Goal: Task Accomplishment & Management: Manage account settings

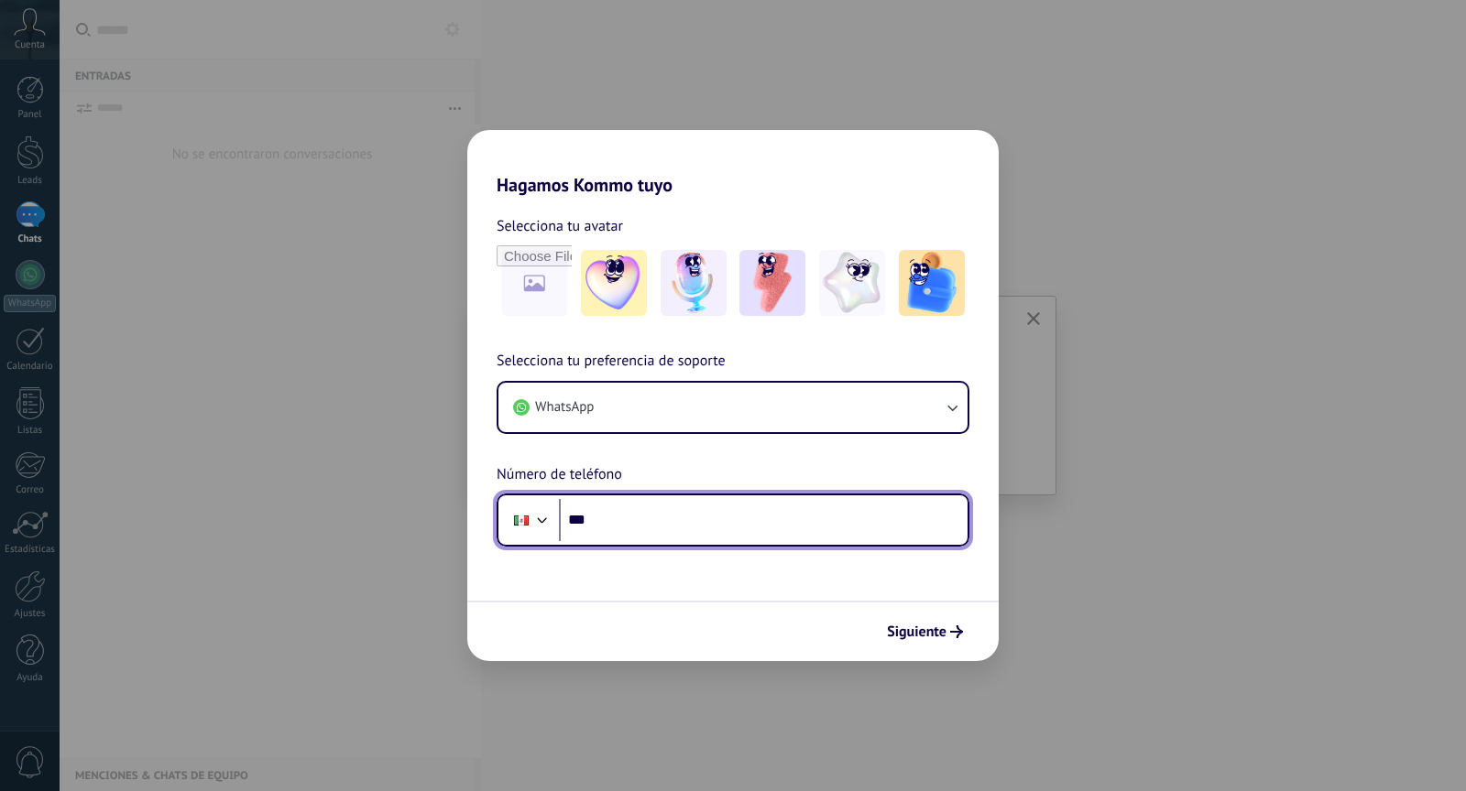
click at [724, 533] on input "***" at bounding box center [763, 520] width 409 height 42
type input "**********"
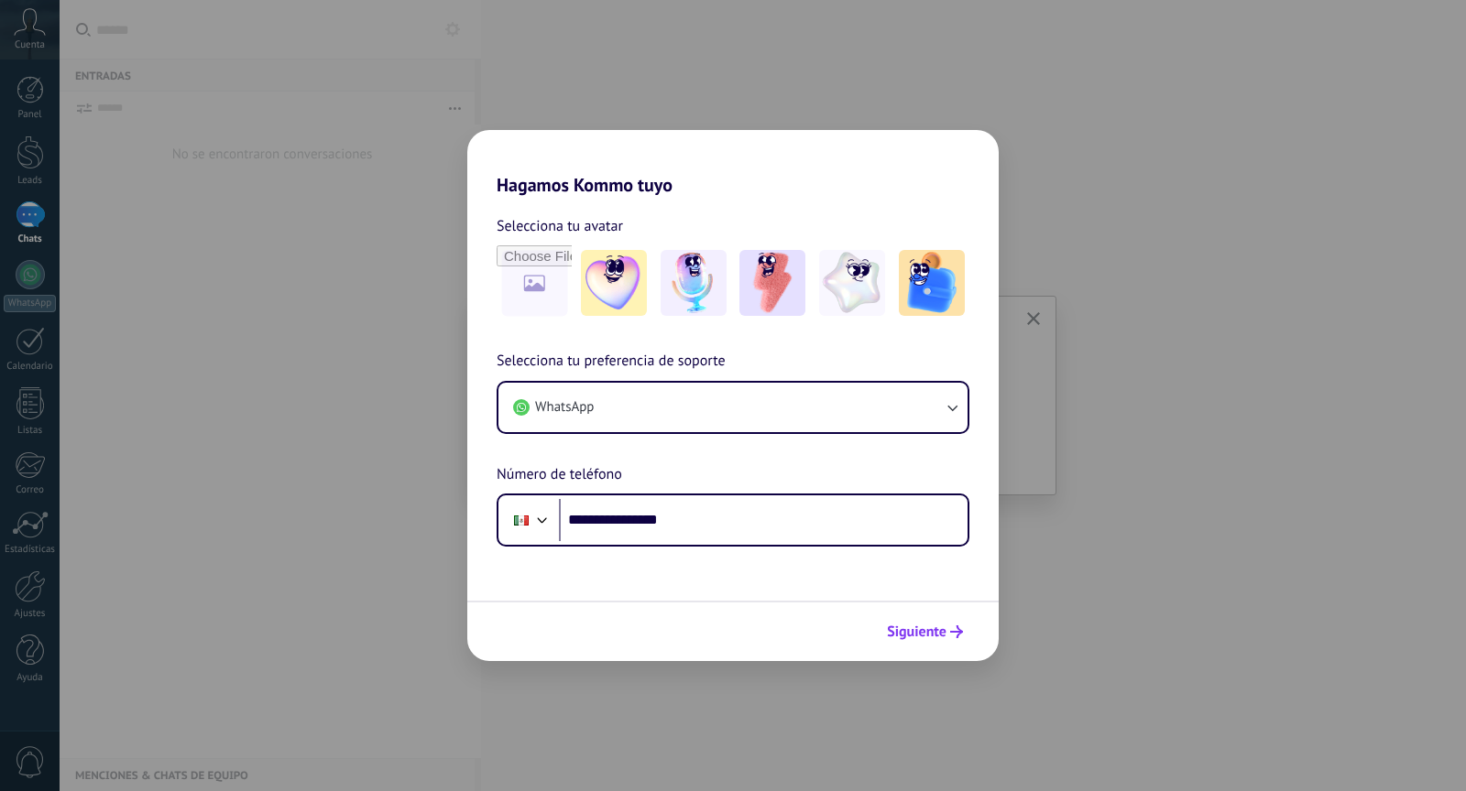
click at [928, 621] on button "Siguiente" at bounding box center [924, 631] width 93 height 31
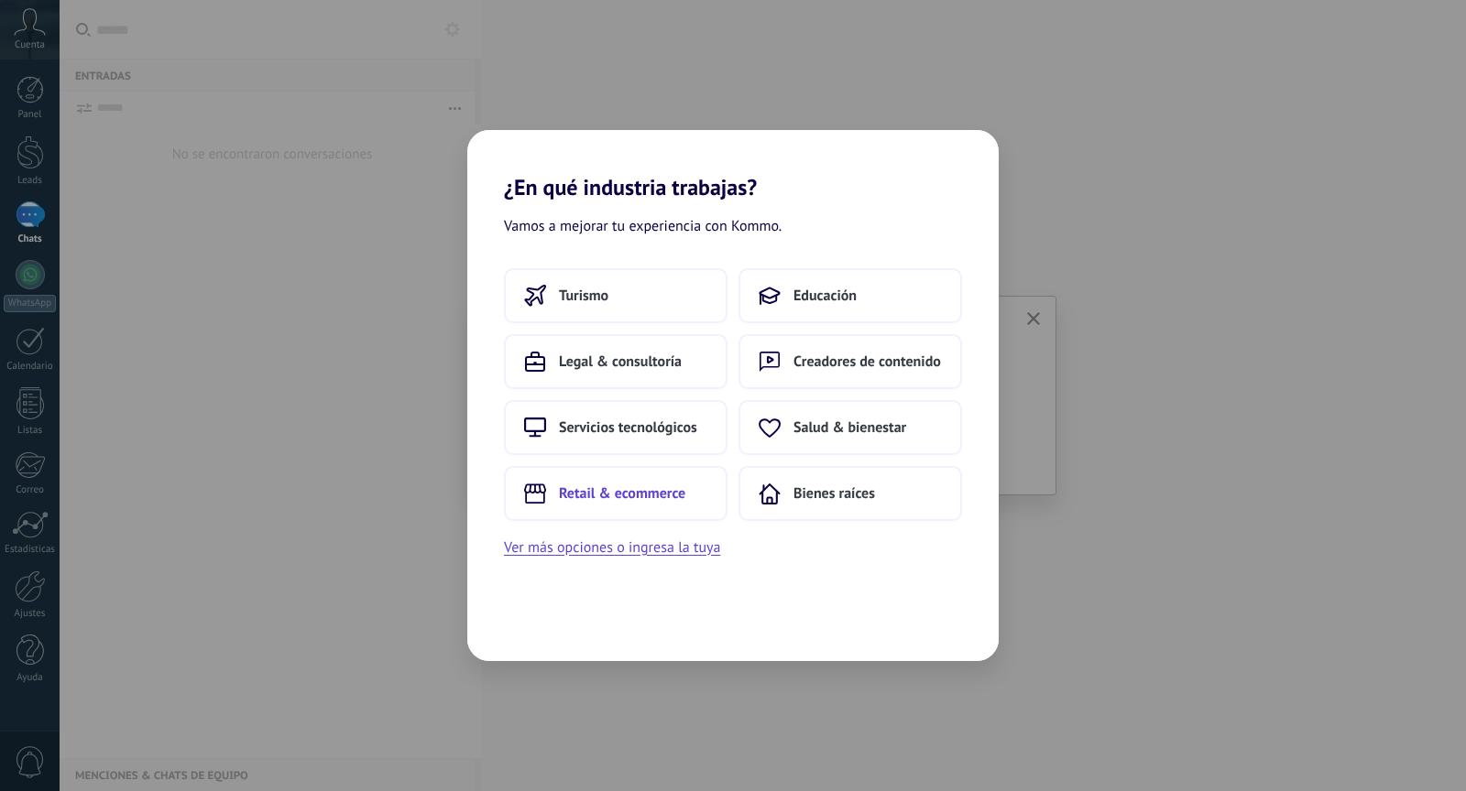
click at [594, 504] on button "Retail & ecommerce" at bounding box center [616, 493] width 224 height 55
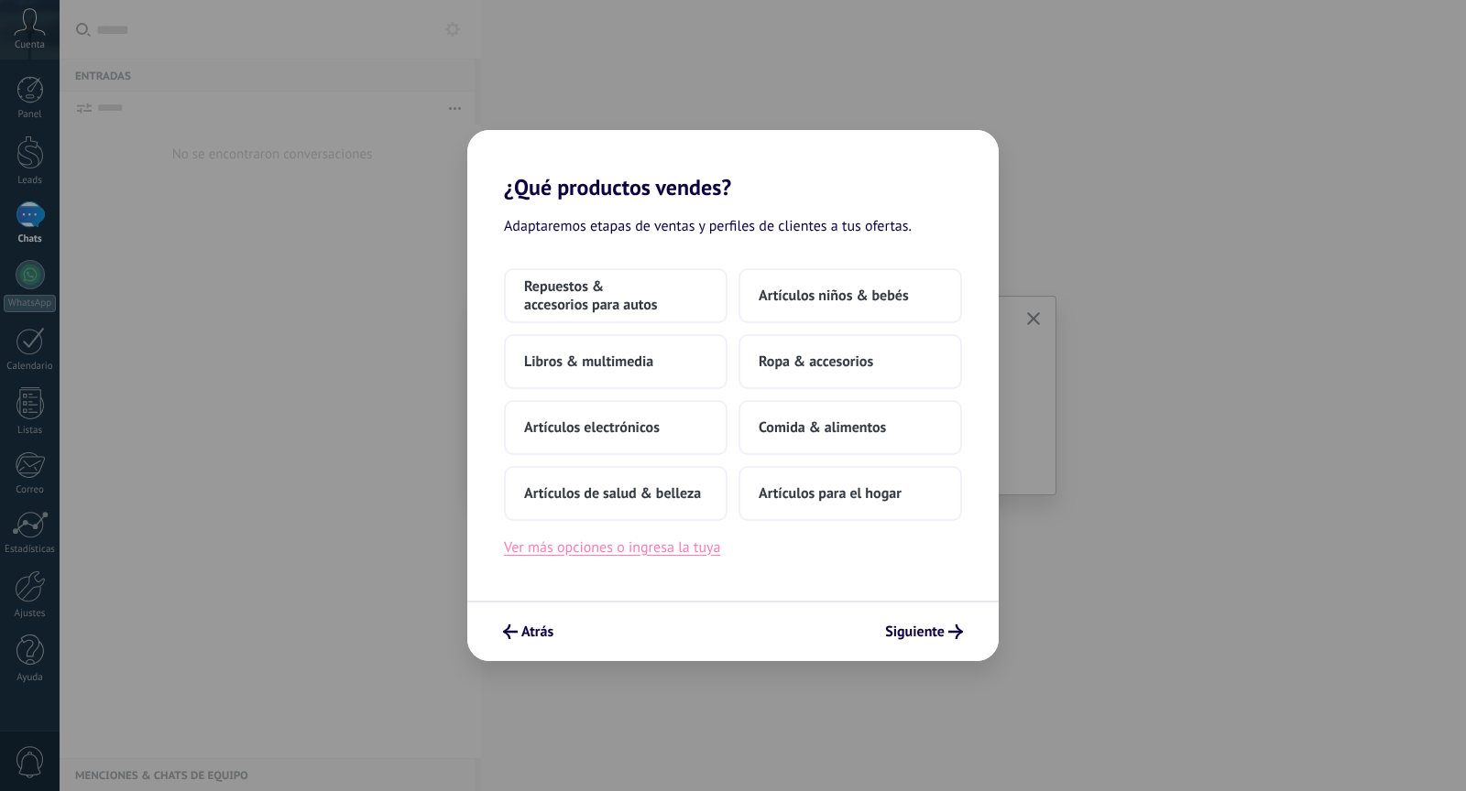
click at [597, 554] on button "Ver más opciones o ingresa la tuya" at bounding box center [612, 548] width 216 height 24
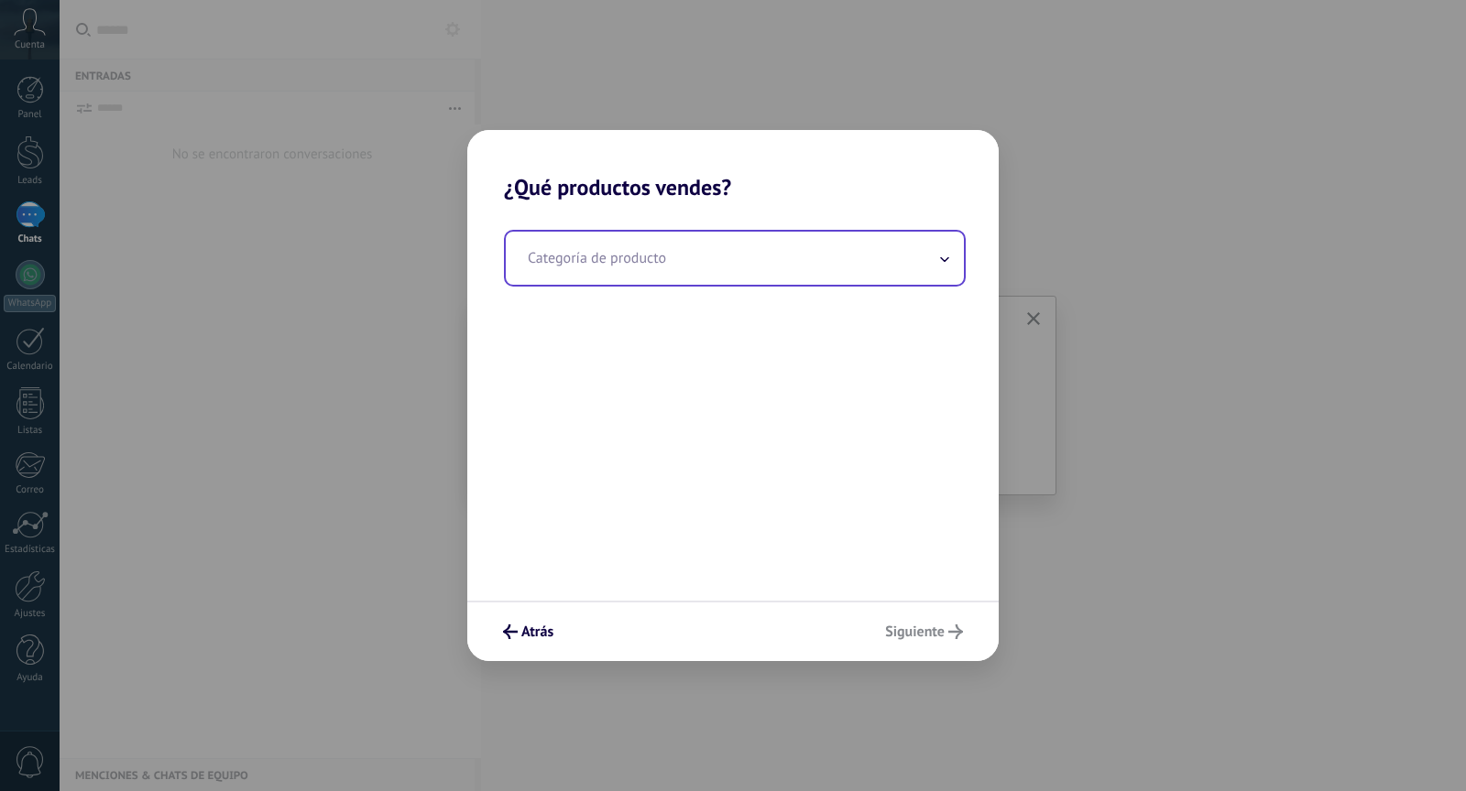
click at [605, 267] on input "text" at bounding box center [735, 258] width 458 height 53
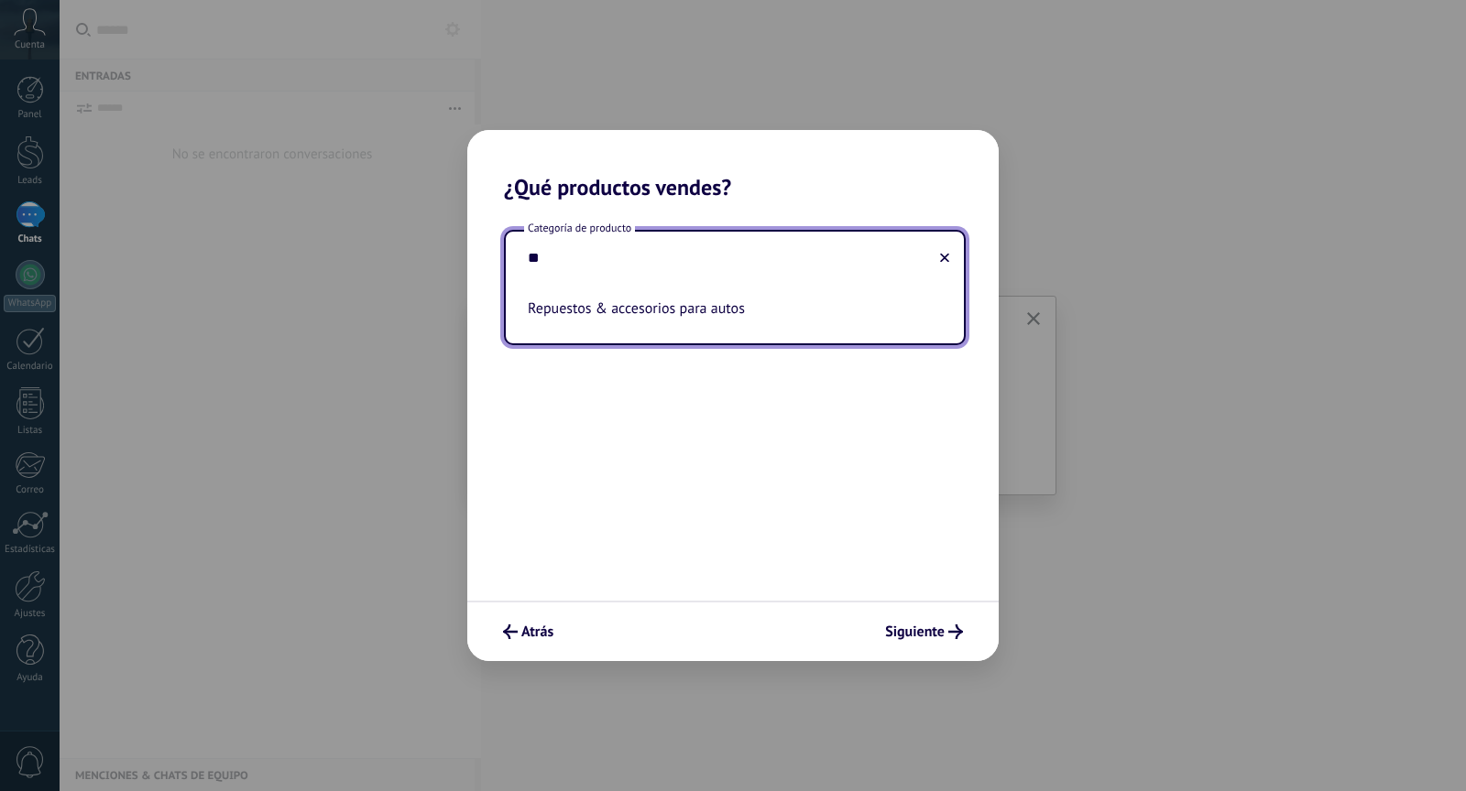
type input "*"
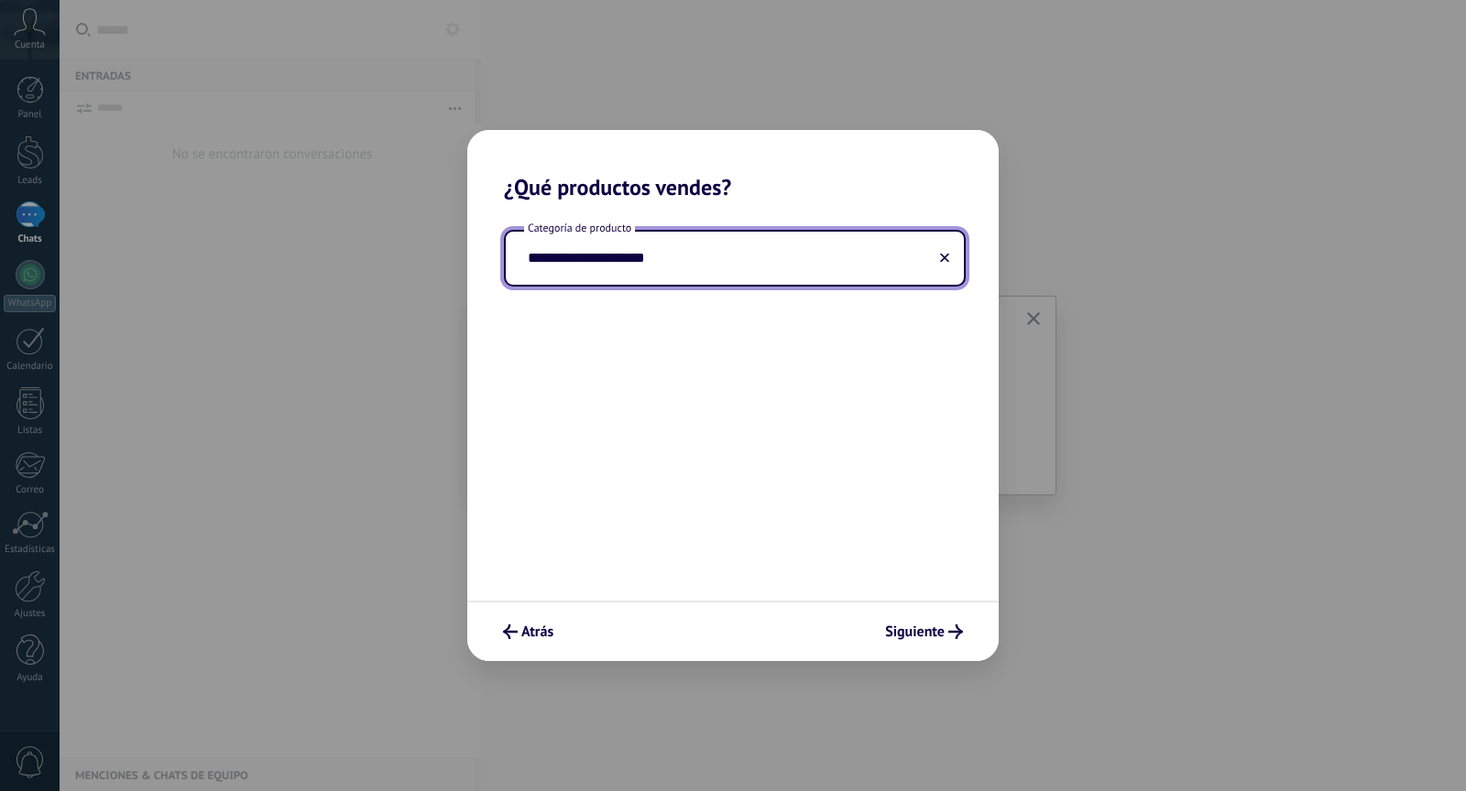
type input "**********"
click at [916, 642] on button "Siguiente" at bounding box center [924, 631] width 94 height 31
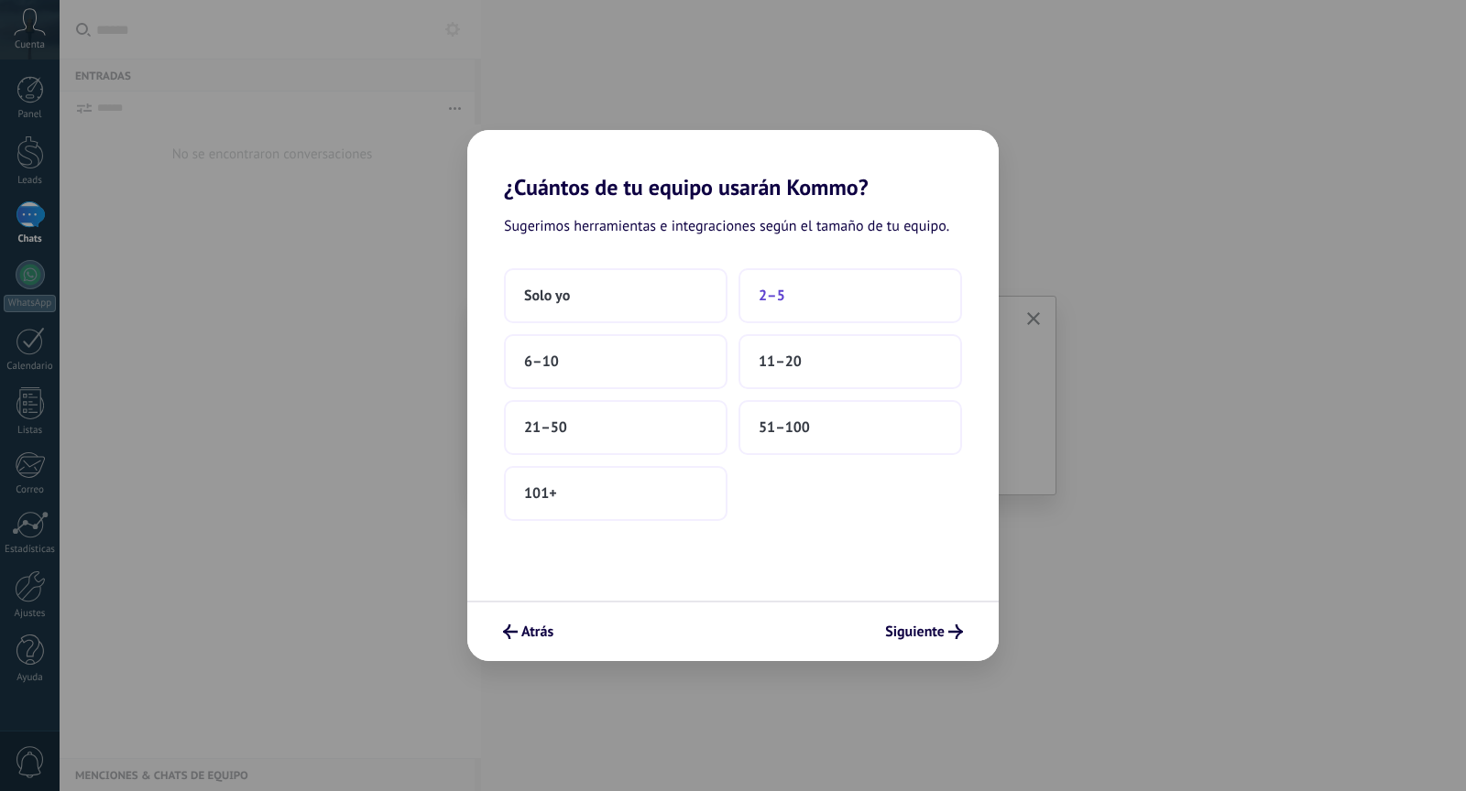
click at [806, 294] on button "2–5" at bounding box center [850, 295] width 224 height 55
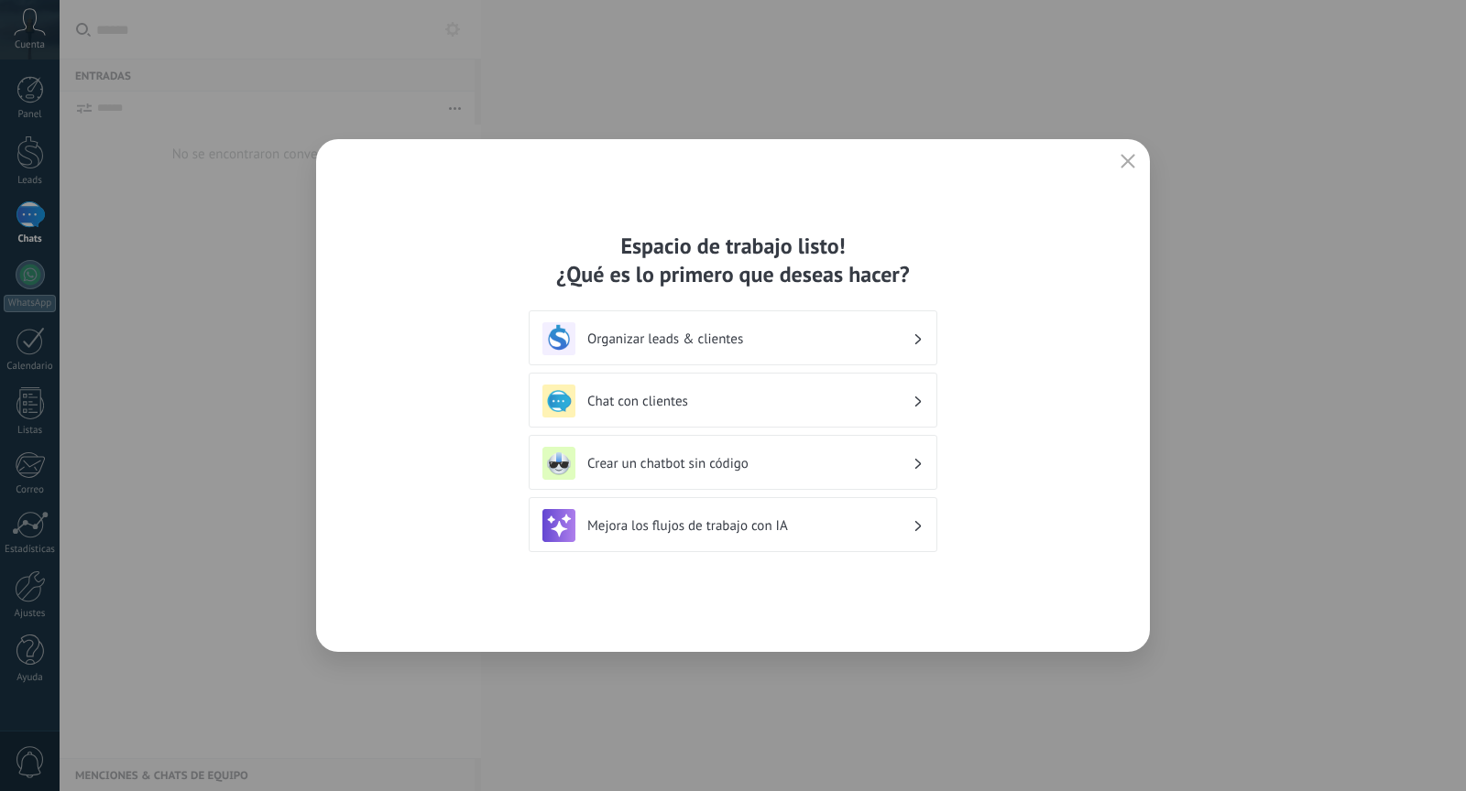
click at [757, 447] on div "Crear un chatbot sin código" at bounding box center [732, 463] width 381 height 33
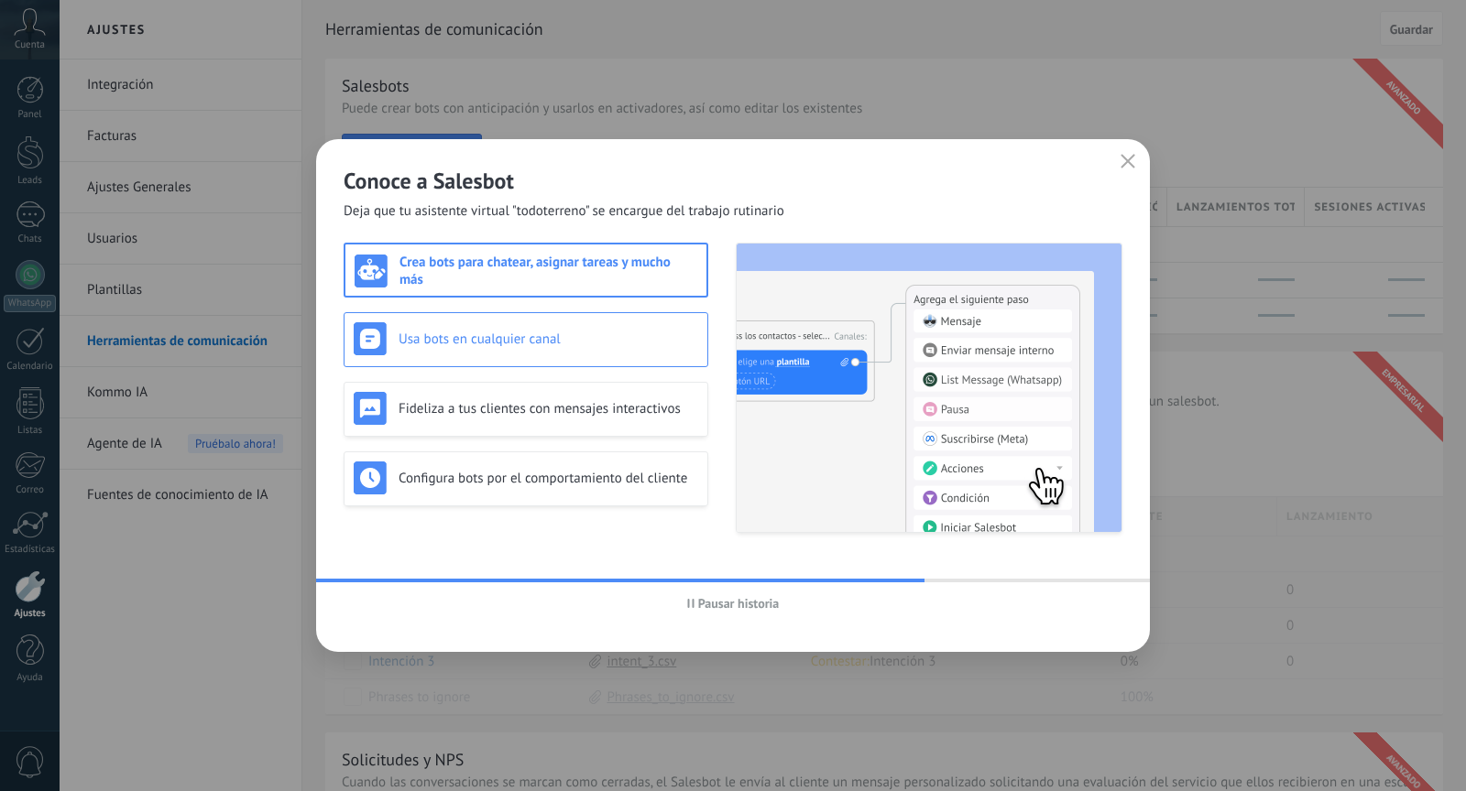
click at [600, 363] on div "Usa bots en cualquier canal" at bounding box center [526, 339] width 365 height 55
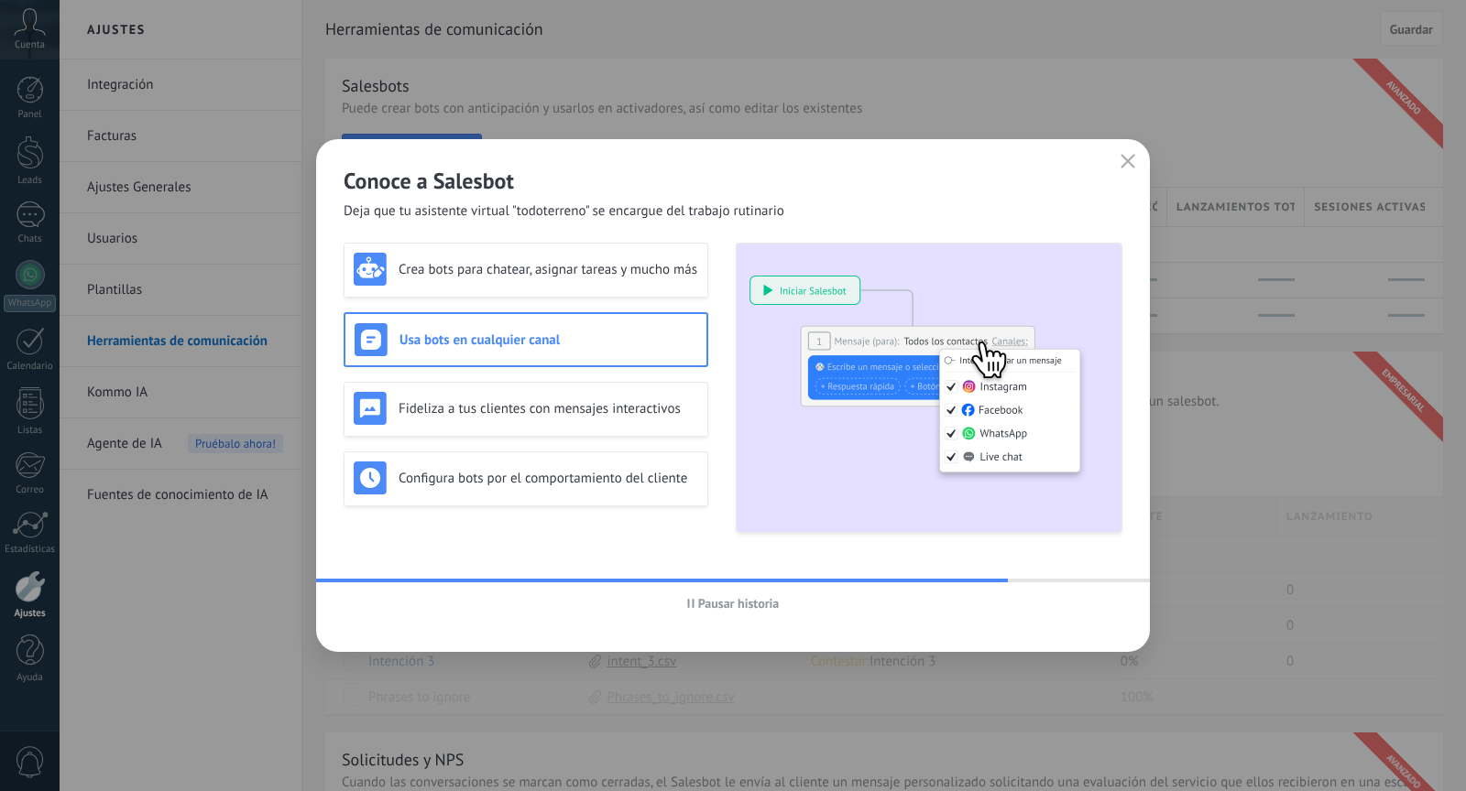
click at [588, 376] on div "Crea bots para chatear, asignar tareas y mucho más Usa bots en cualquier canal …" at bounding box center [526, 388] width 365 height 290
click at [573, 412] on h3 "Fideliza a tus clientes con mensajes interactivos" at bounding box center [548, 408] width 300 height 17
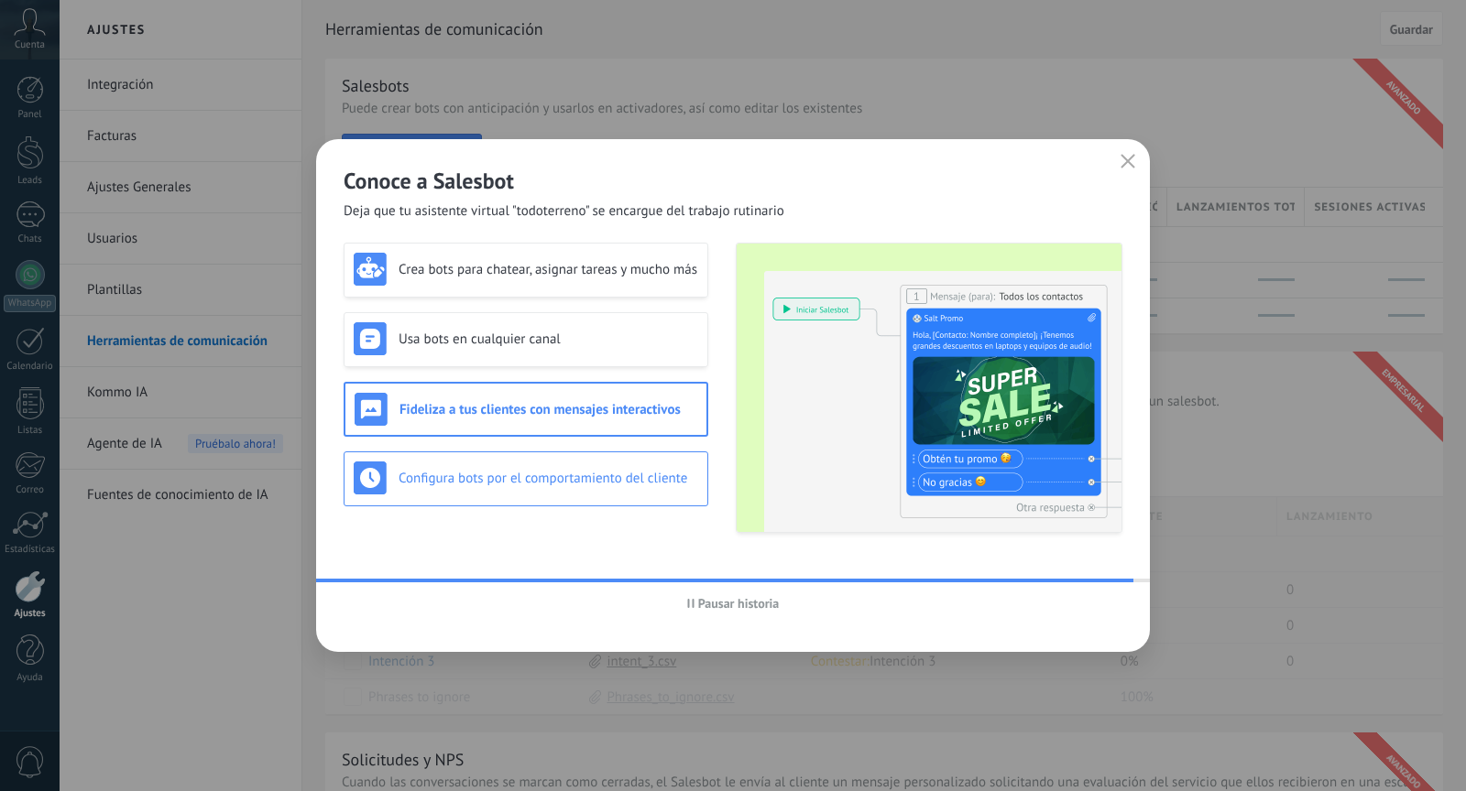
click at [549, 479] on h3 "Configura bots por el comportamiento del cliente" at bounding box center [548, 478] width 300 height 17
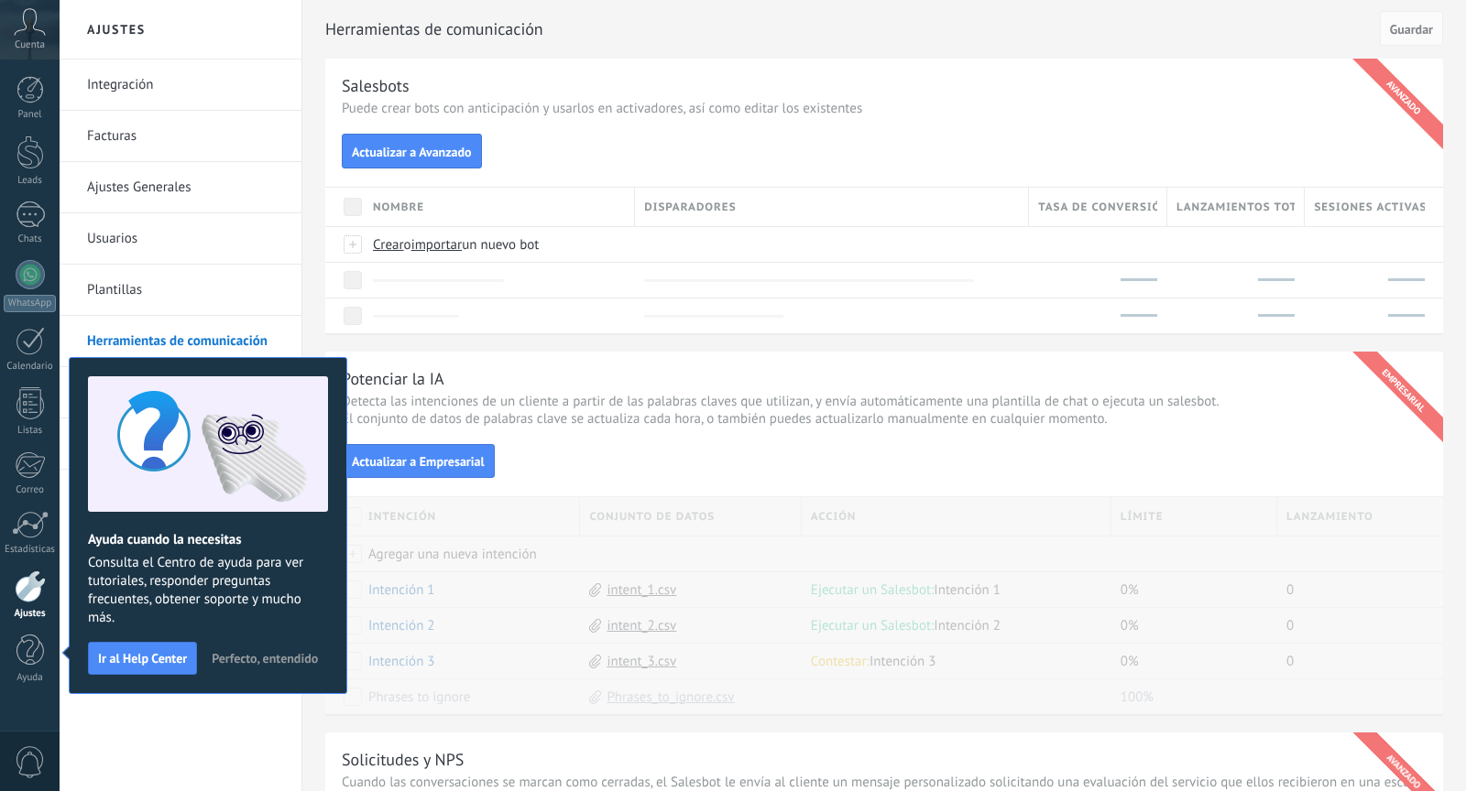
click at [278, 657] on span "Perfecto, entendido" at bounding box center [265, 658] width 106 height 13
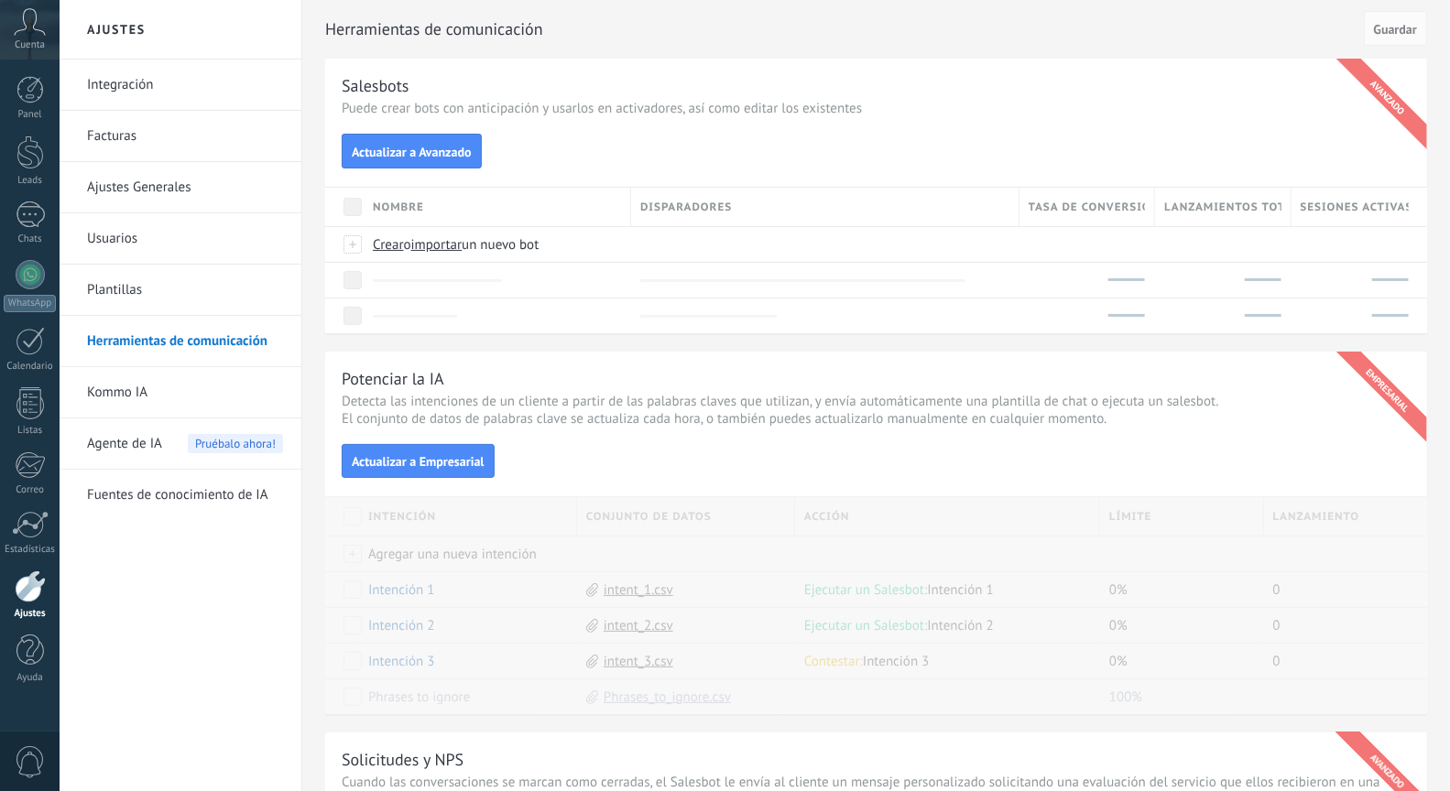
click at [28, 39] on span "Cuenta" at bounding box center [30, 45] width 30 height 12
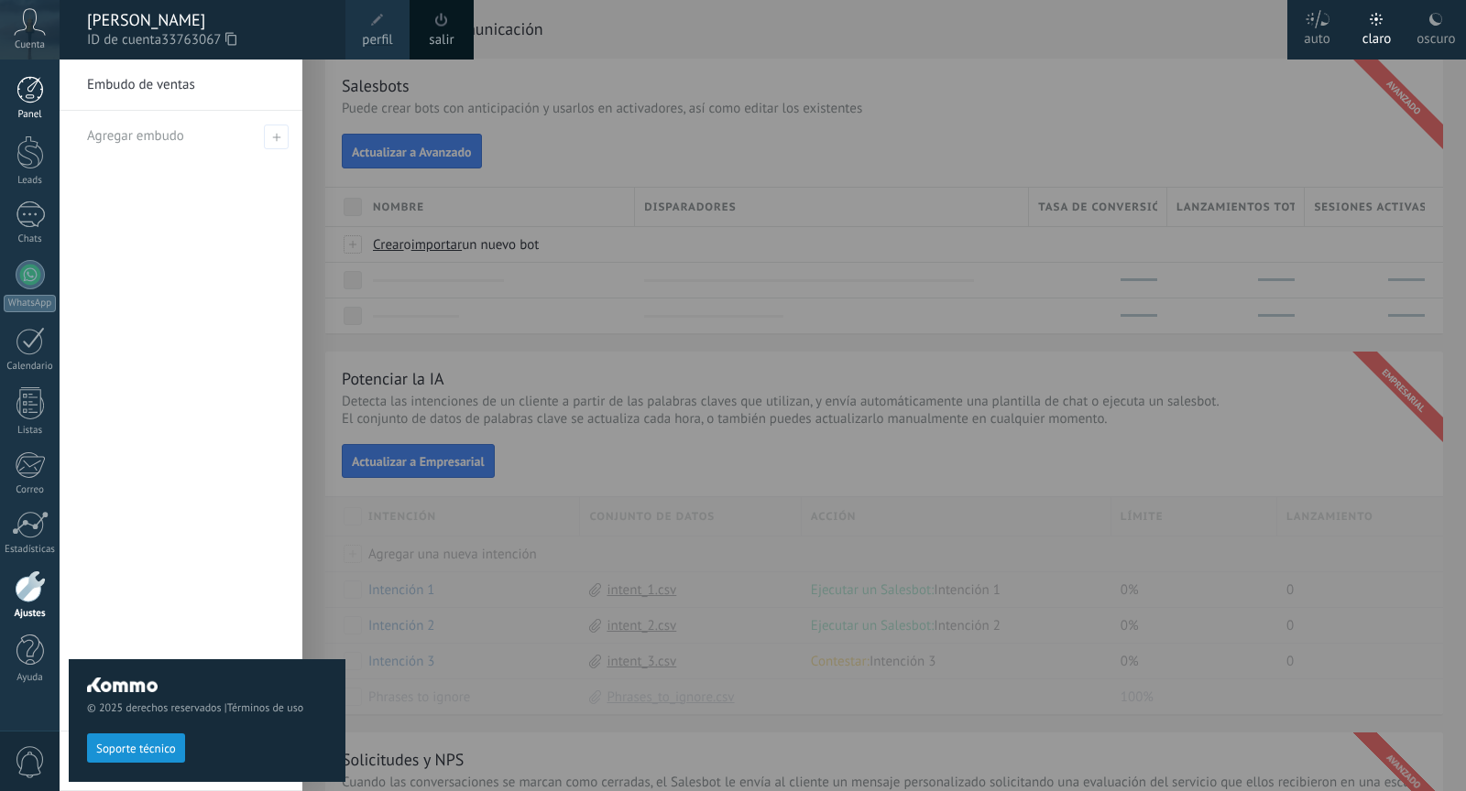
click at [35, 113] on div "Panel" at bounding box center [30, 115] width 53 height 12
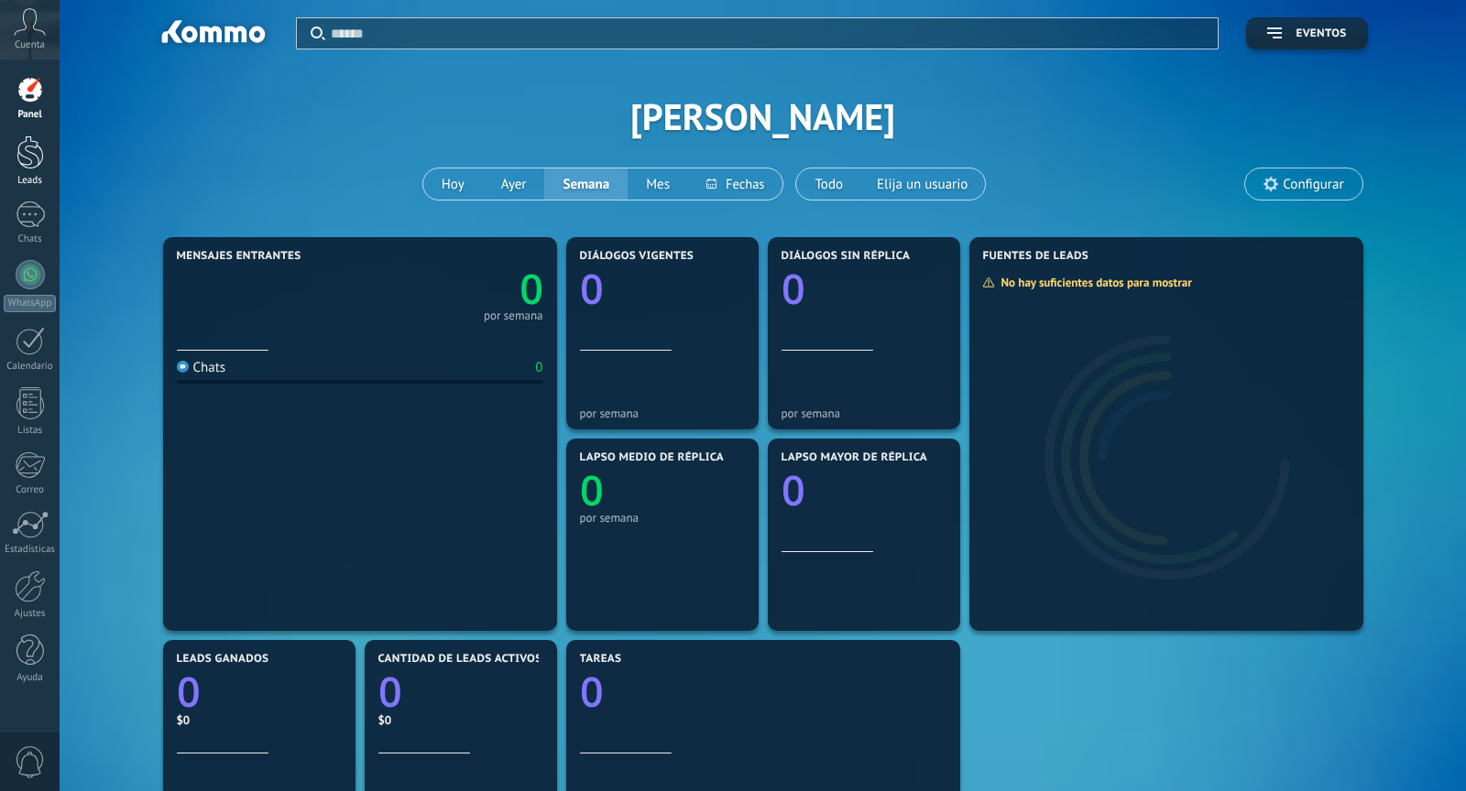
click at [27, 136] on div at bounding box center [29, 153] width 27 height 34
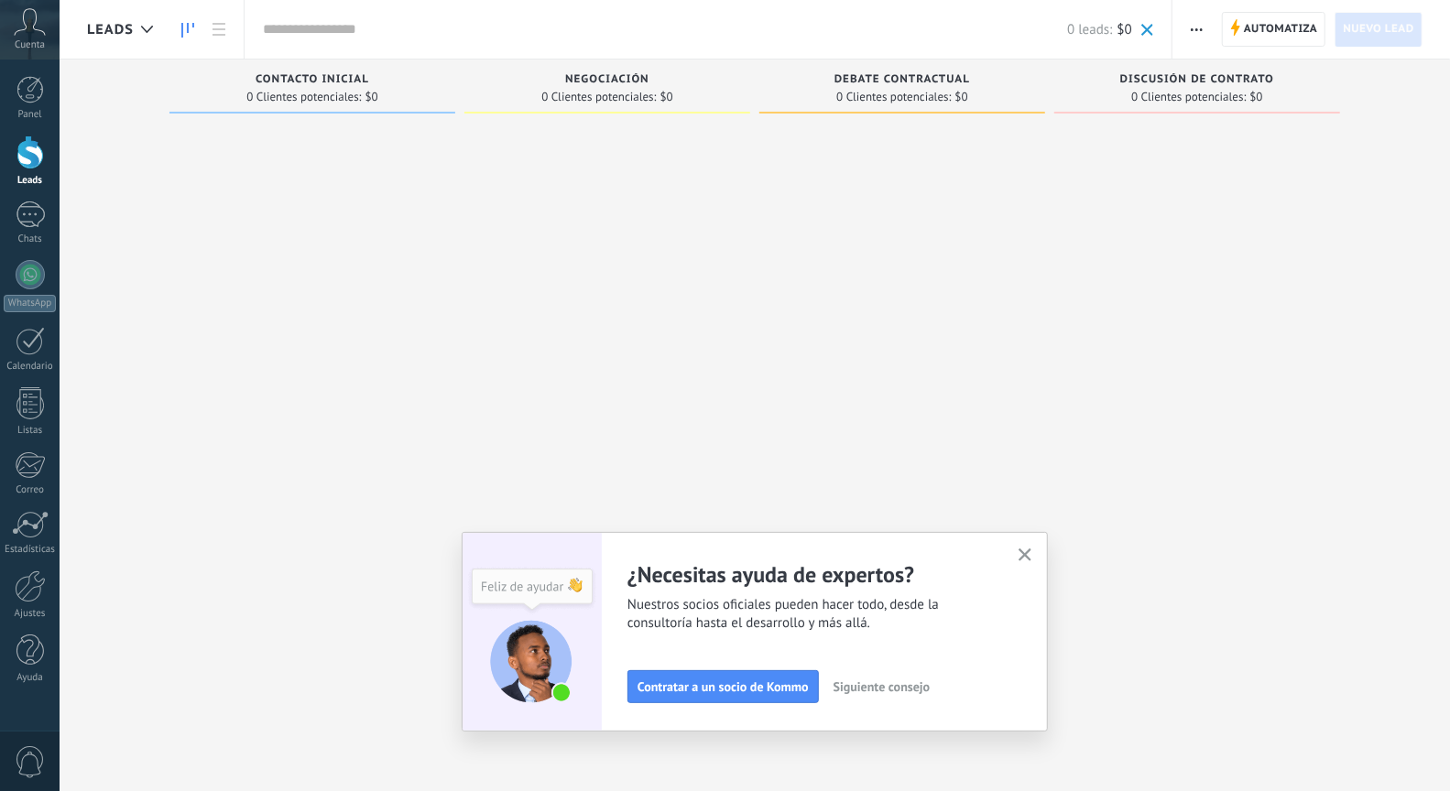
click at [1032, 557] on icon "button" at bounding box center [1026, 556] width 14 height 14
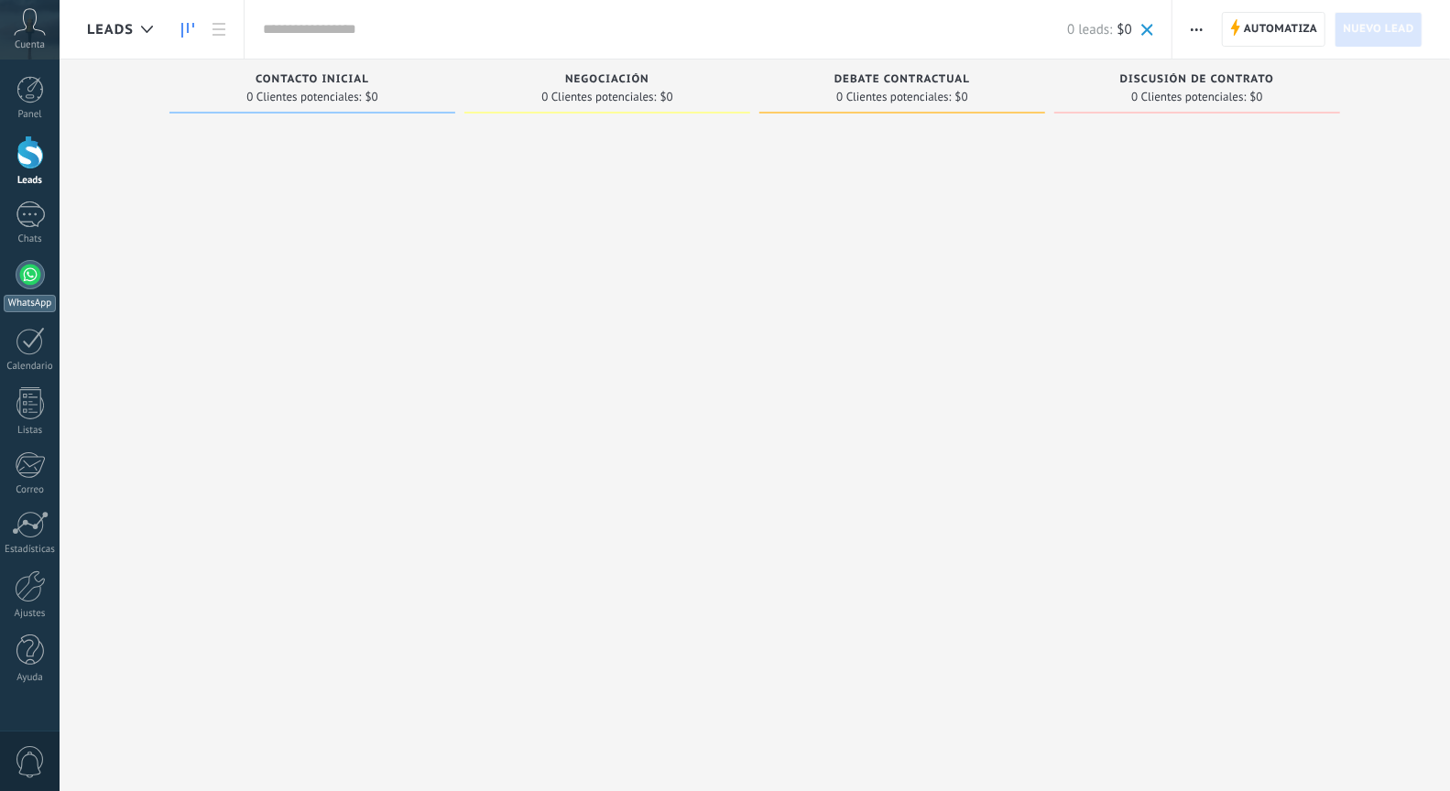
click at [33, 296] on div "WhatsApp" at bounding box center [30, 303] width 52 height 17
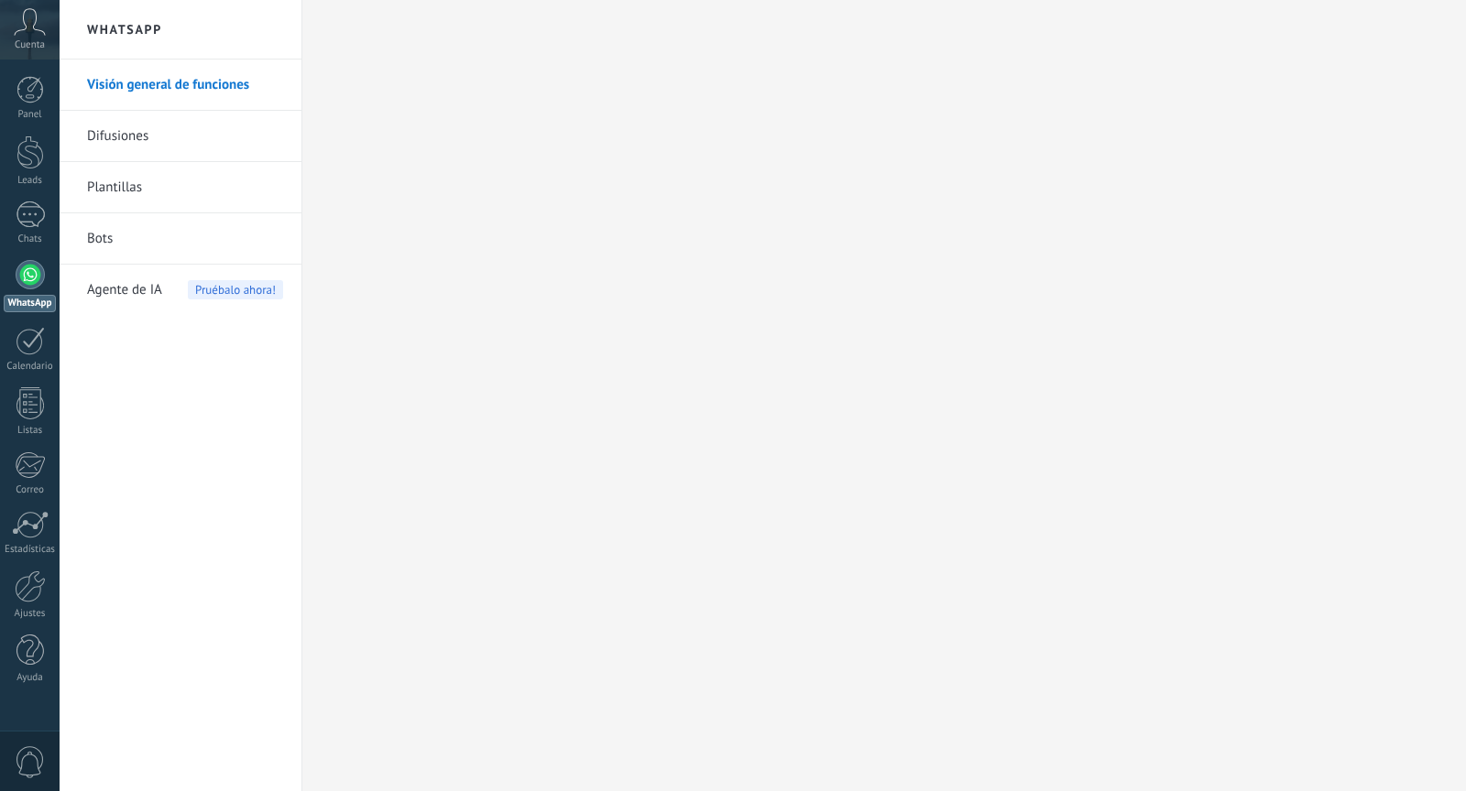
click at [145, 291] on span "Agente de IA" at bounding box center [124, 290] width 75 height 51
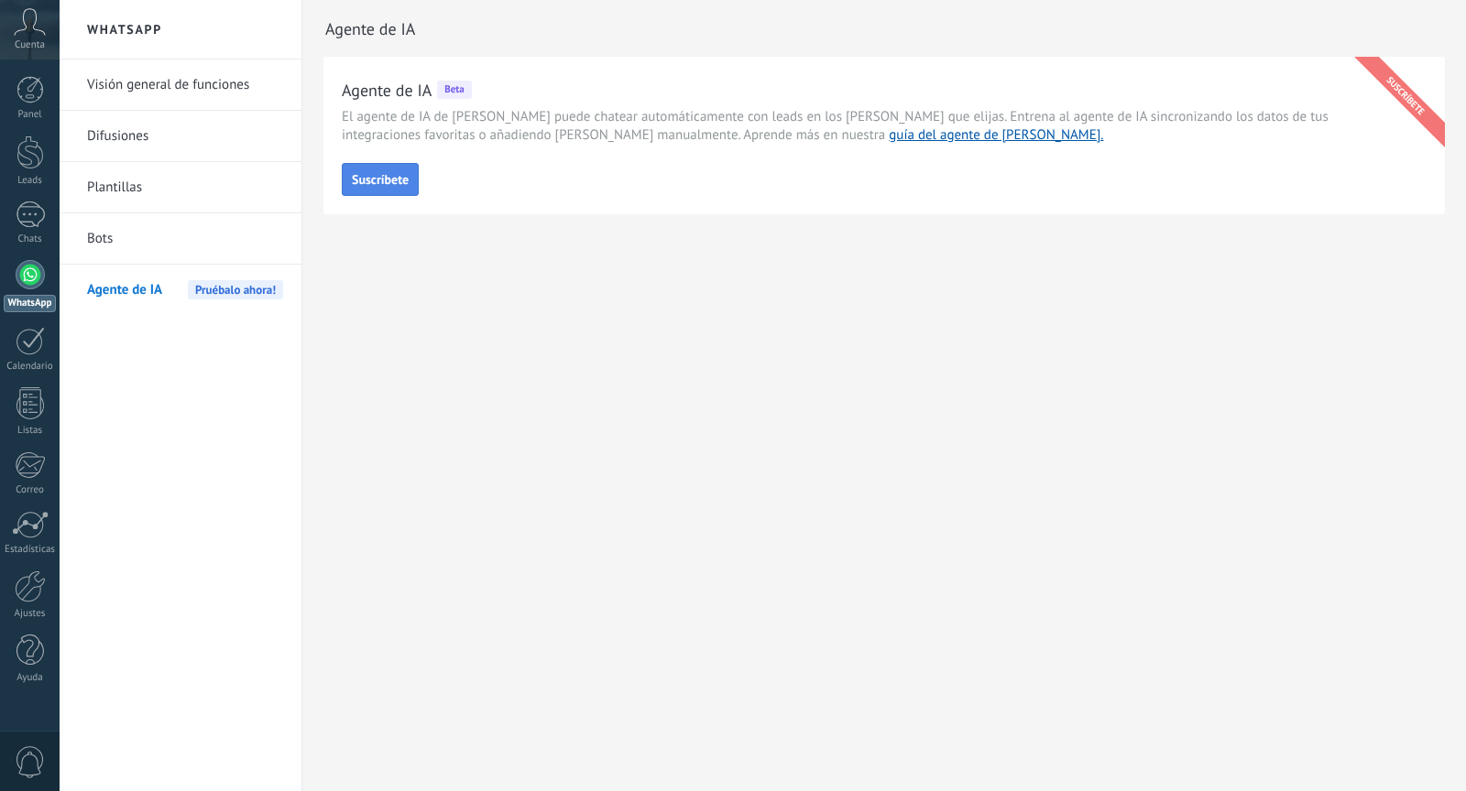
click at [405, 195] on button "Suscríbete" at bounding box center [380, 179] width 77 height 33
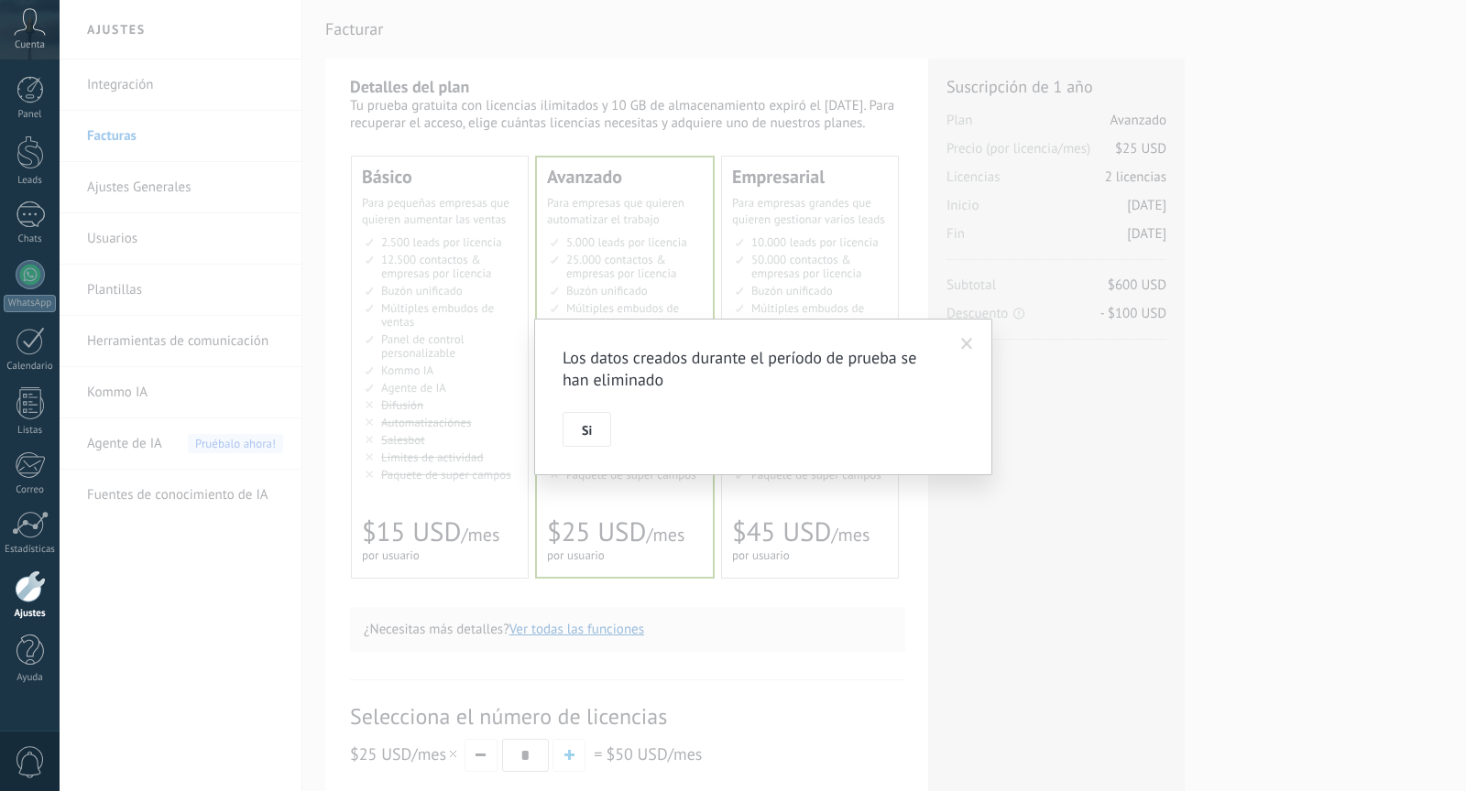
click at [587, 449] on div "Los datos creados durante el período de prueba se han eliminado Si" at bounding box center [763, 397] width 458 height 157
click at [587, 430] on span "Si" at bounding box center [587, 430] width 10 height 13
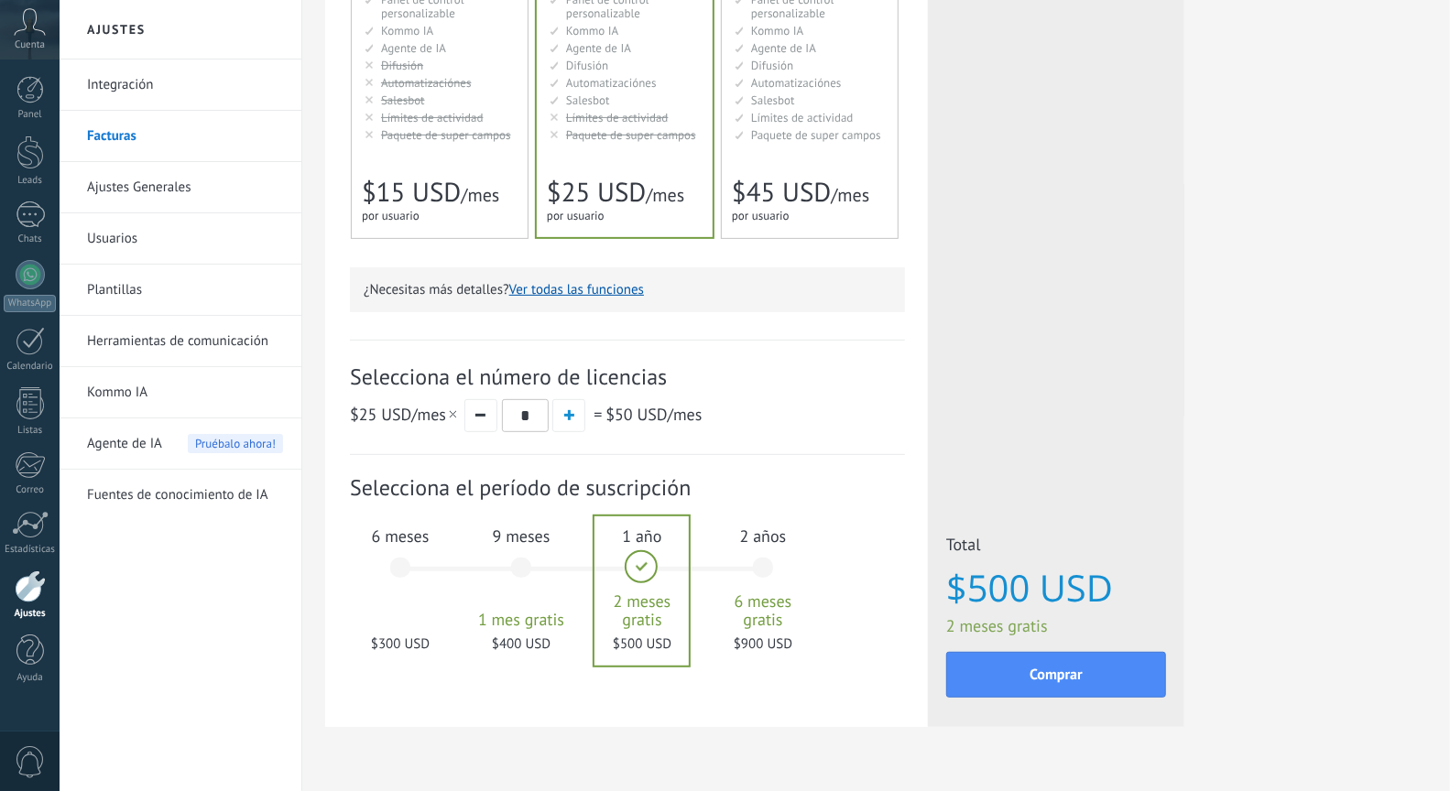
scroll to position [342, 0]
click at [145, 378] on link "Kommo IA" at bounding box center [185, 392] width 196 height 51
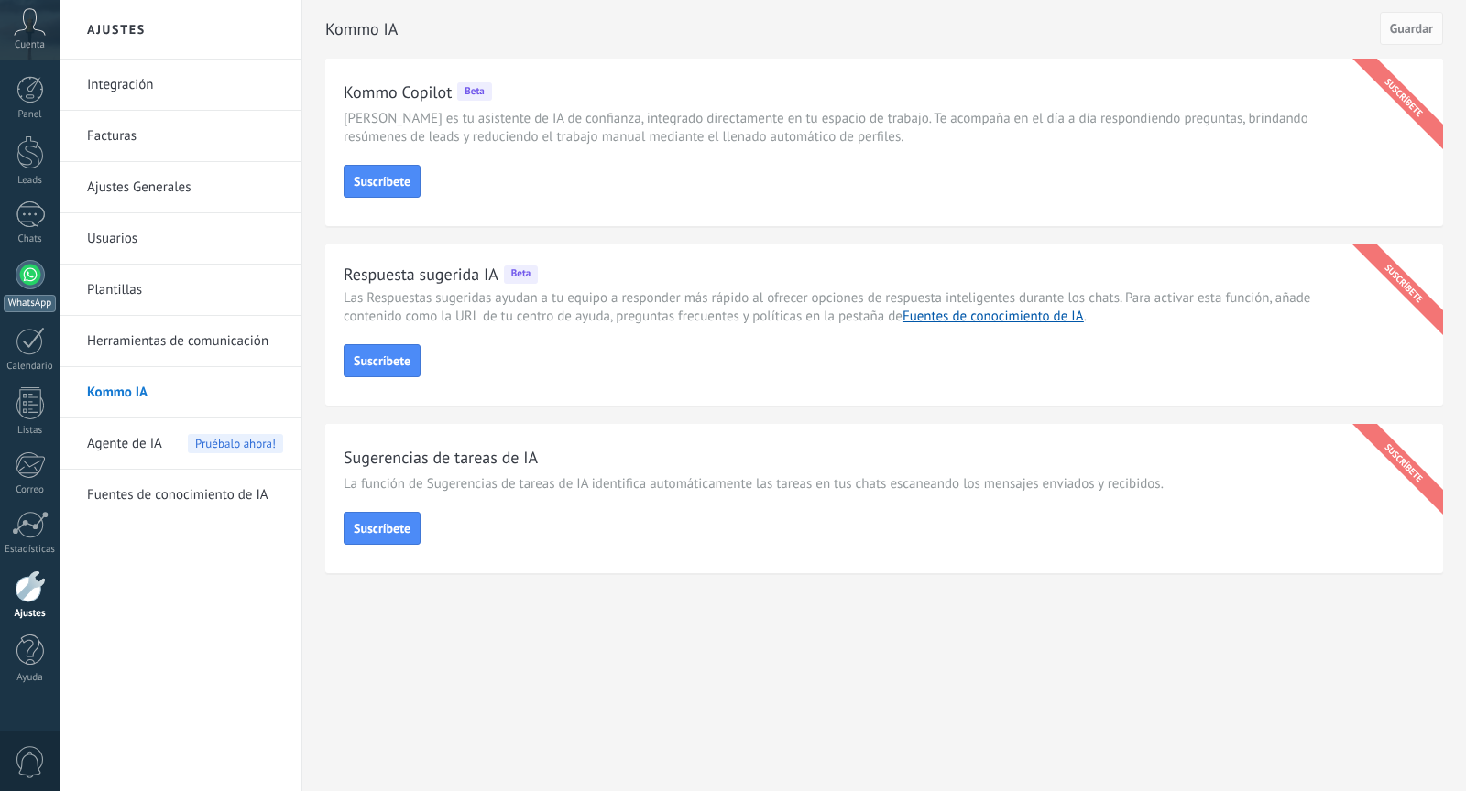
click at [38, 277] on div at bounding box center [30, 274] width 29 height 29
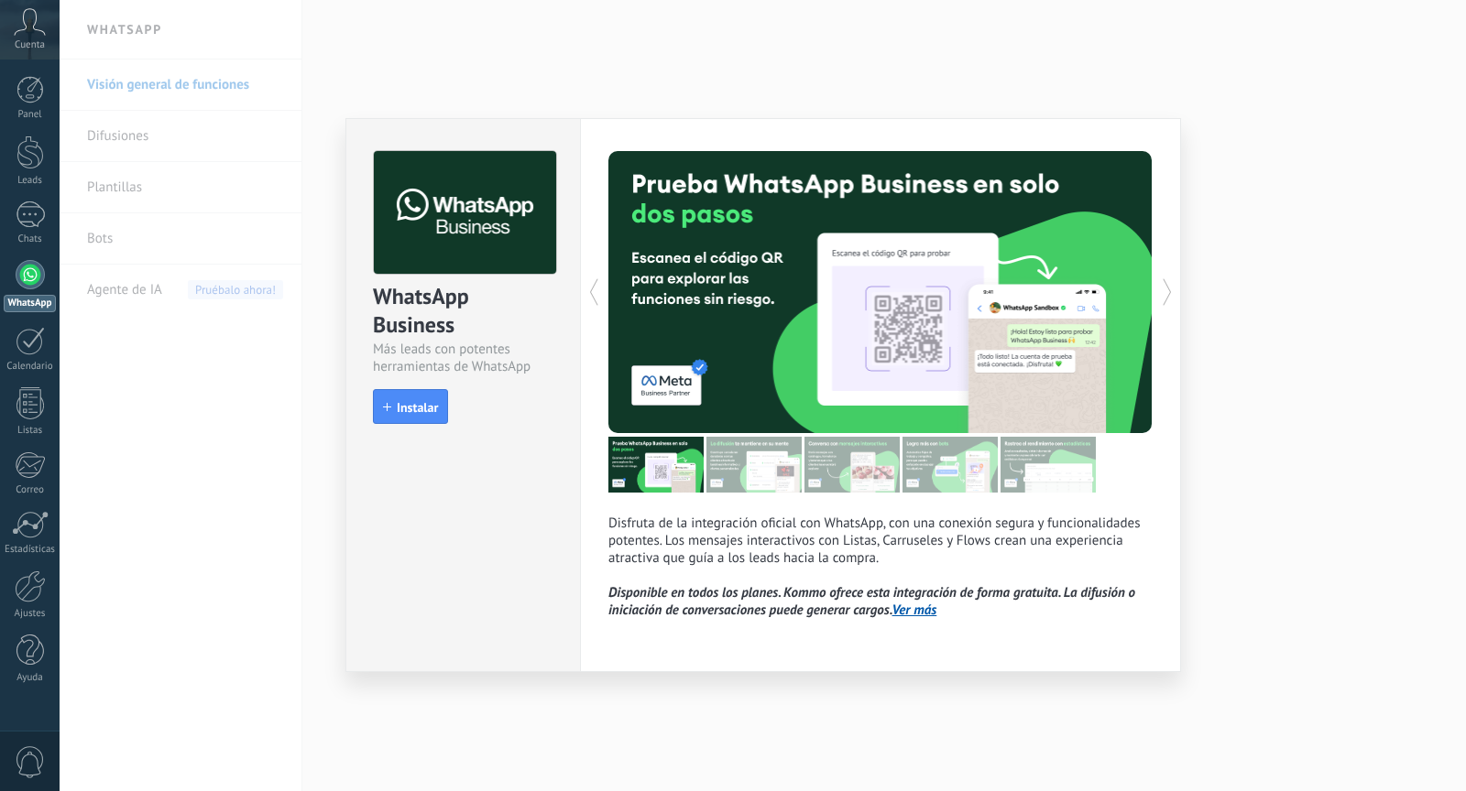
click at [1160, 297] on icon at bounding box center [1167, 292] width 18 height 37
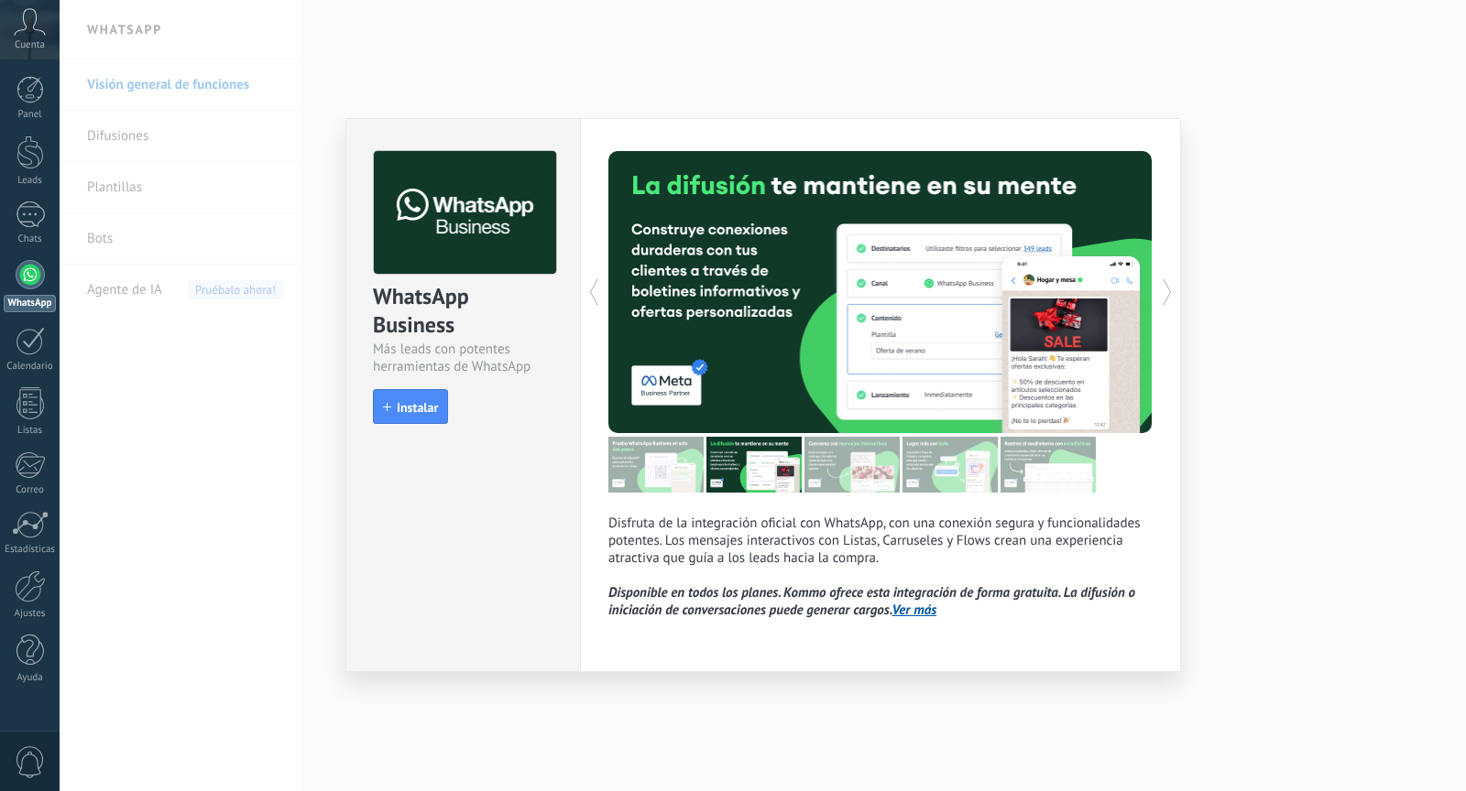
click at [1160, 297] on icon at bounding box center [1167, 292] width 18 height 37
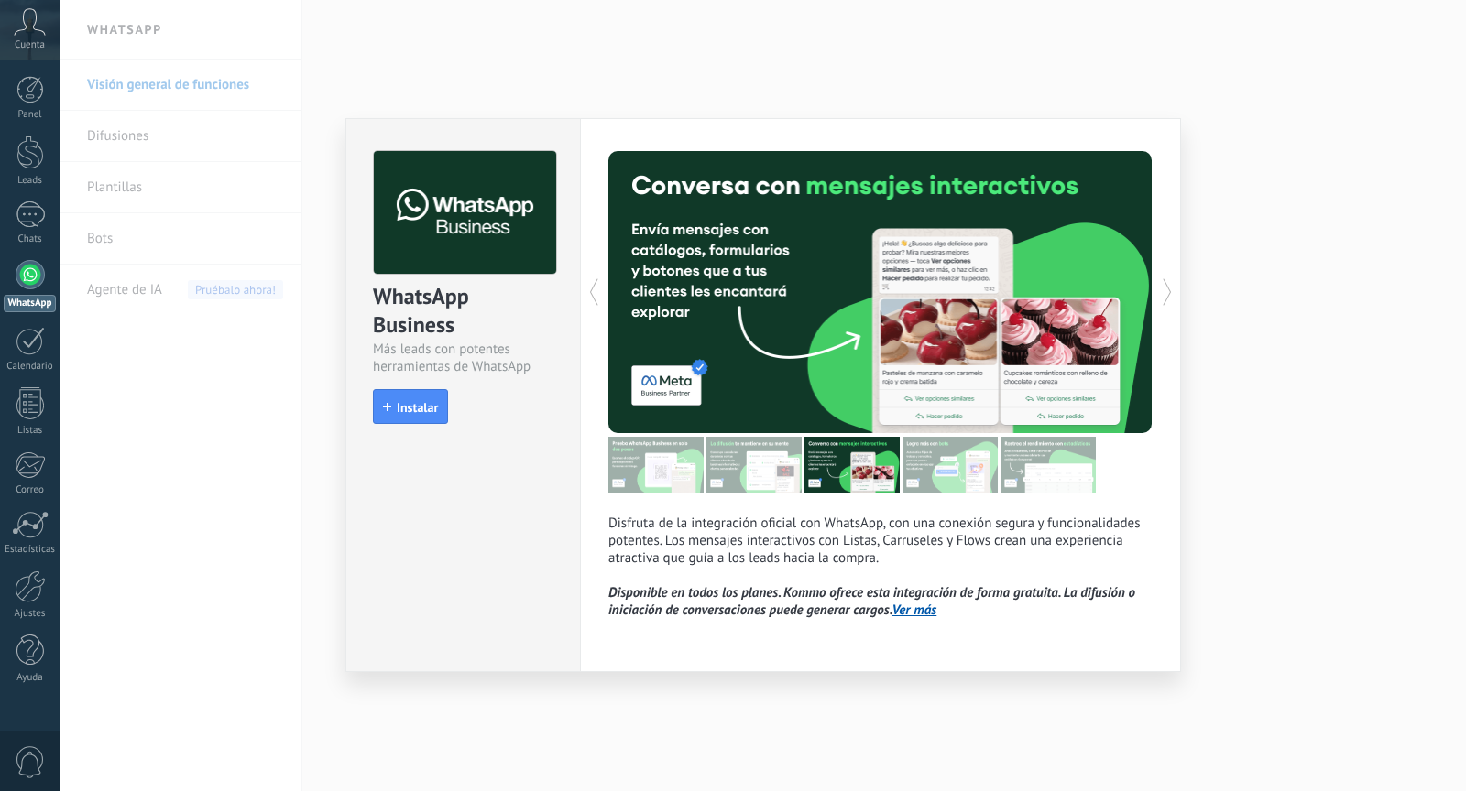
click at [1160, 297] on icon at bounding box center [1167, 292] width 18 height 37
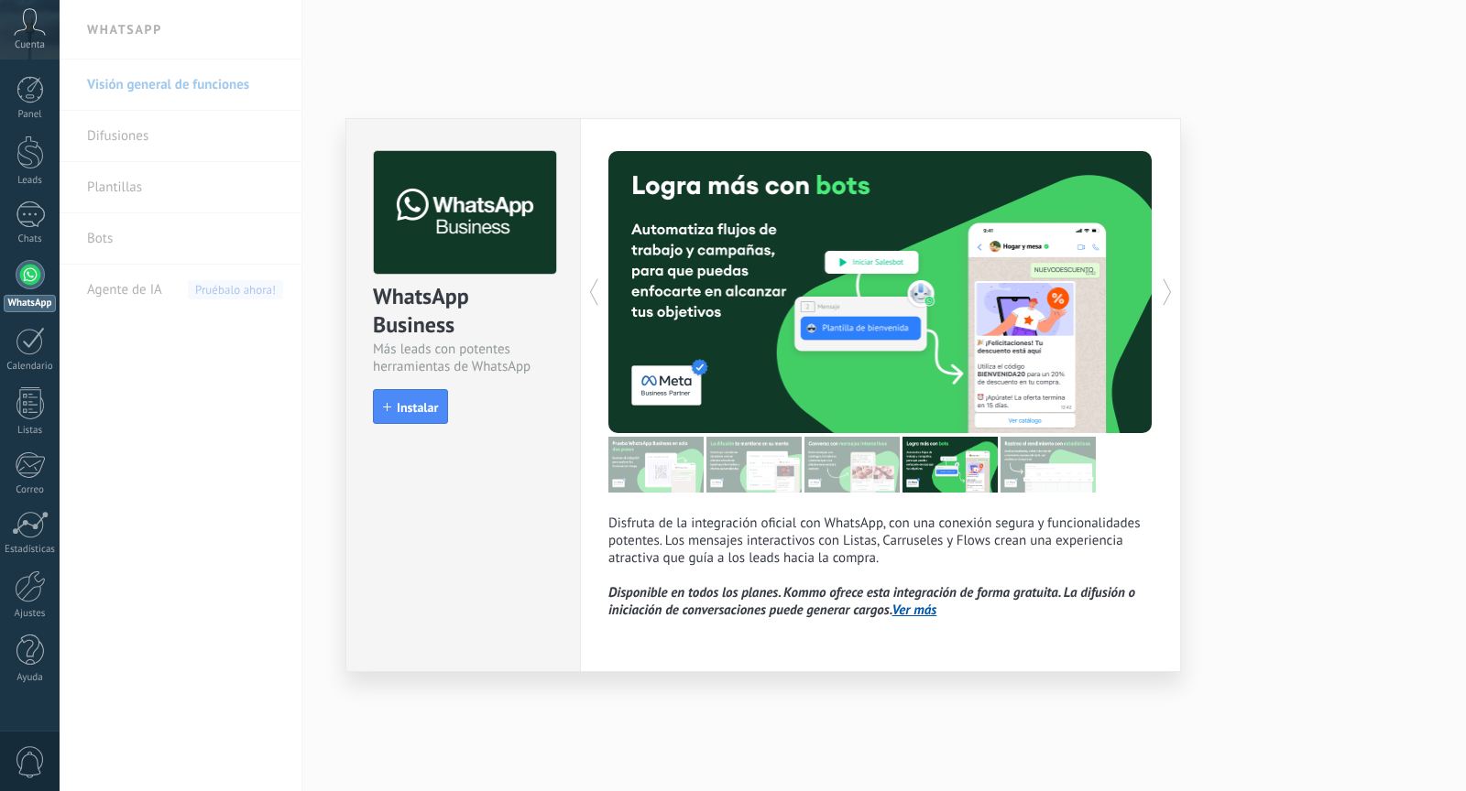
click at [1160, 297] on icon at bounding box center [1167, 292] width 18 height 37
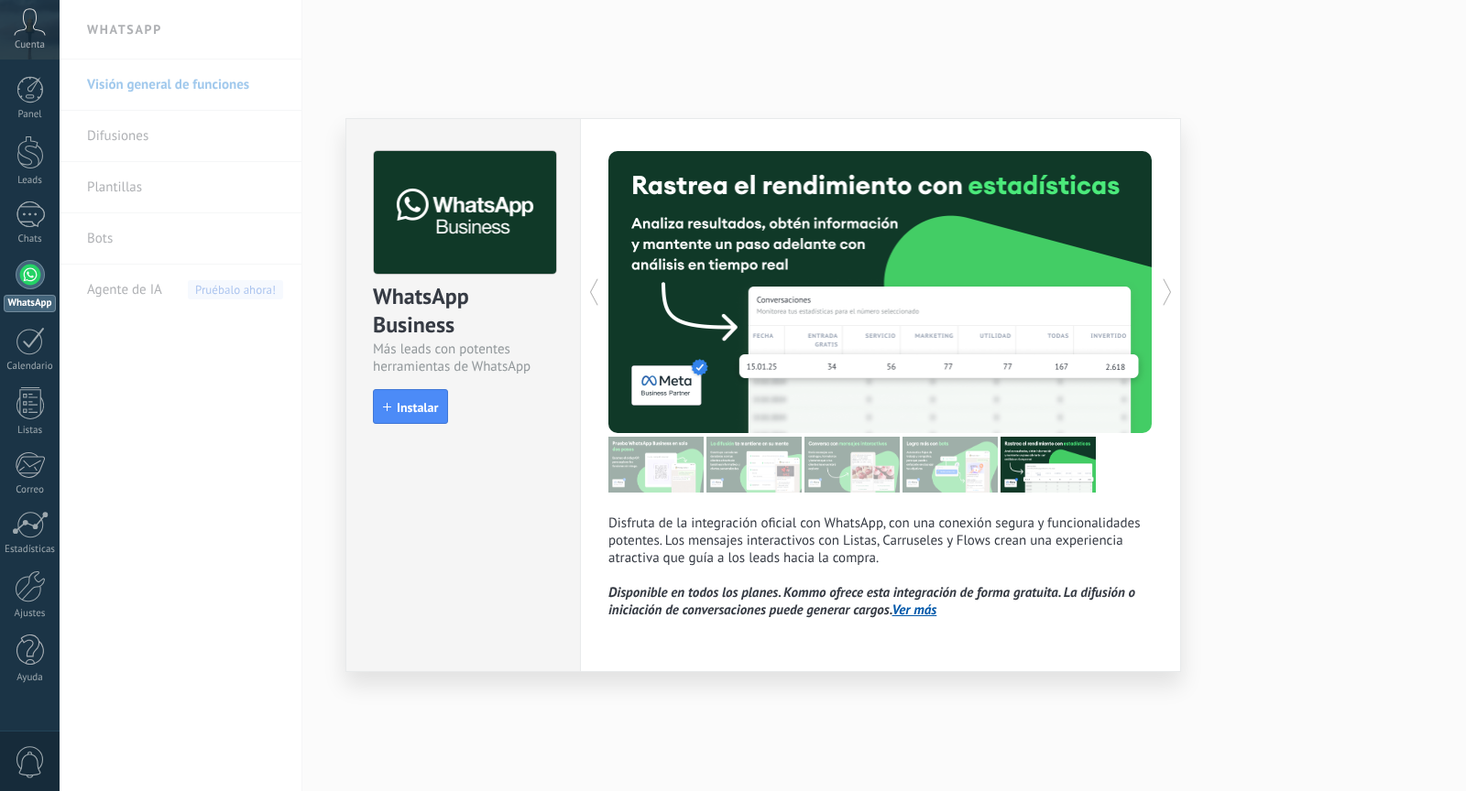
click at [1160, 297] on icon at bounding box center [1167, 292] width 18 height 37
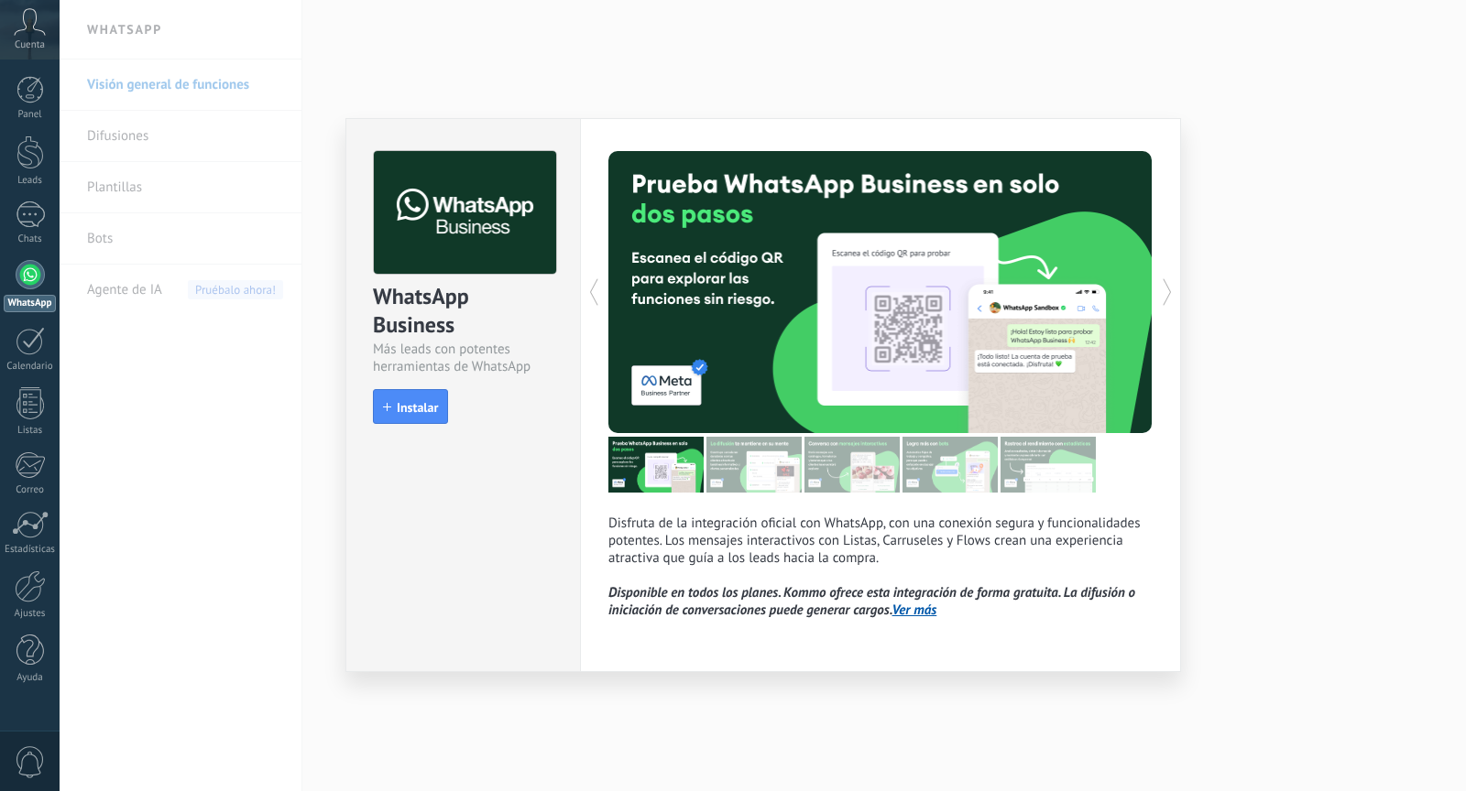
click at [1160, 297] on icon at bounding box center [1167, 292] width 18 height 37
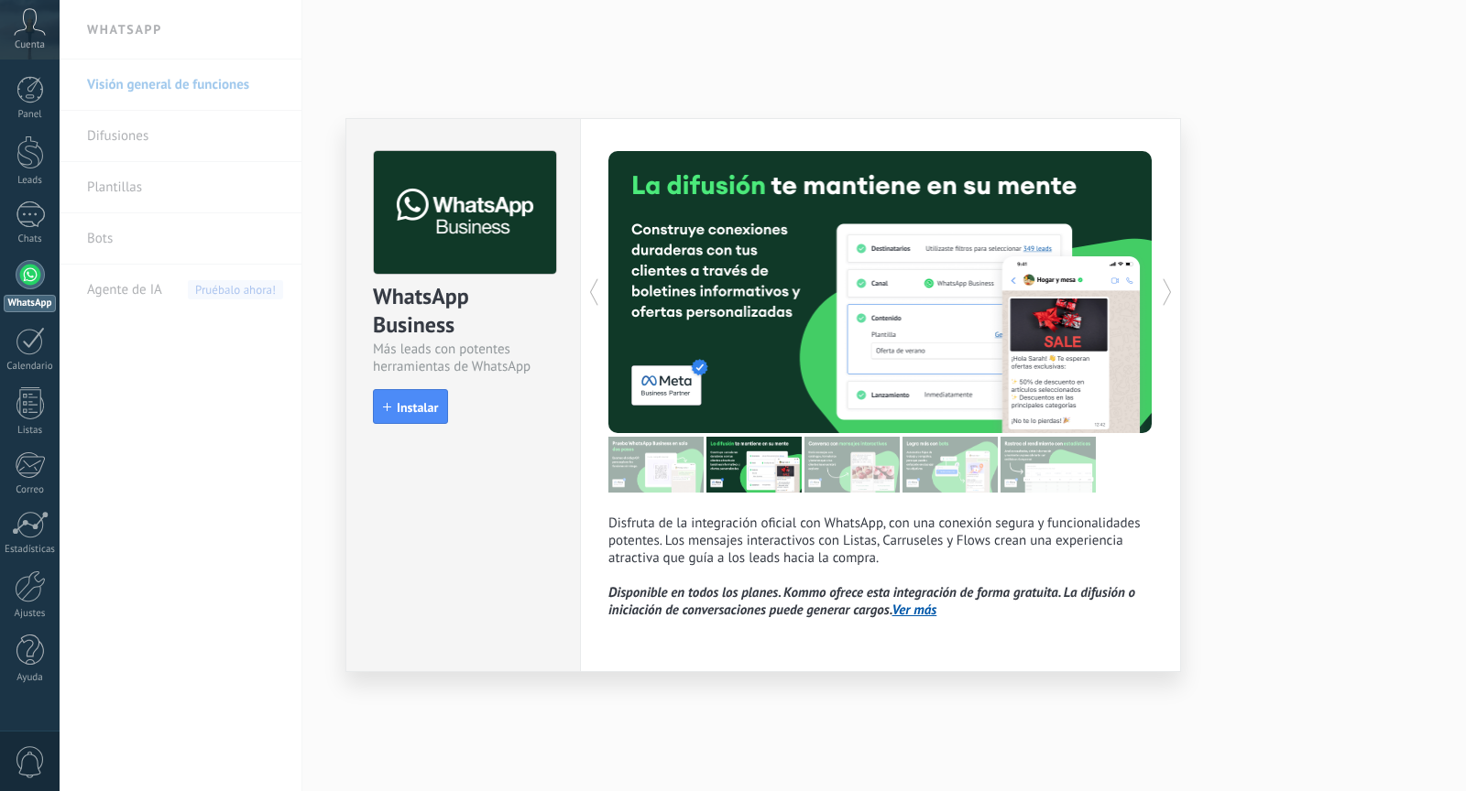
click at [1160, 297] on icon at bounding box center [1167, 292] width 18 height 37
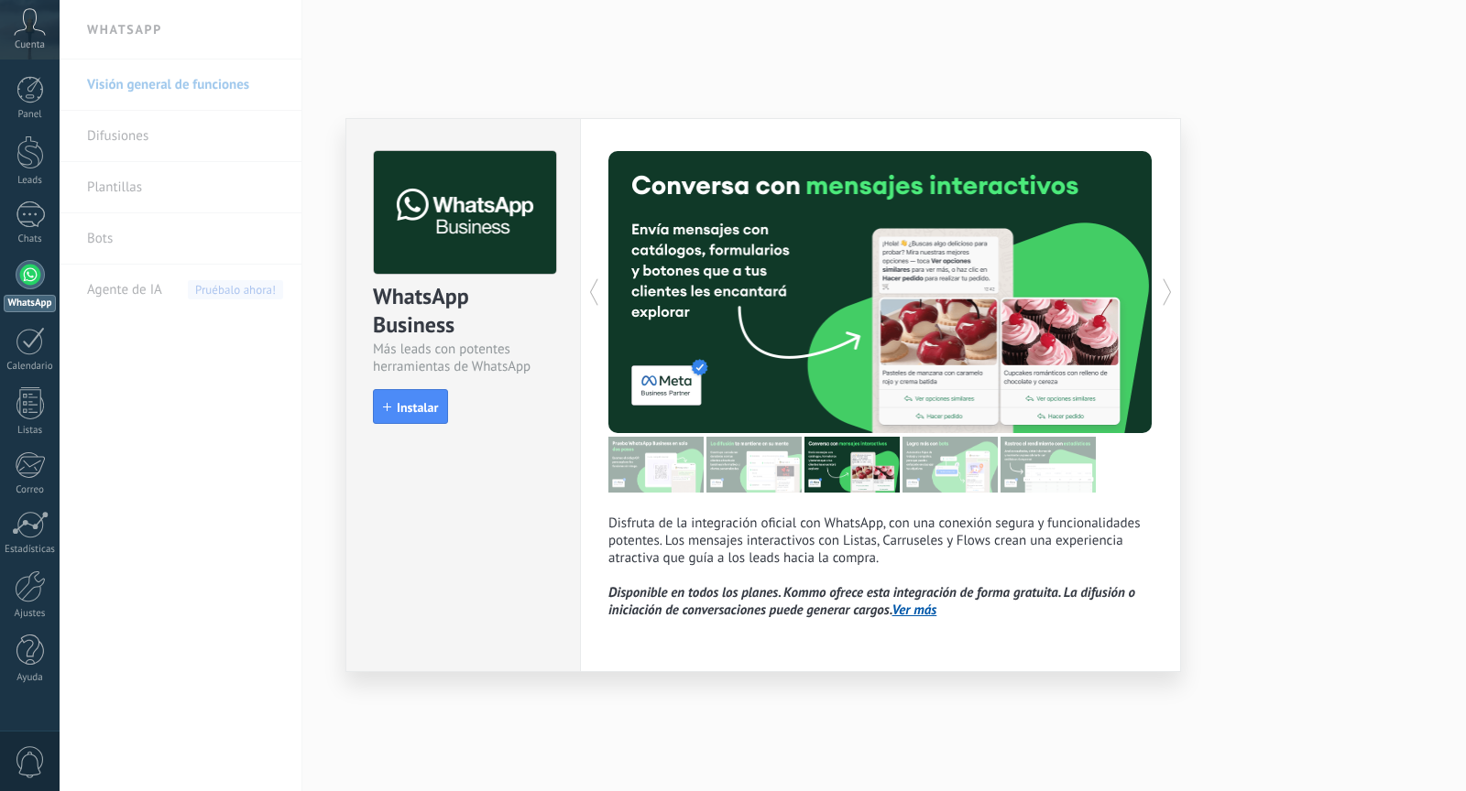
click at [1160, 297] on icon at bounding box center [1167, 292] width 18 height 37
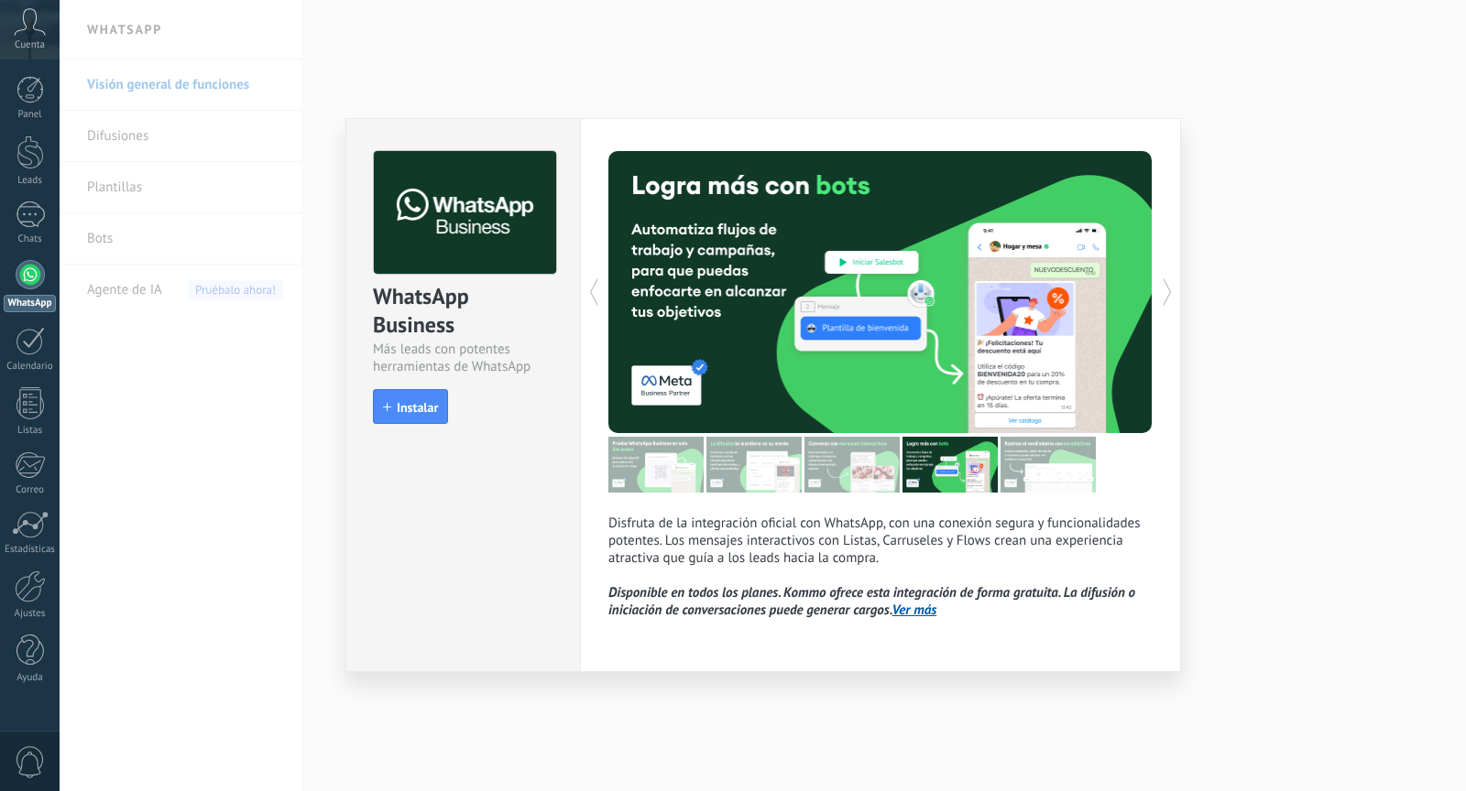
click at [1160, 297] on icon at bounding box center [1167, 292] width 18 height 37
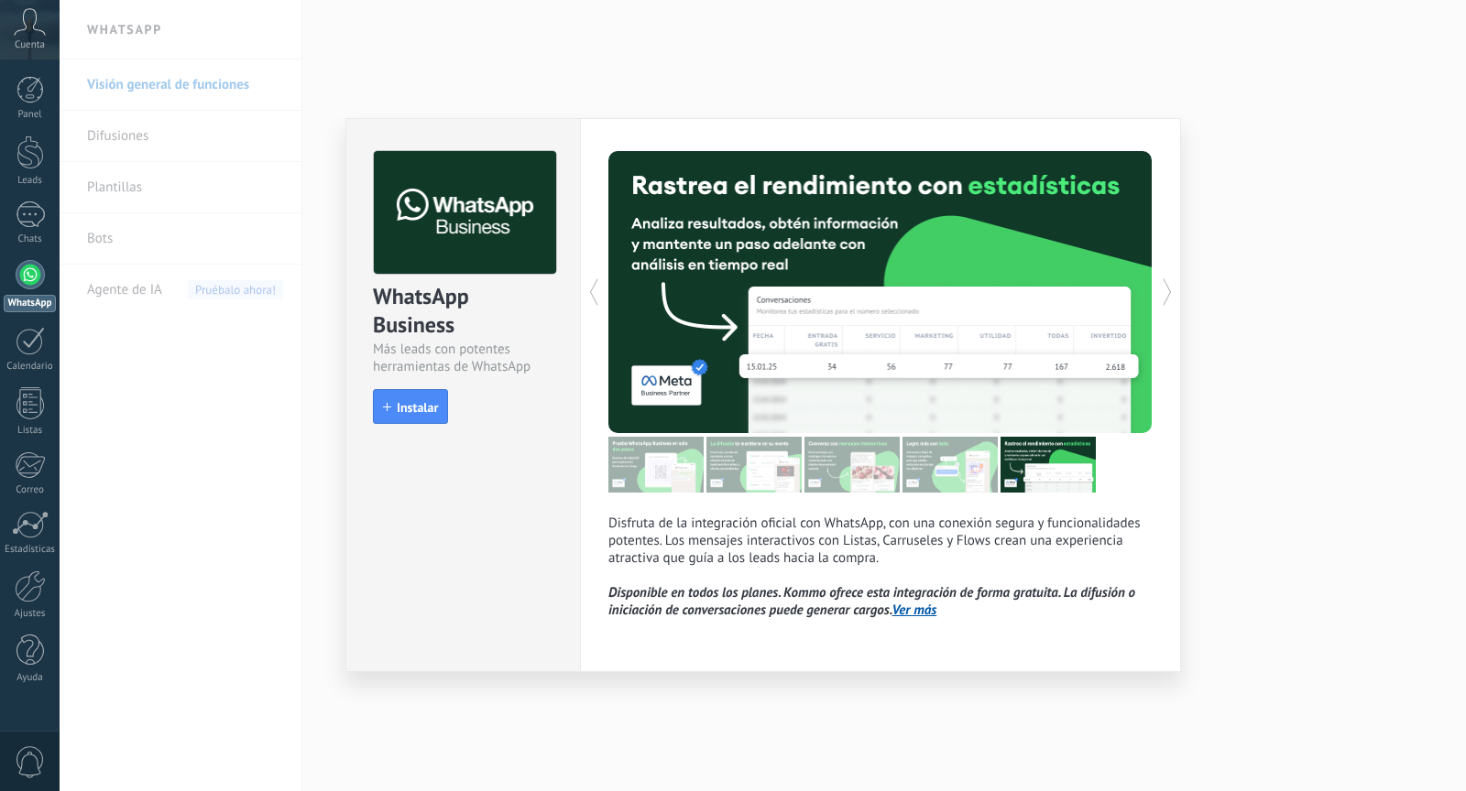
click at [1160, 297] on icon at bounding box center [1167, 292] width 18 height 37
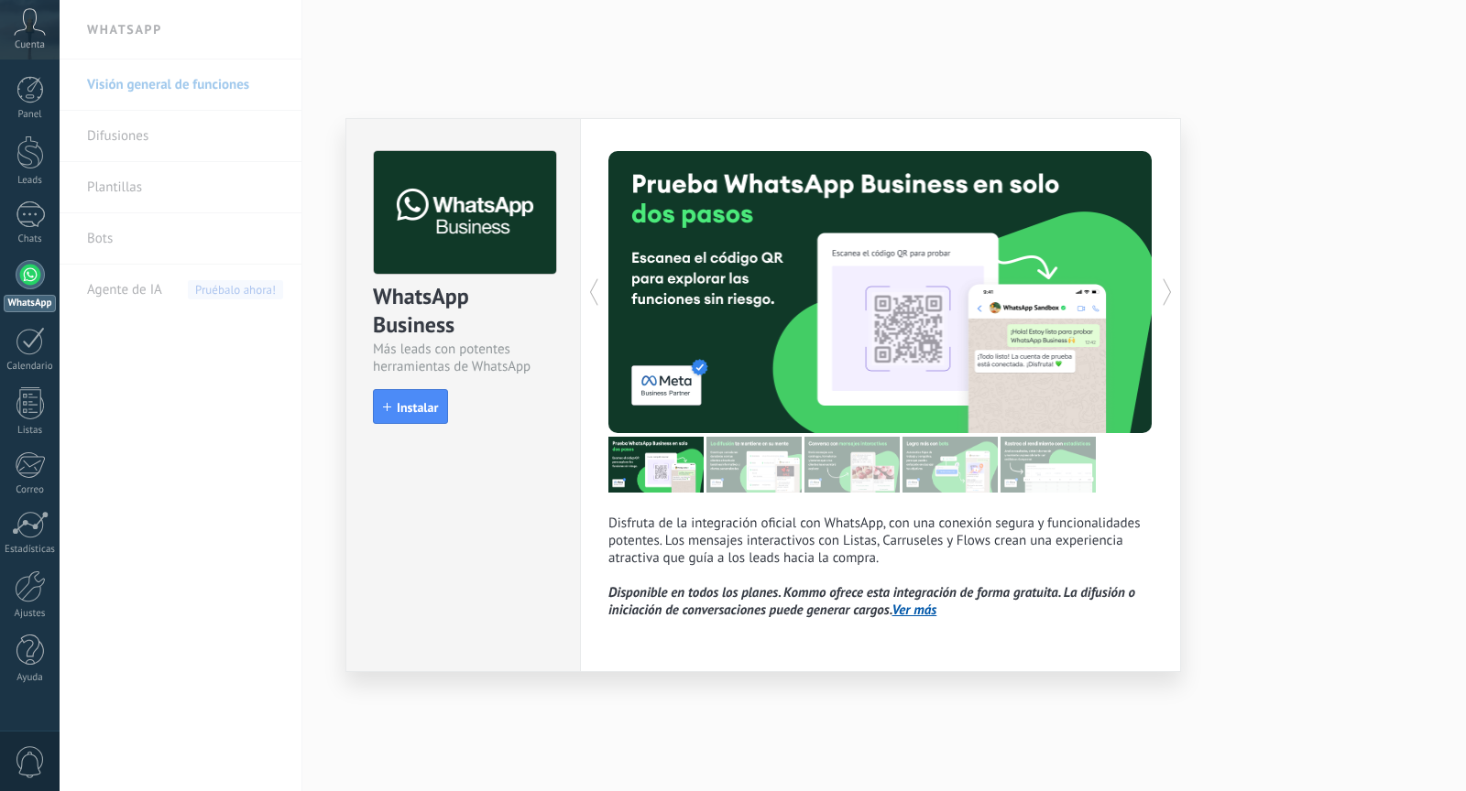
click at [1160, 297] on icon at bounding box center [1167, 292] width 18 height 37
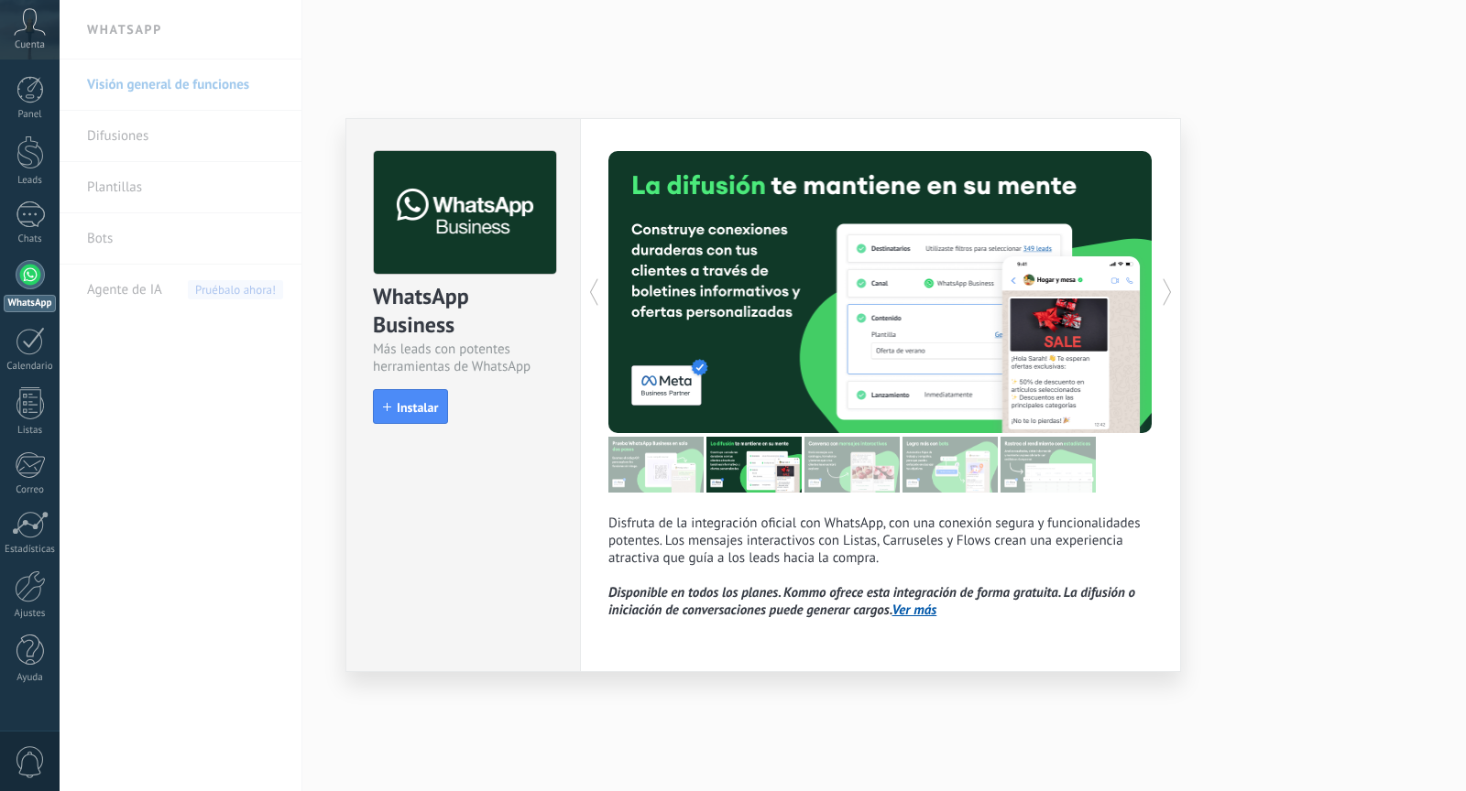
click at [1160, 297] on icon at bounding box center [1167, 292] width 18 height 37
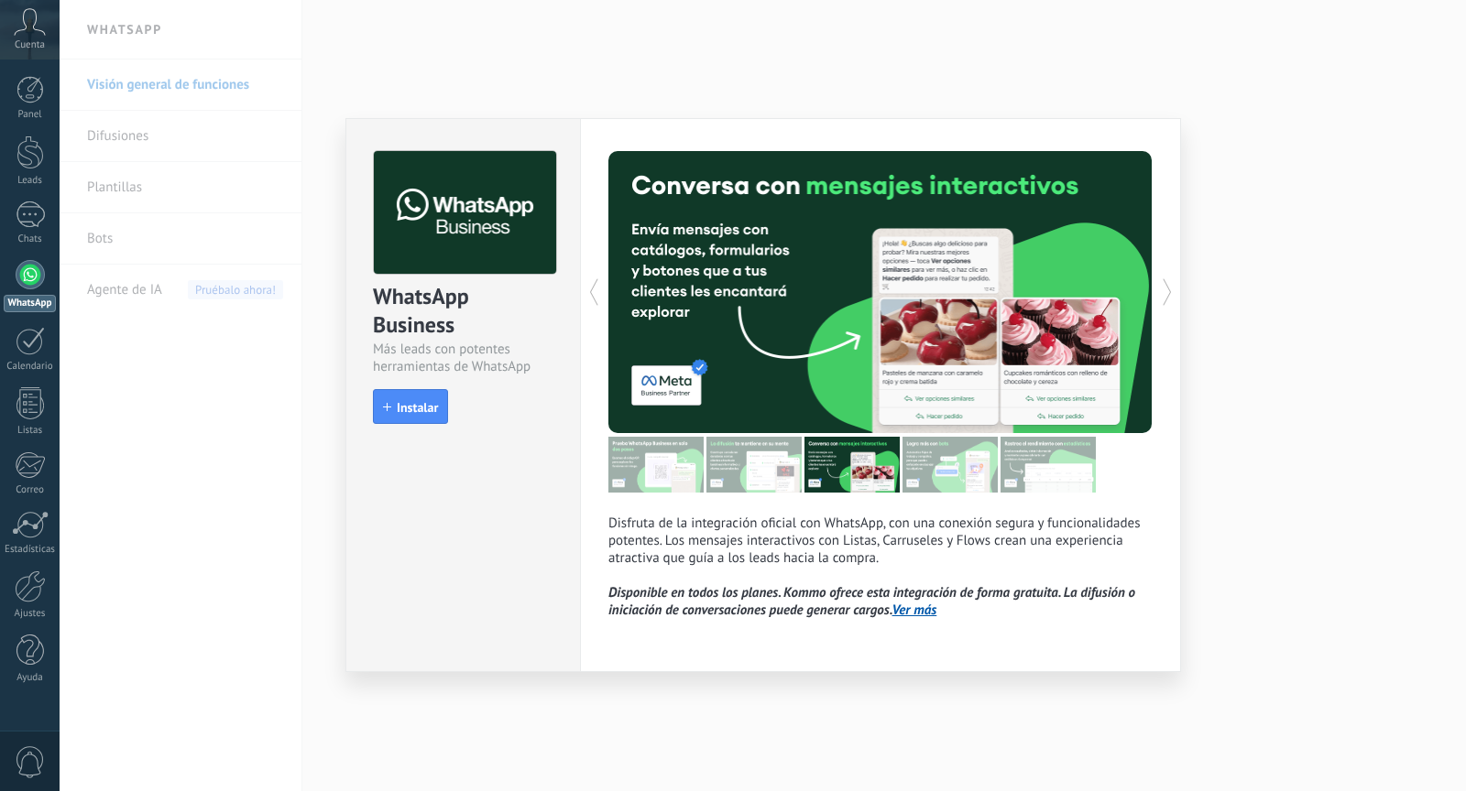
click at [1160, 297] on icon at bounding box center [1167, 292] width 18 height 37
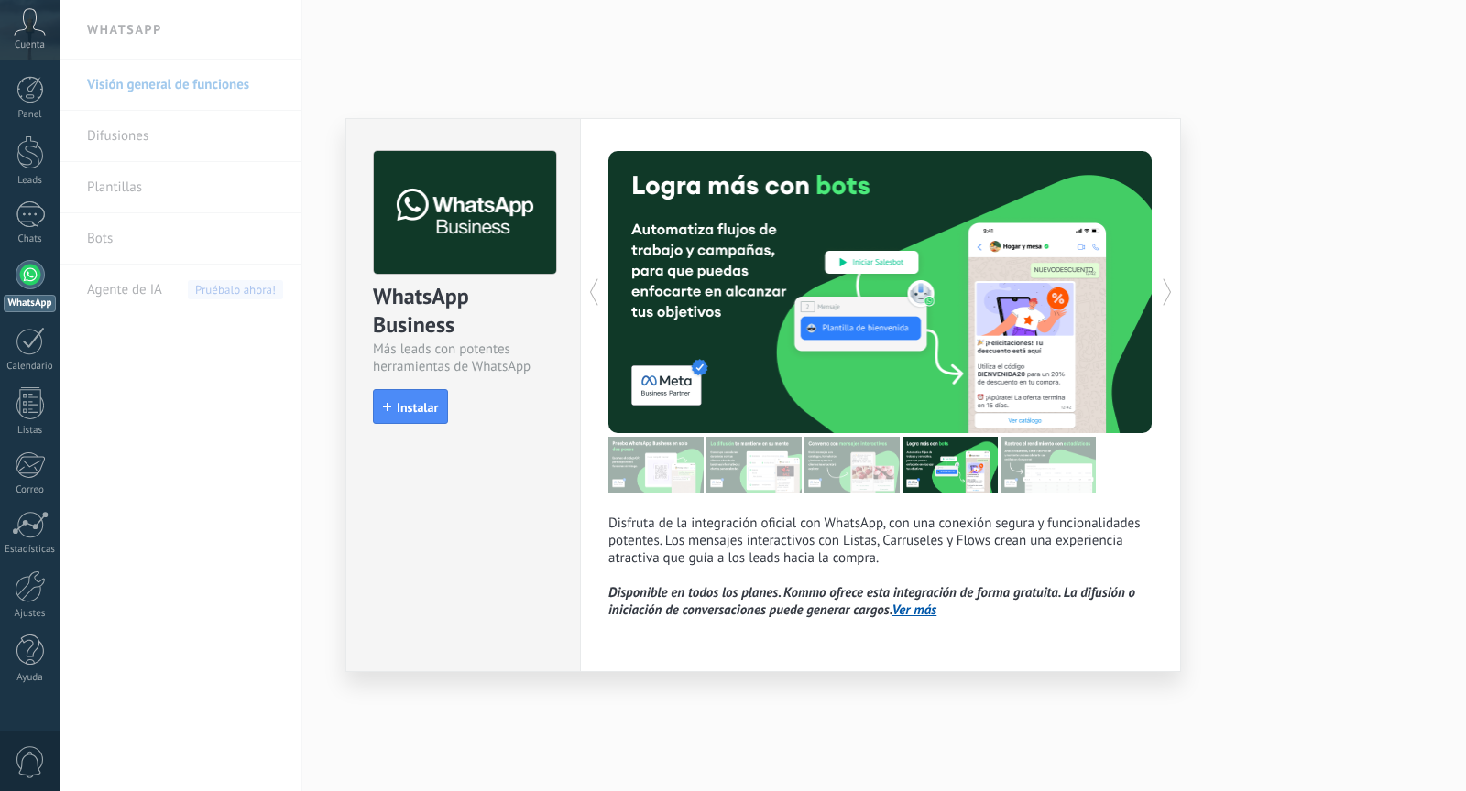
click at [1160, 297] on icon at bounding box center [1167, 292] width 18 height 37
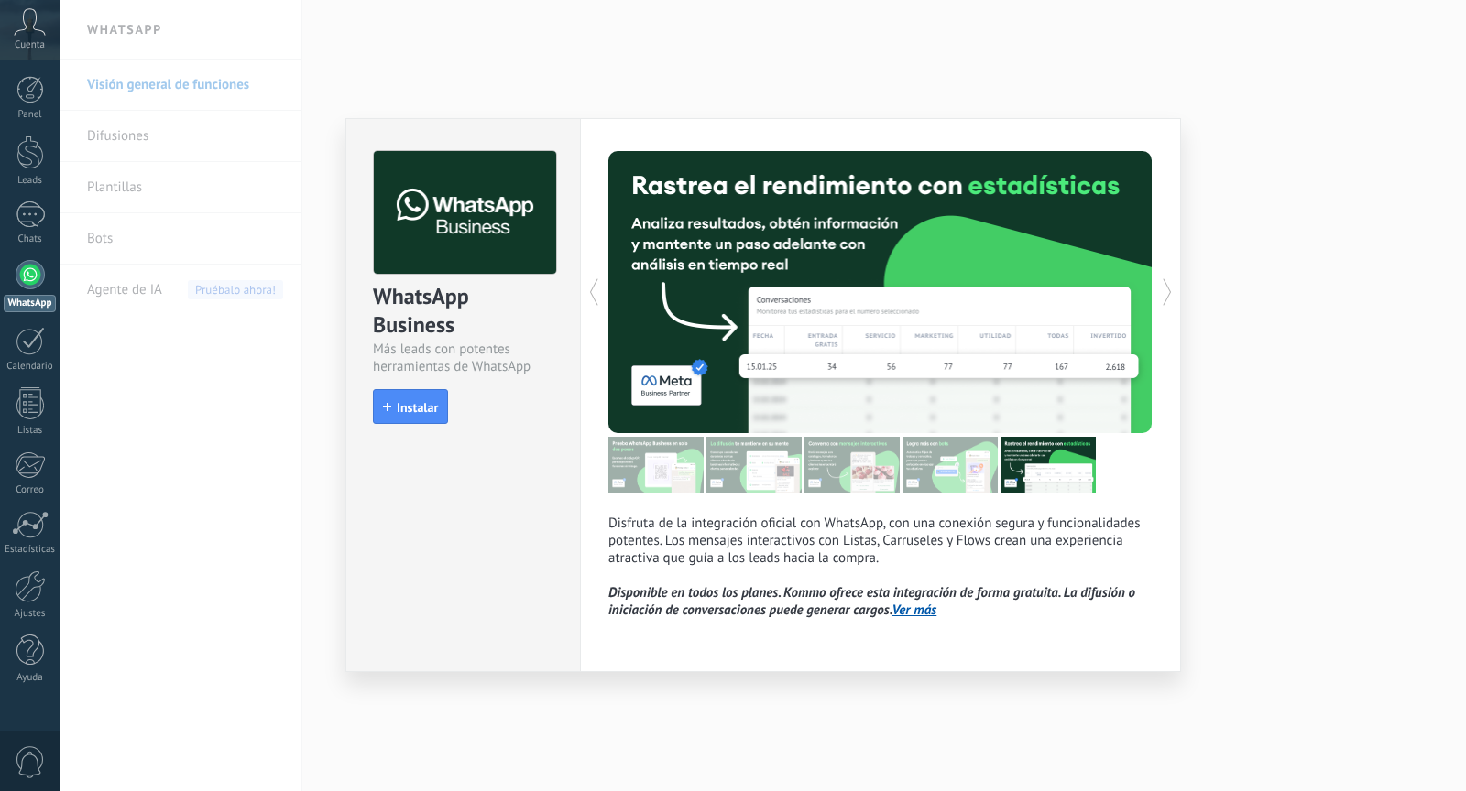
click at [1160, 297] on icon at bounding box center [1167, 292] width 18 height 37
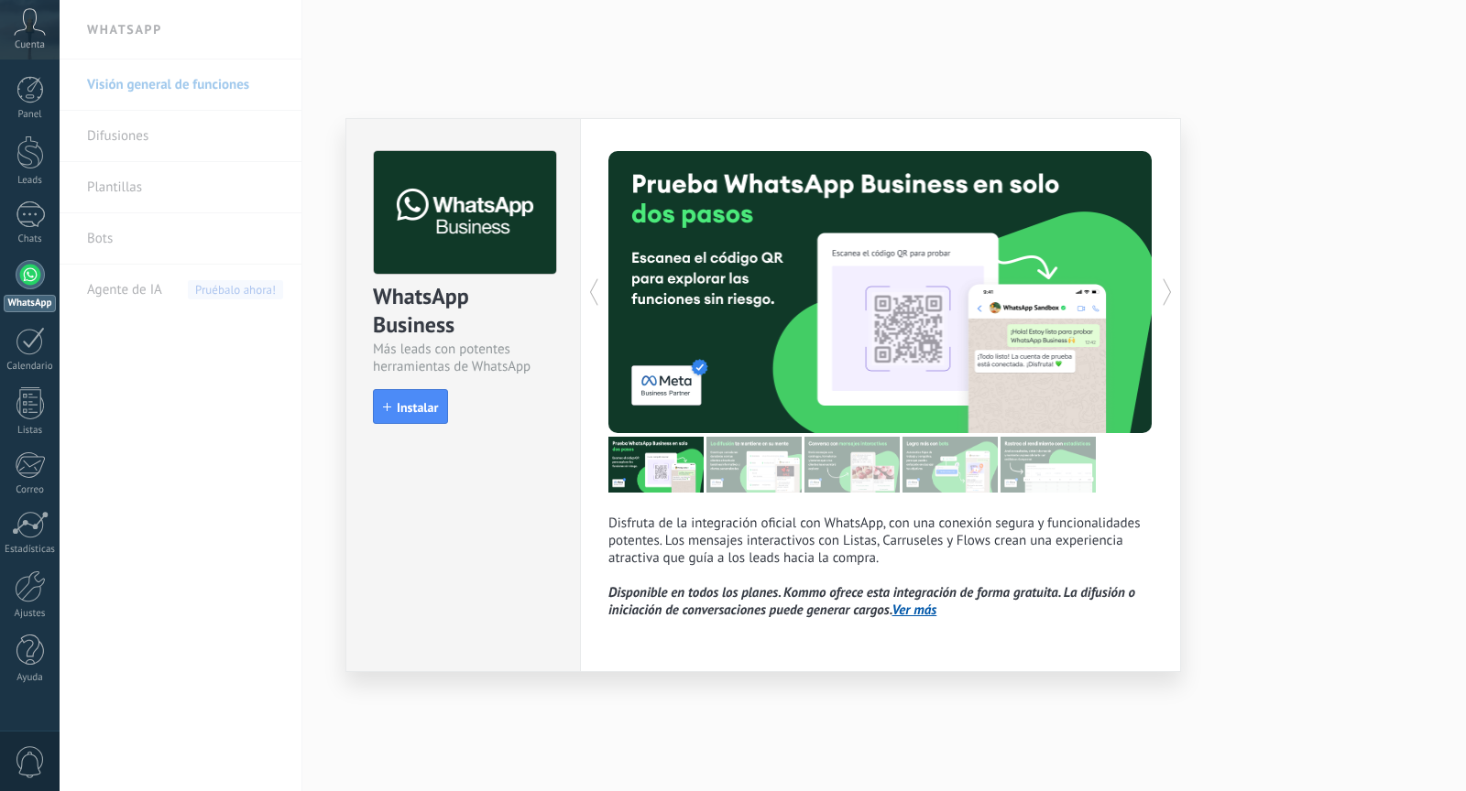
click at [1160, 297] on icon at bounding box center [1167, 292] width 18 height 37
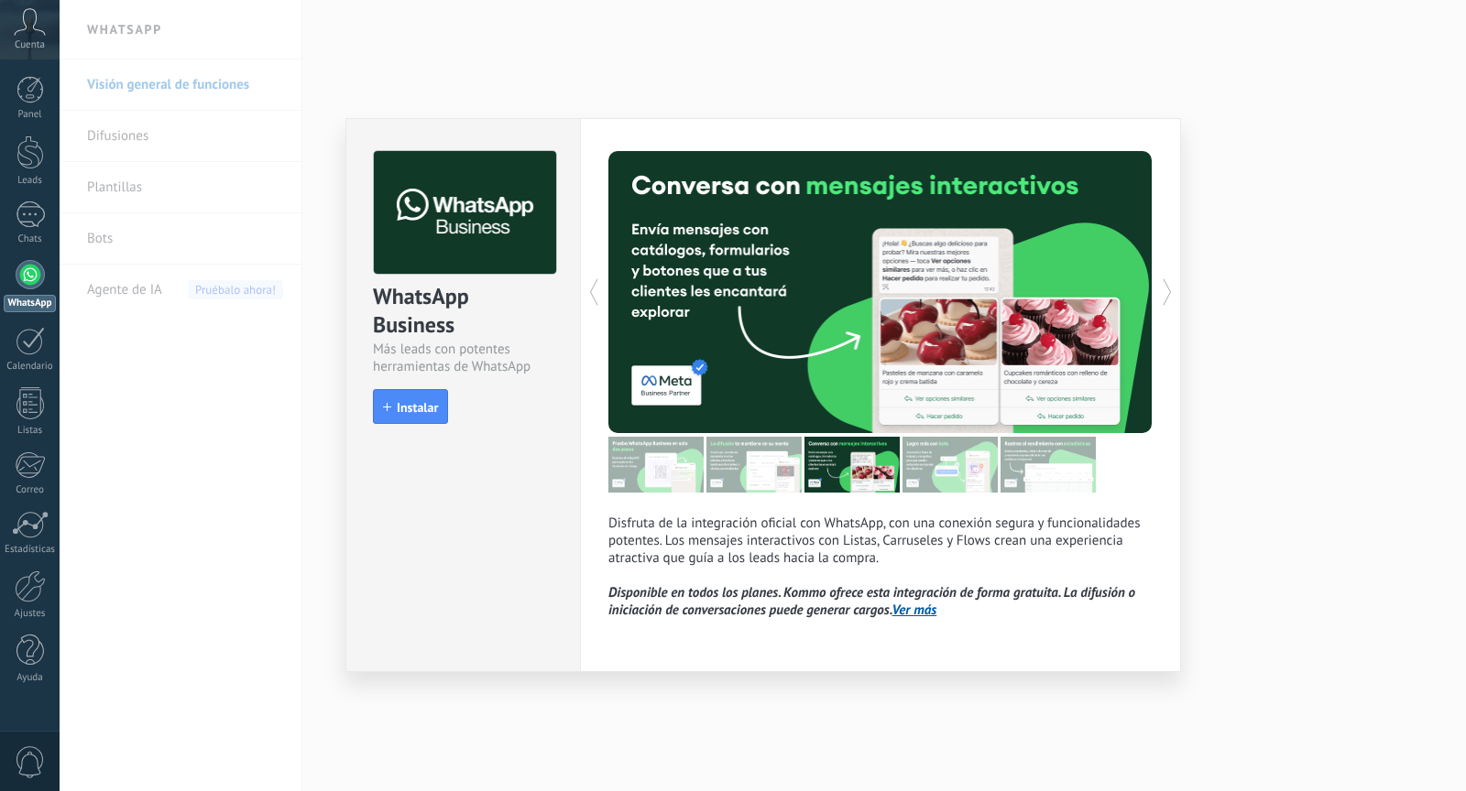
click at [1160, 297] on icon at bounding box center [1167, 292] width 18 height 37
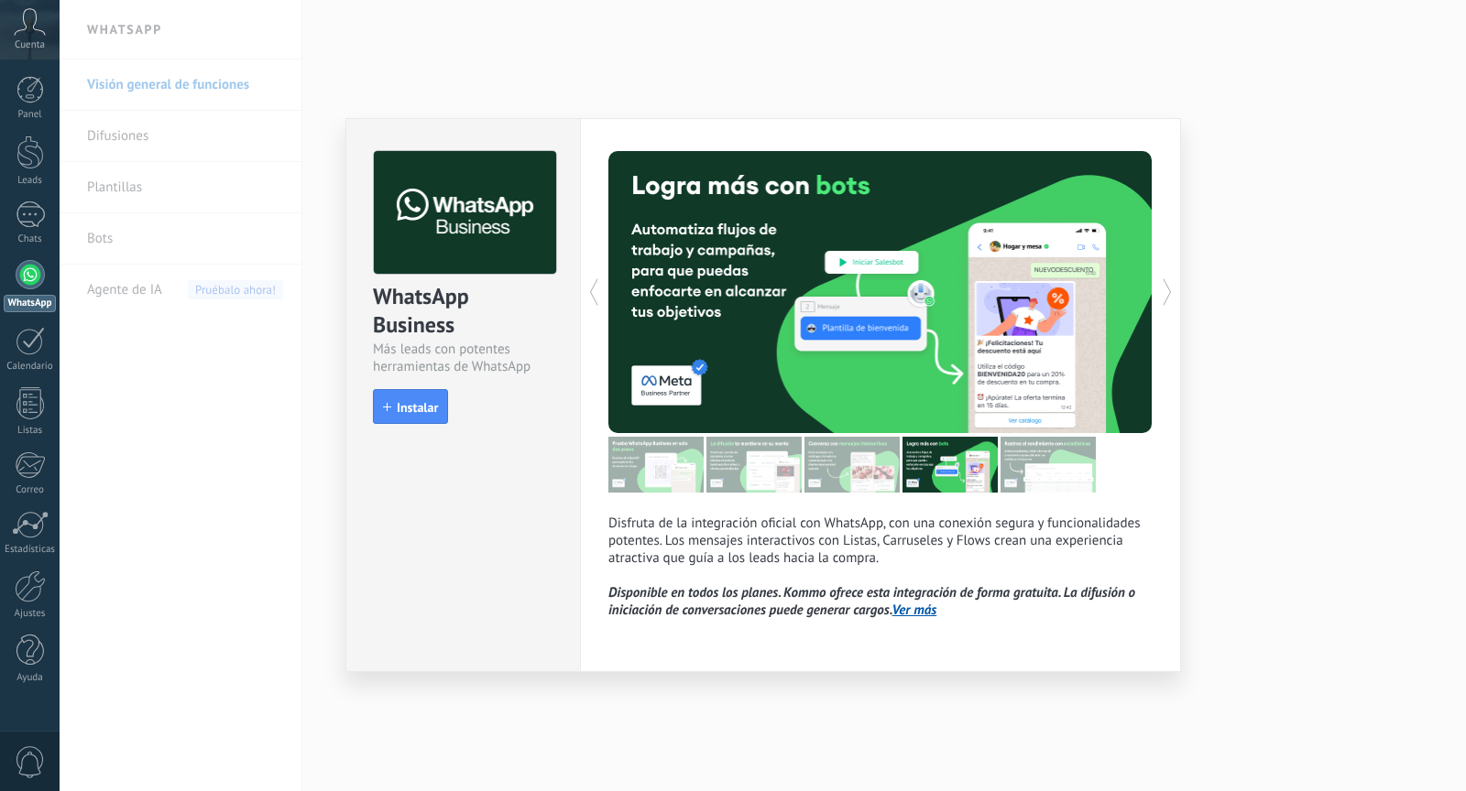
click at [1160, 297] on icon at bounding box center [1167, 292] width 18 height 37
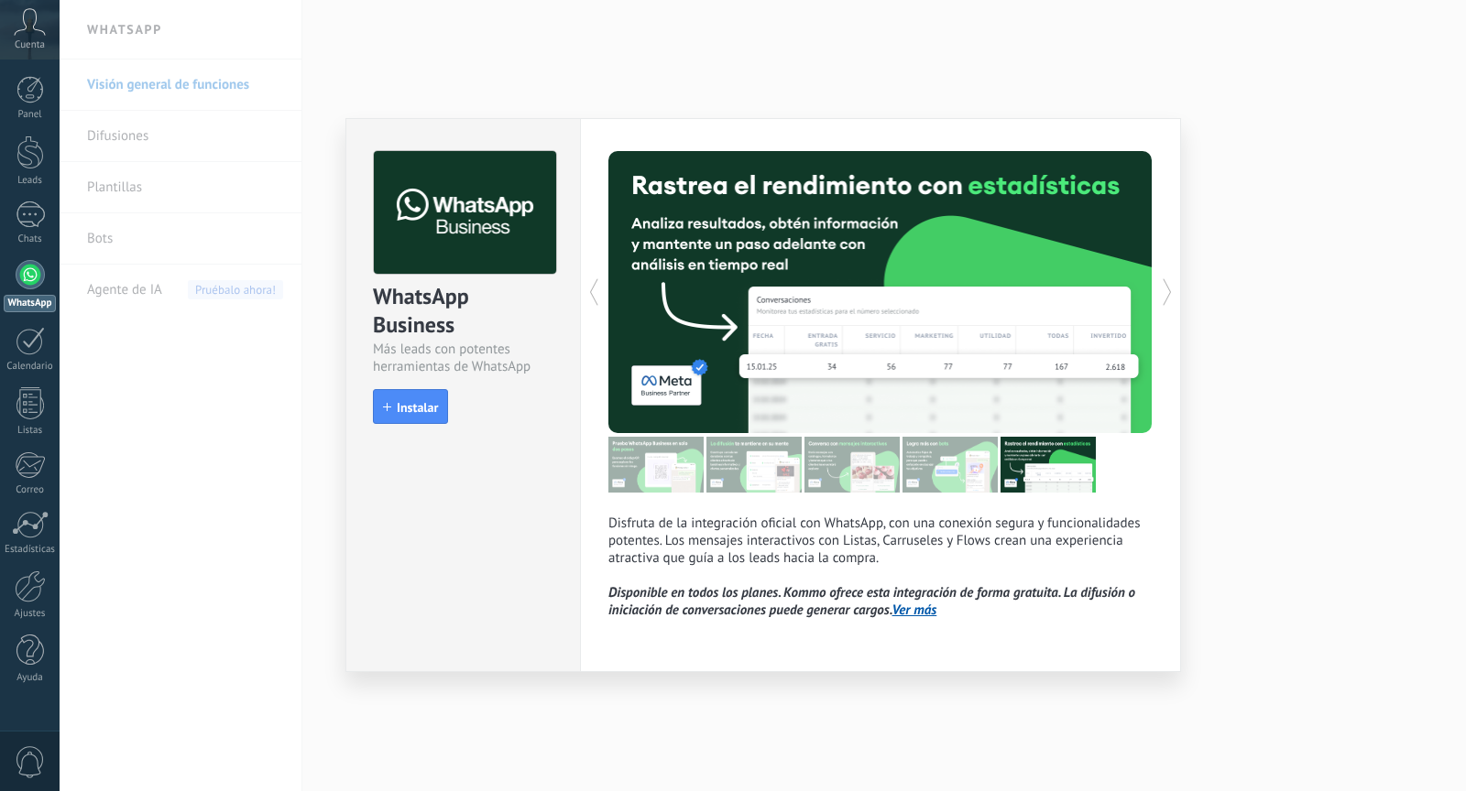
click at [1160, 297] on icon at bounding box center [1167, 292] width 18 height 37
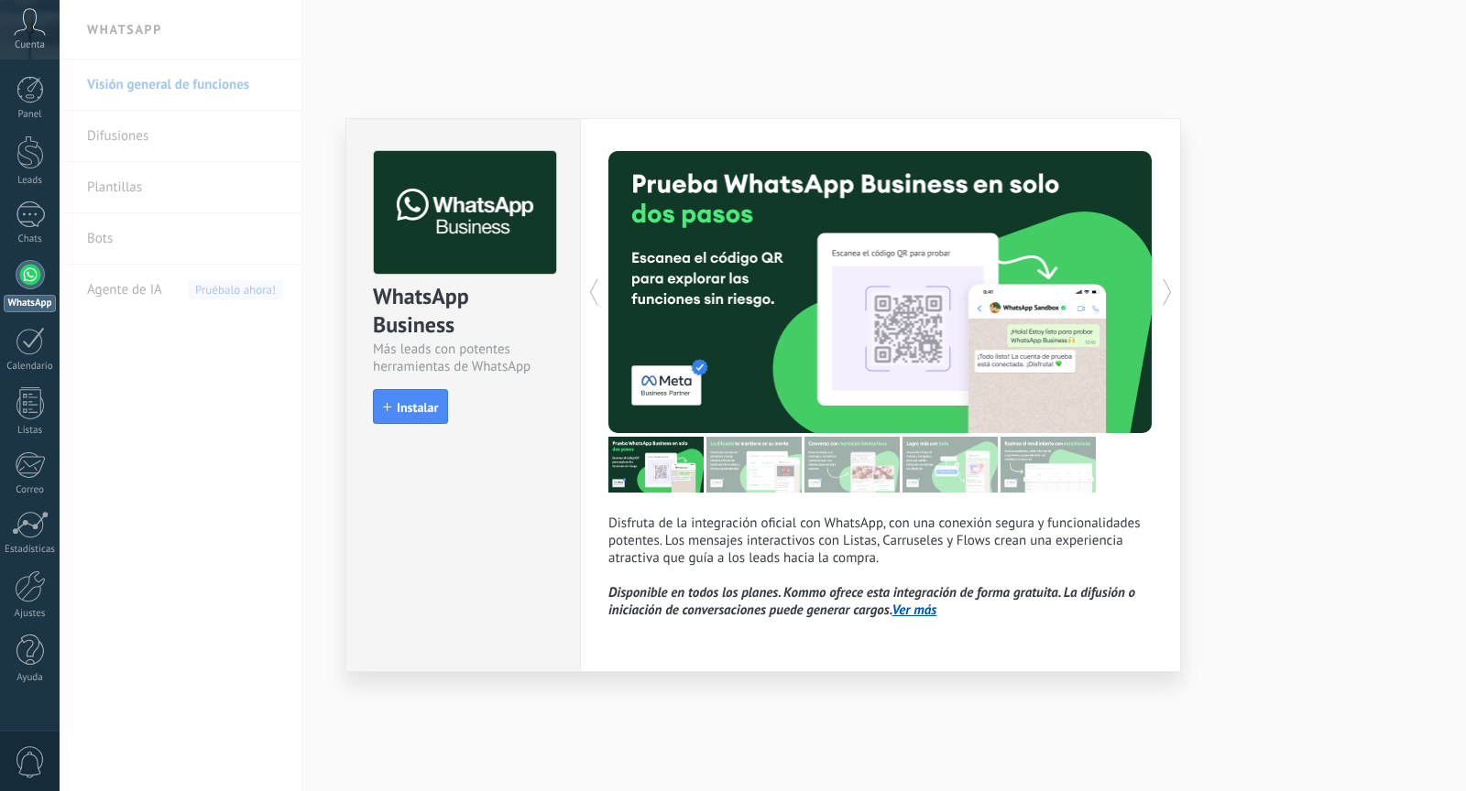
click at [1035, 458] on img at bounding box center [1047, 465] width 95 height 56
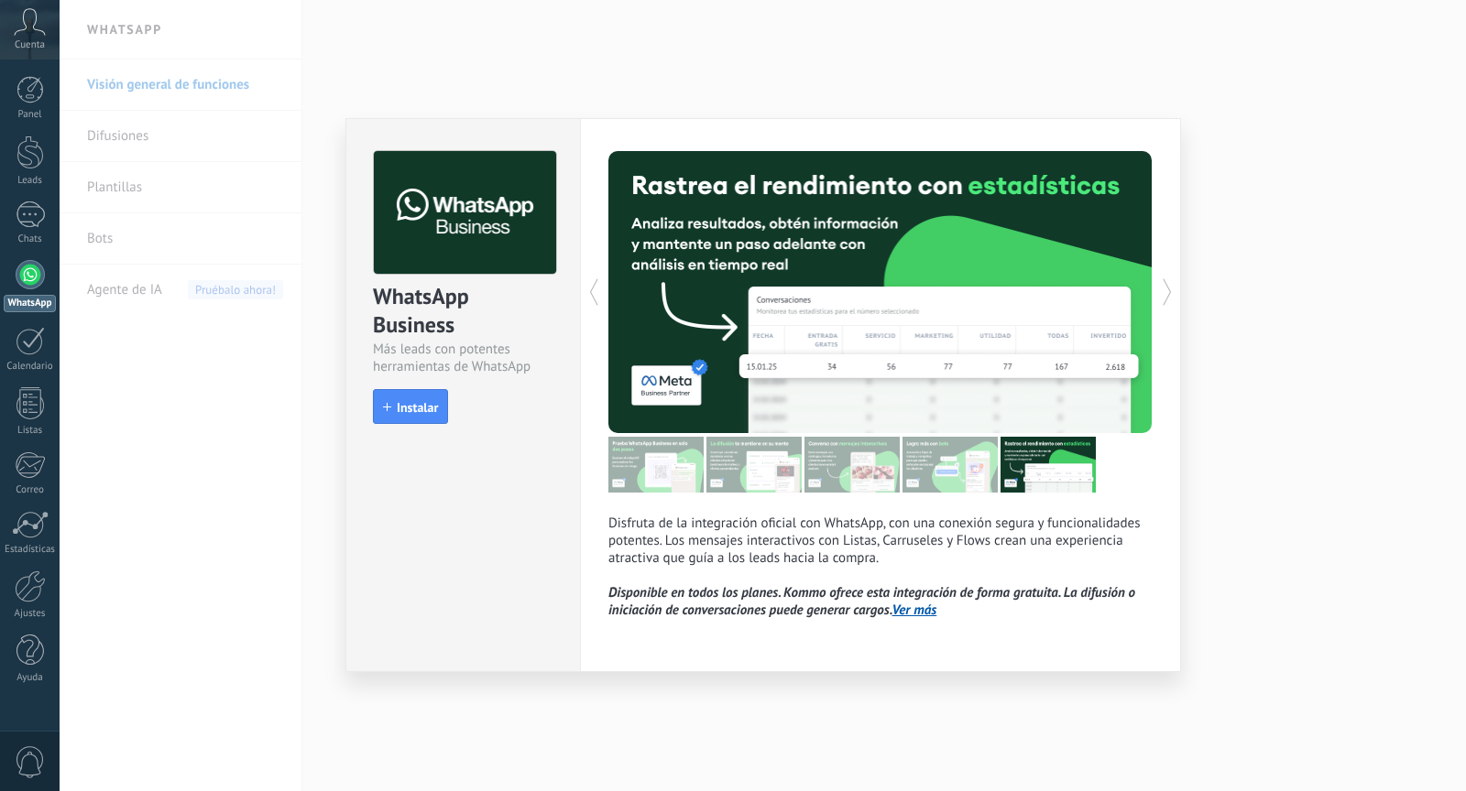
click at [1269, 351] on div "WhatsApp Business Más leads con potentes herramientas de WhatsApp install Insta…" at bounding box center [763, 395] width 1406 height 791
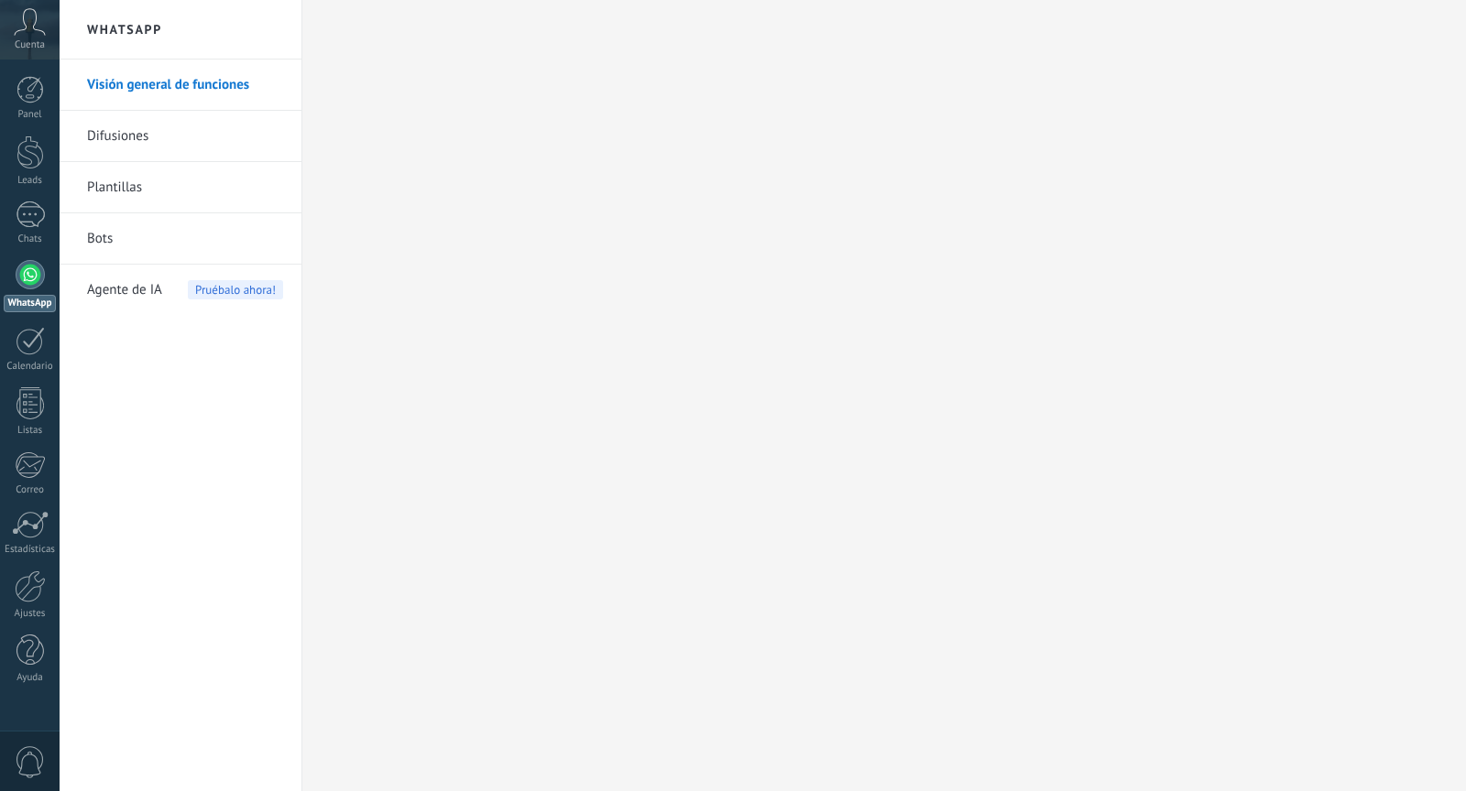
click at [126, 136] on link "Difusiones" at bounding box center [185, 136] width 196 height 51
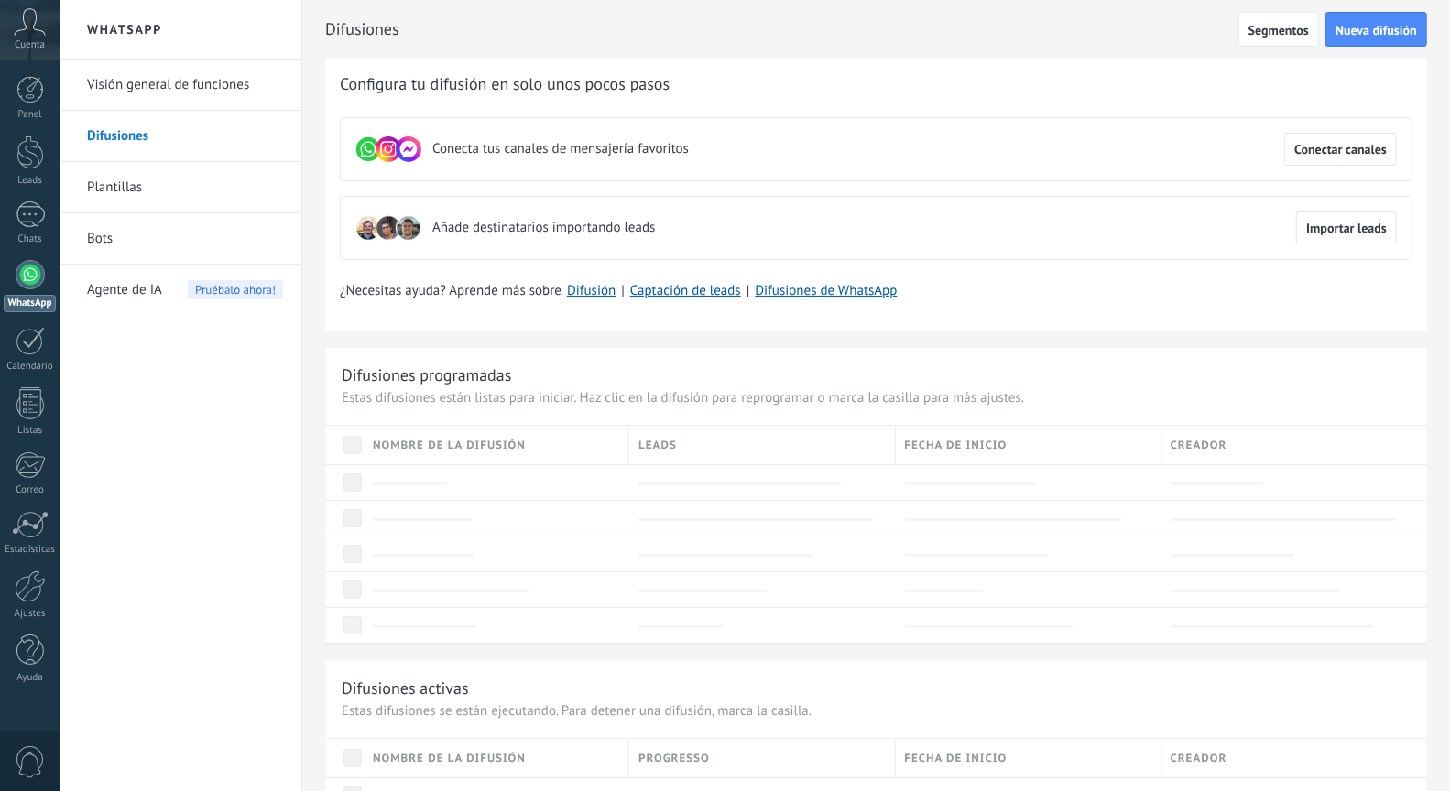
click at [127, 177] on link "Plantillas" at bounding box center [185, 187] width 196 height 51
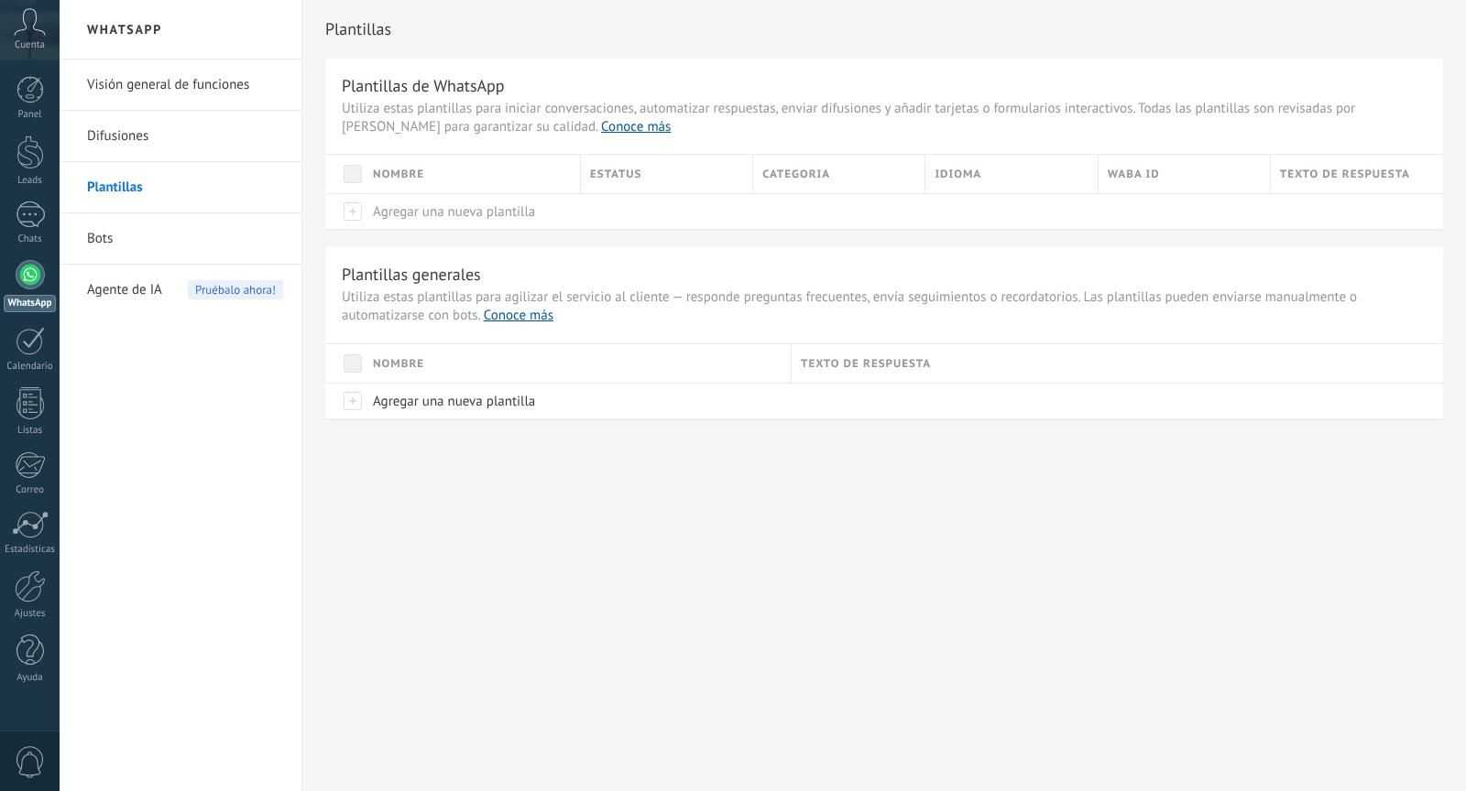
click at [91, 239] on link "Bots" at bounding box center [185, 238] width 196 height 51
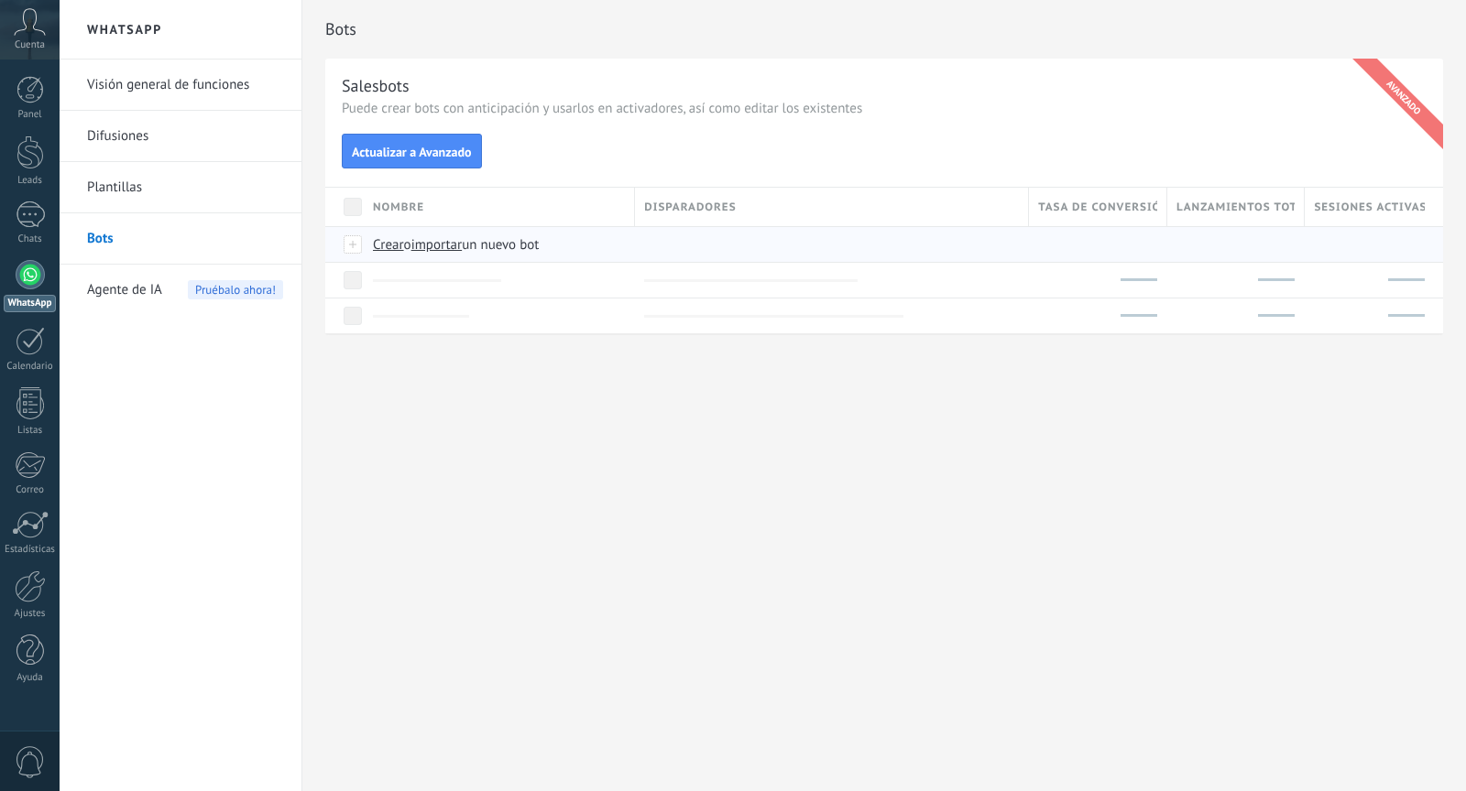
click at [386, 243] on span "Crear" at bounding box center [388, 244] width 31 height 17
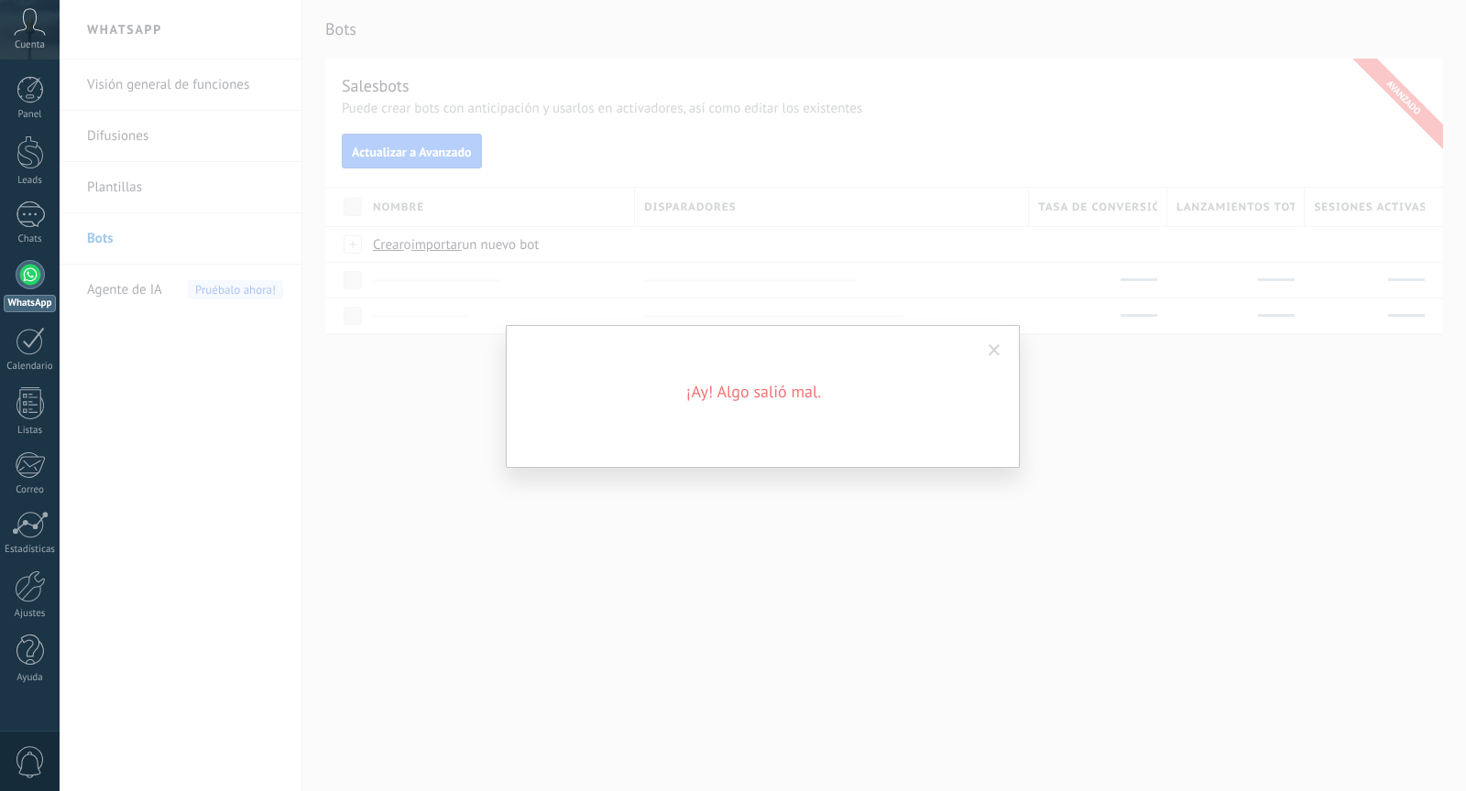
click at [997, 350] on span at bounding box center [994, 350] width 12 height 13
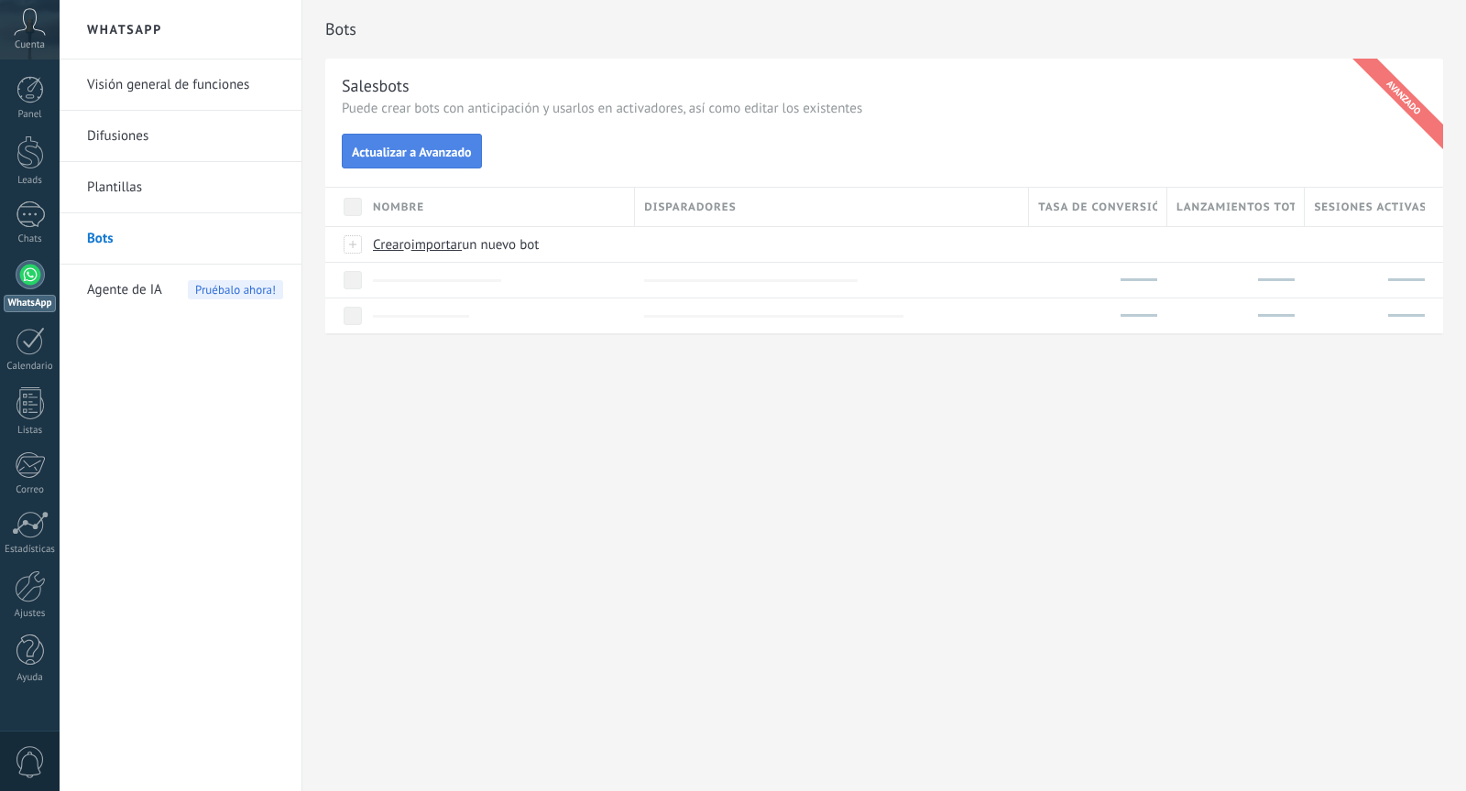
click at [439, 164] on button "Actualizar a Avanzado" at bounding box center [412, 151] width 140 height 35
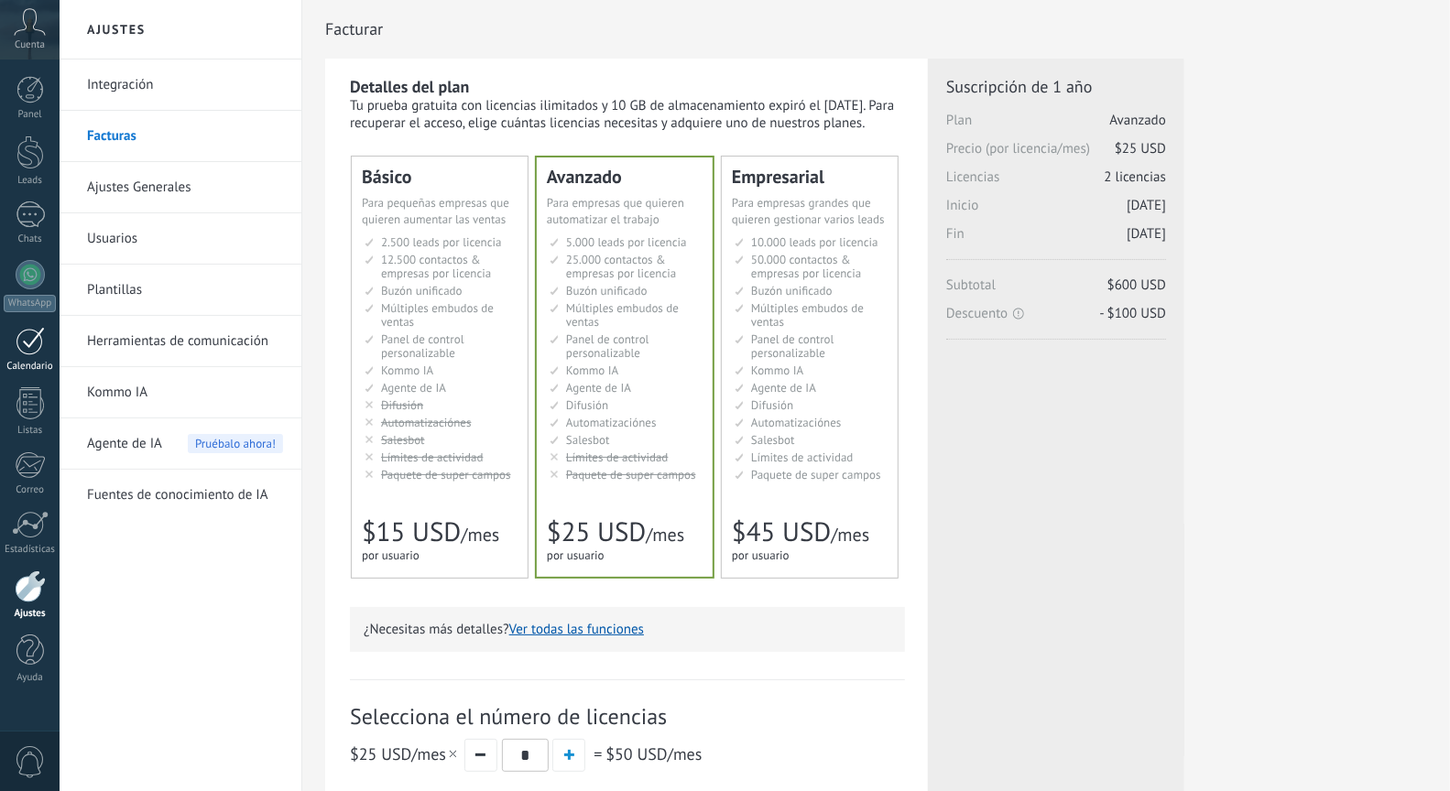
click at [27, 338] on div at bounding box center [30, 341] width 29 height 28
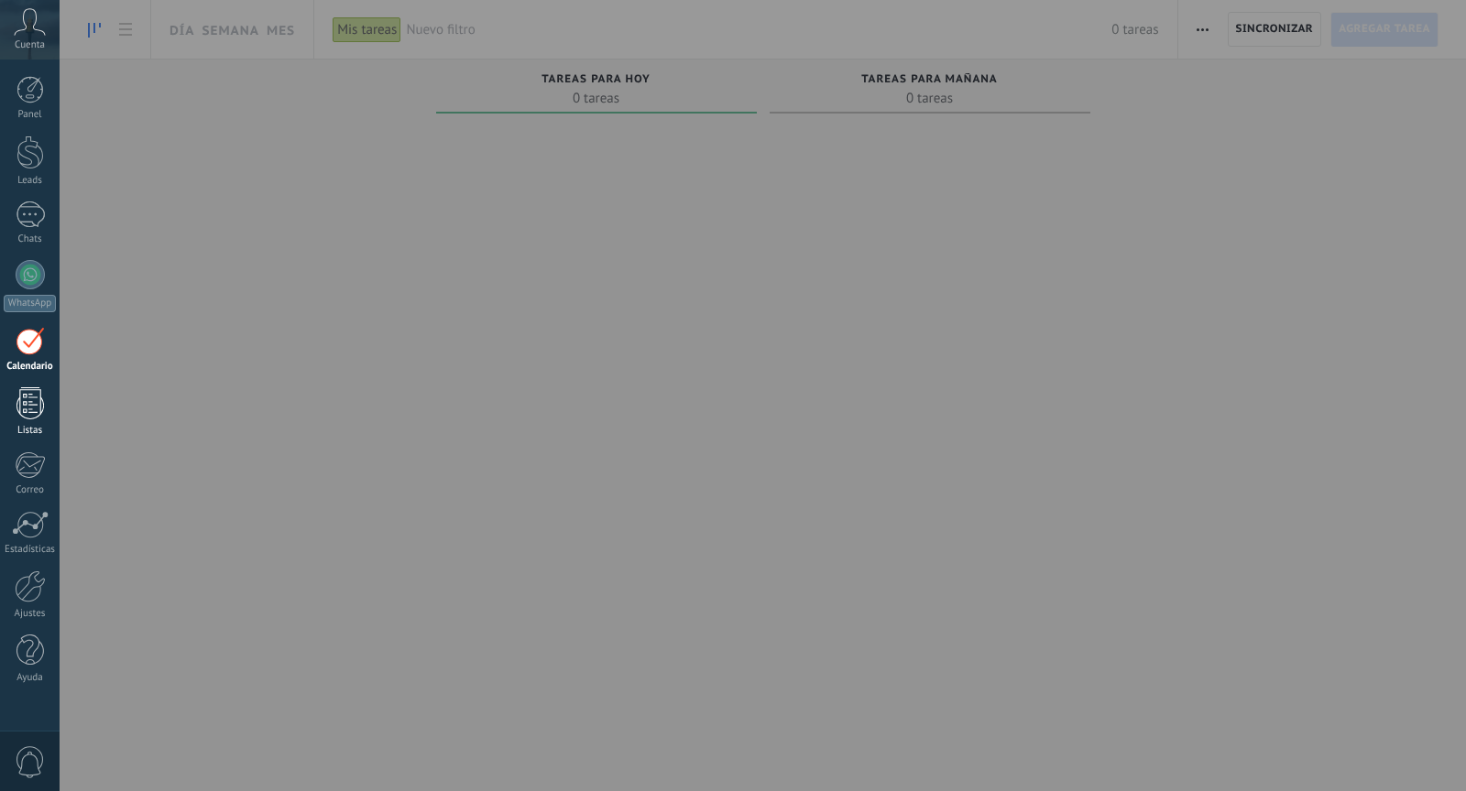
click at [22, 396] on div at bounding box center [29, 403] width 27 height 32
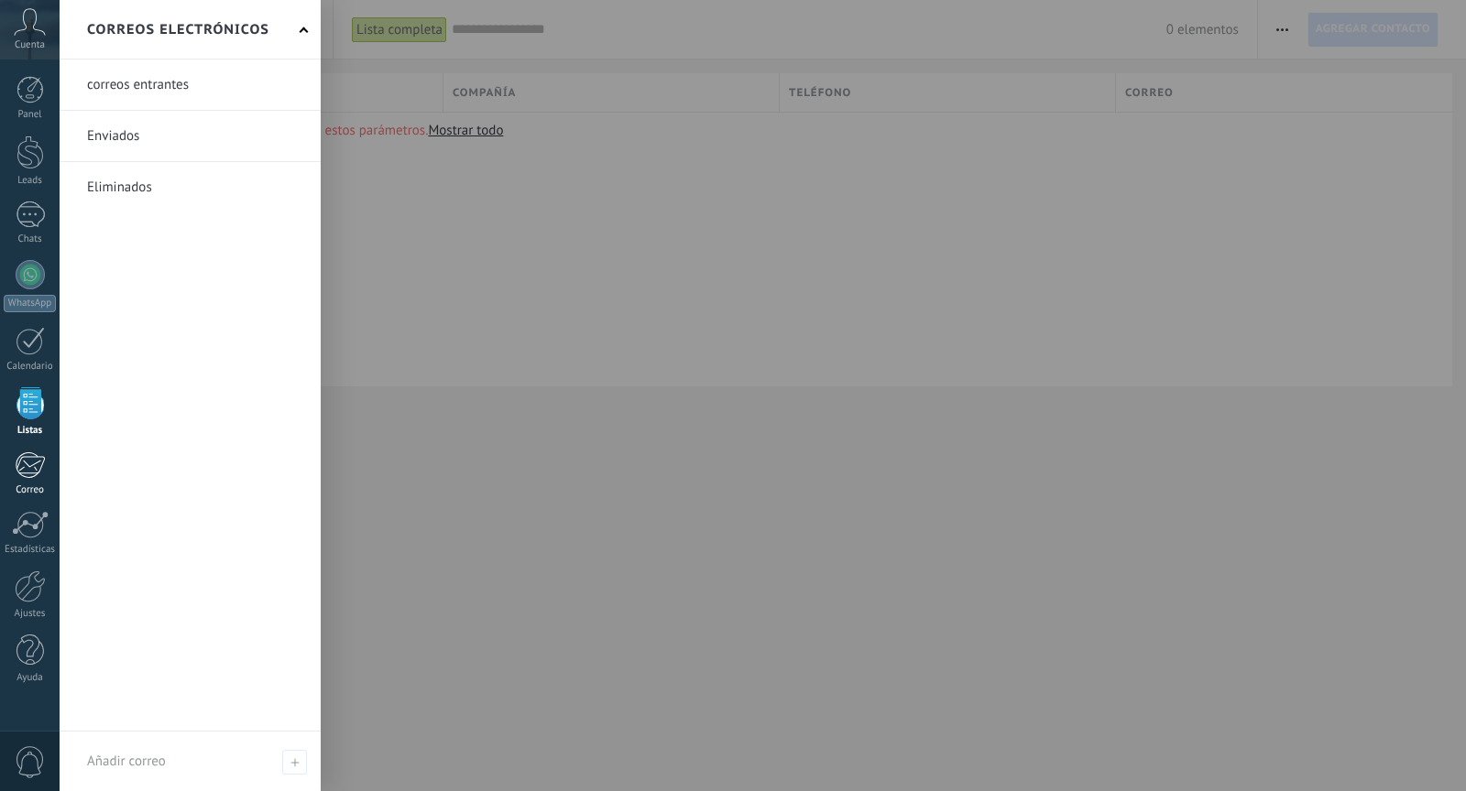
click at [27, 491] on div "Correo" at bounding box center [30, 491] width 53 height 12
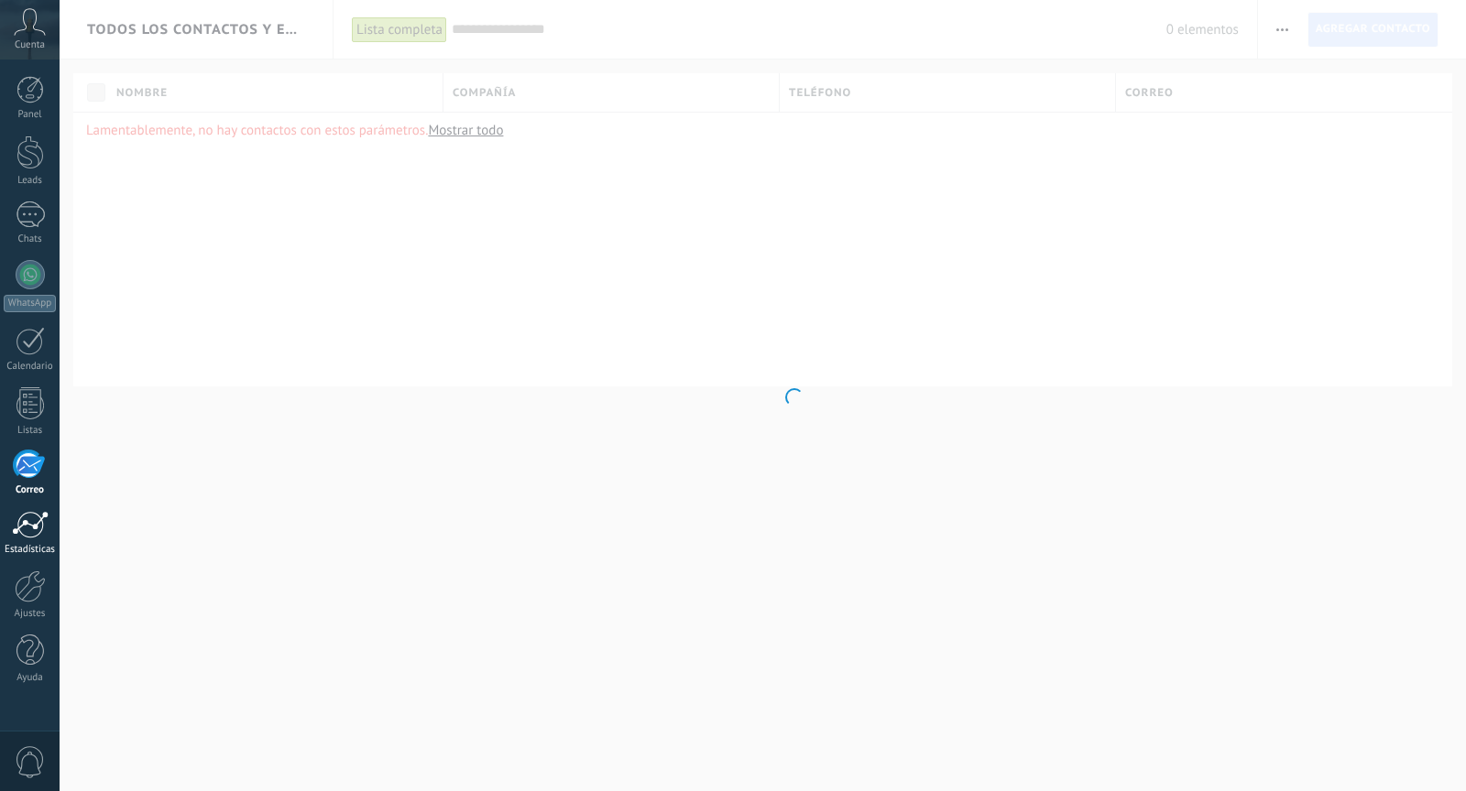
click at [27, 521] on div at bounding box center [30, 524] width 37 height 27
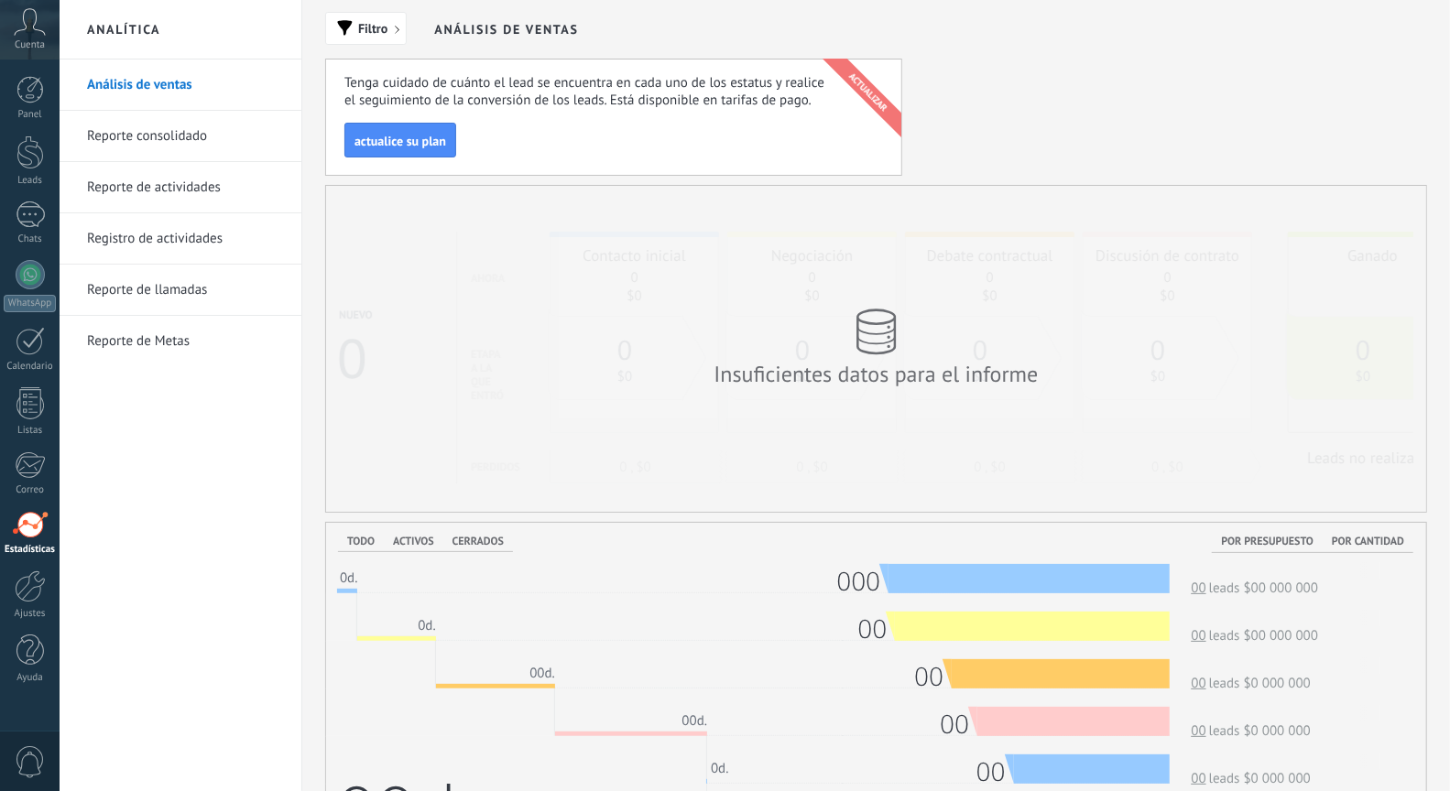
click at [83, 365] on div "Análisis de ventas Reporte consolidado Reporte de actividades Registro de activ…" at bounding box center [181, 426] width 242 height 732
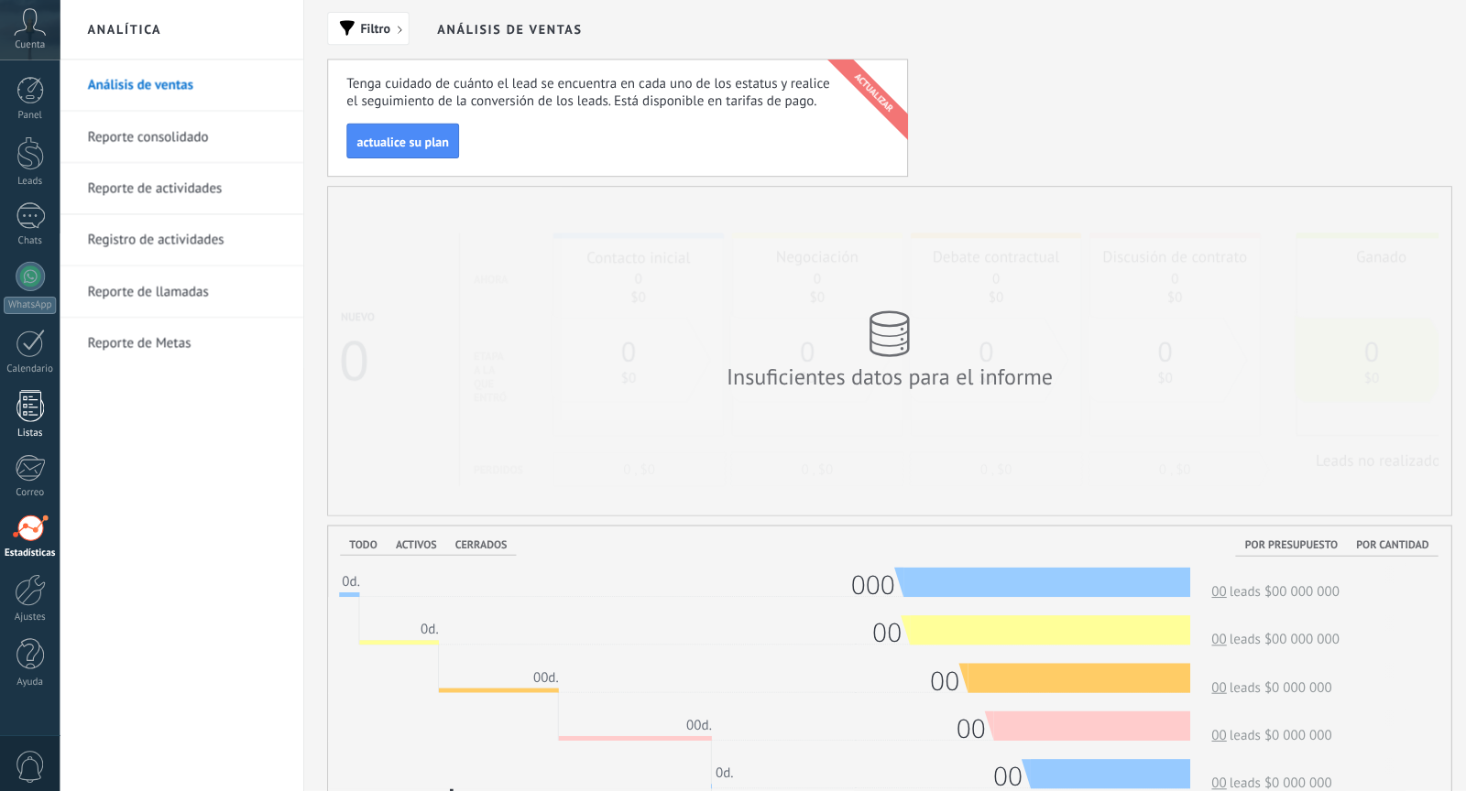
click at [34, 396] on div at bounding box center [29, 403] width 27 height 32
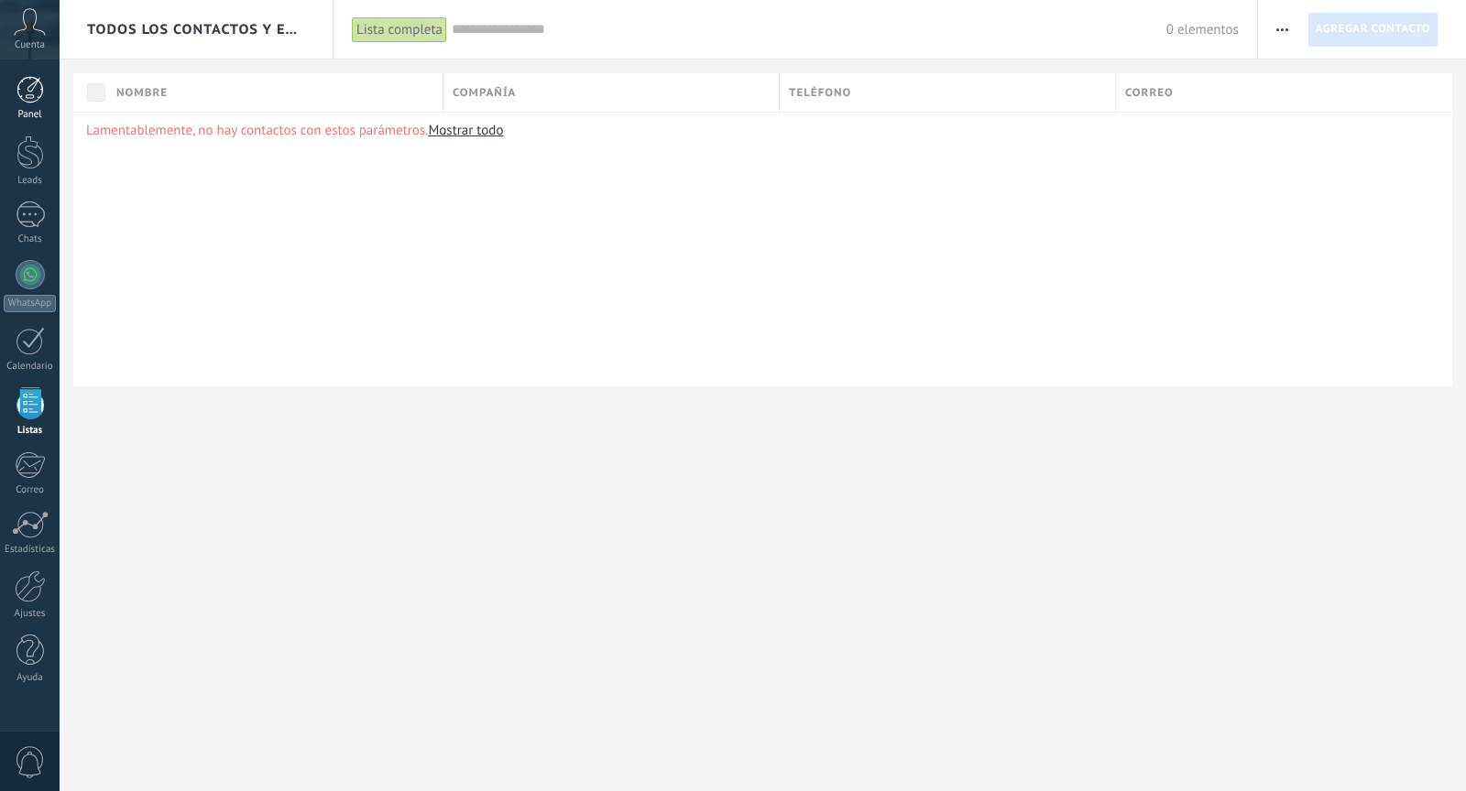
click at [28, 100] on div at bounding box center [29, 89] width 27 height 27
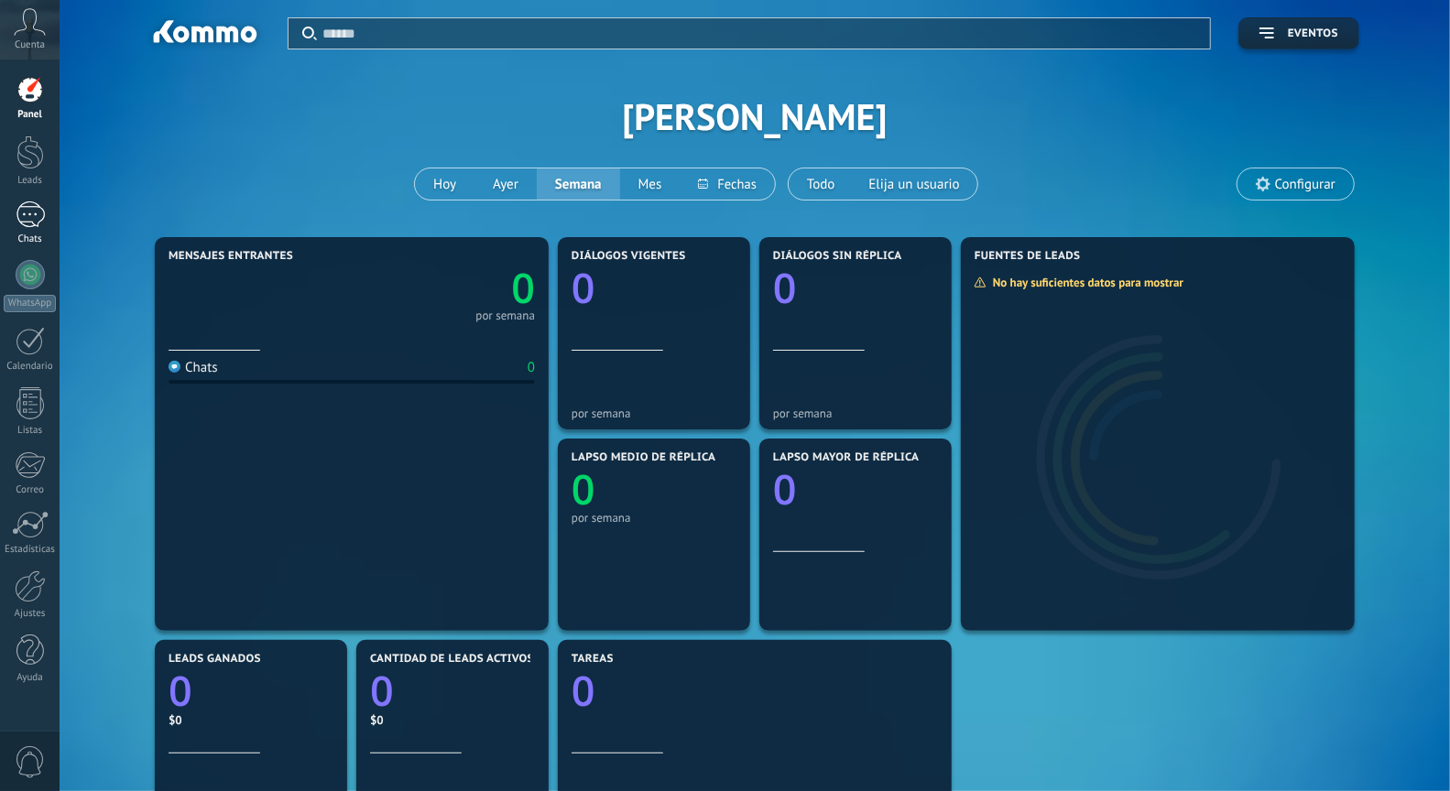
click at [42, 234] on div "Chats" at bounding box center [30, 240] width 53 height 12
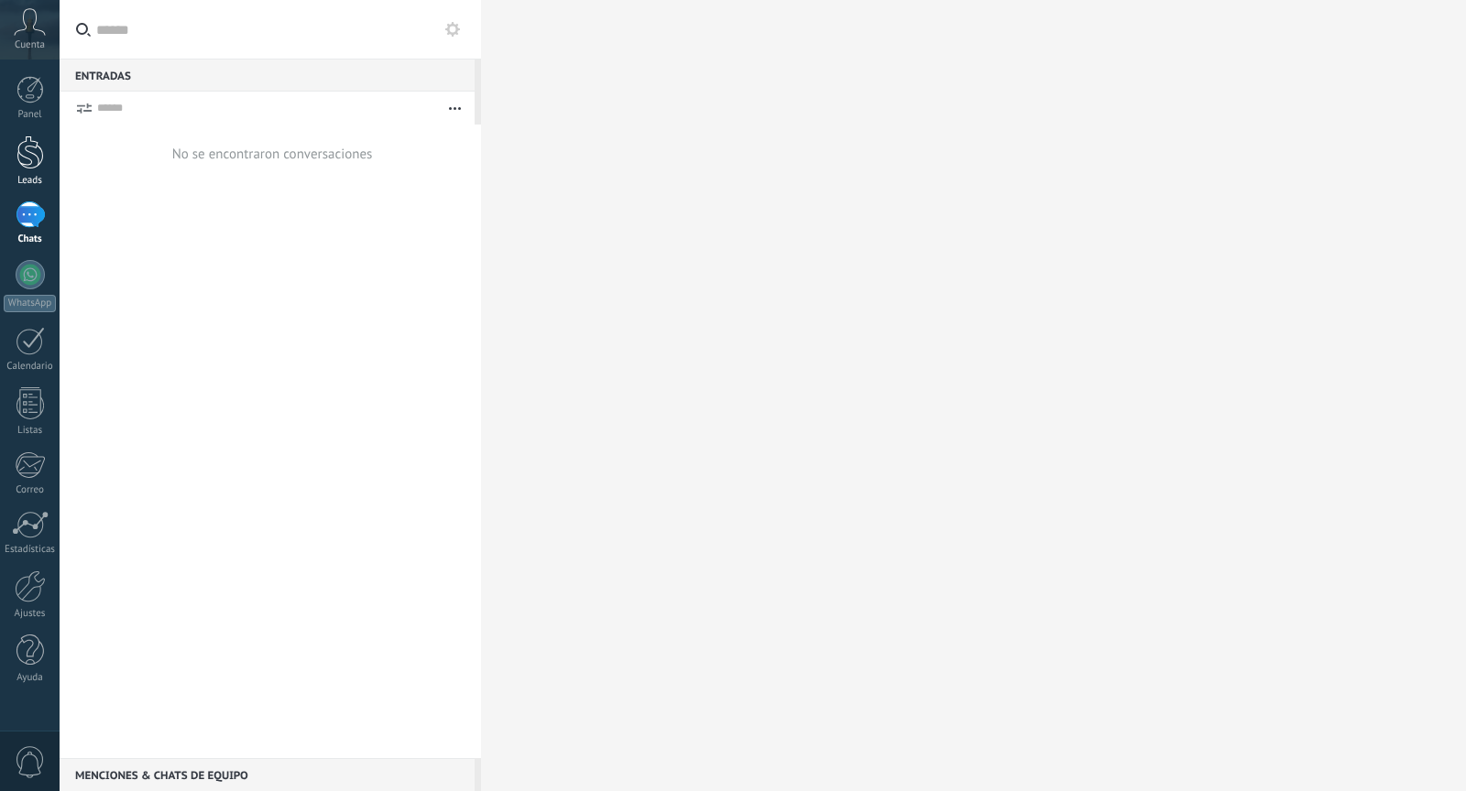
click at [49, 158] on link "Leads" at bounding box center [30, 161] width 60 height 51
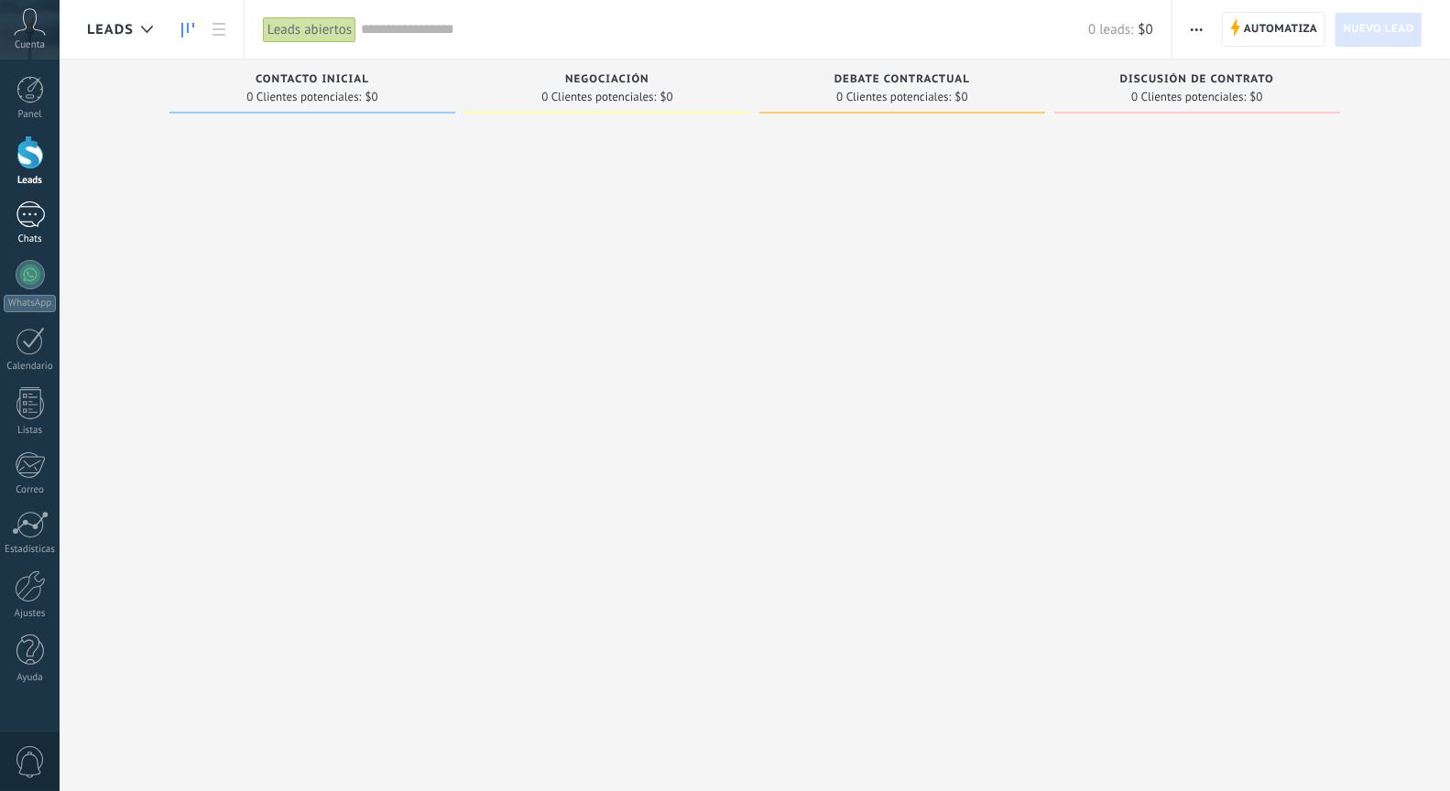
click at [13, 232] on link "Chats" at bounding box center [30, 224] width 60 height 44
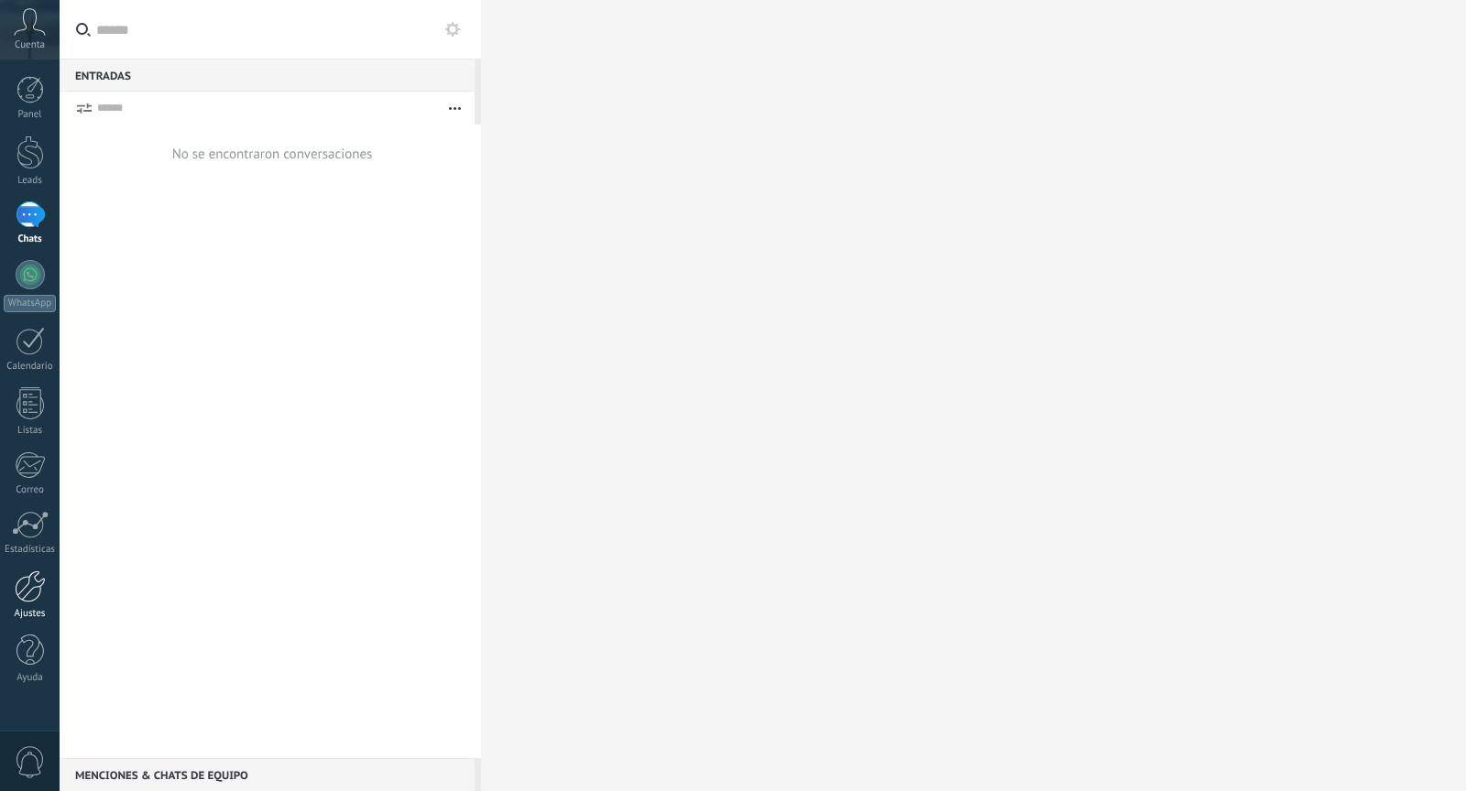
click at [19, 617] on div "Ajustes" at bounding box center [30, 614] width 53 height 12
